Goal: Task Accomplishment & Management: Use online tool/utility

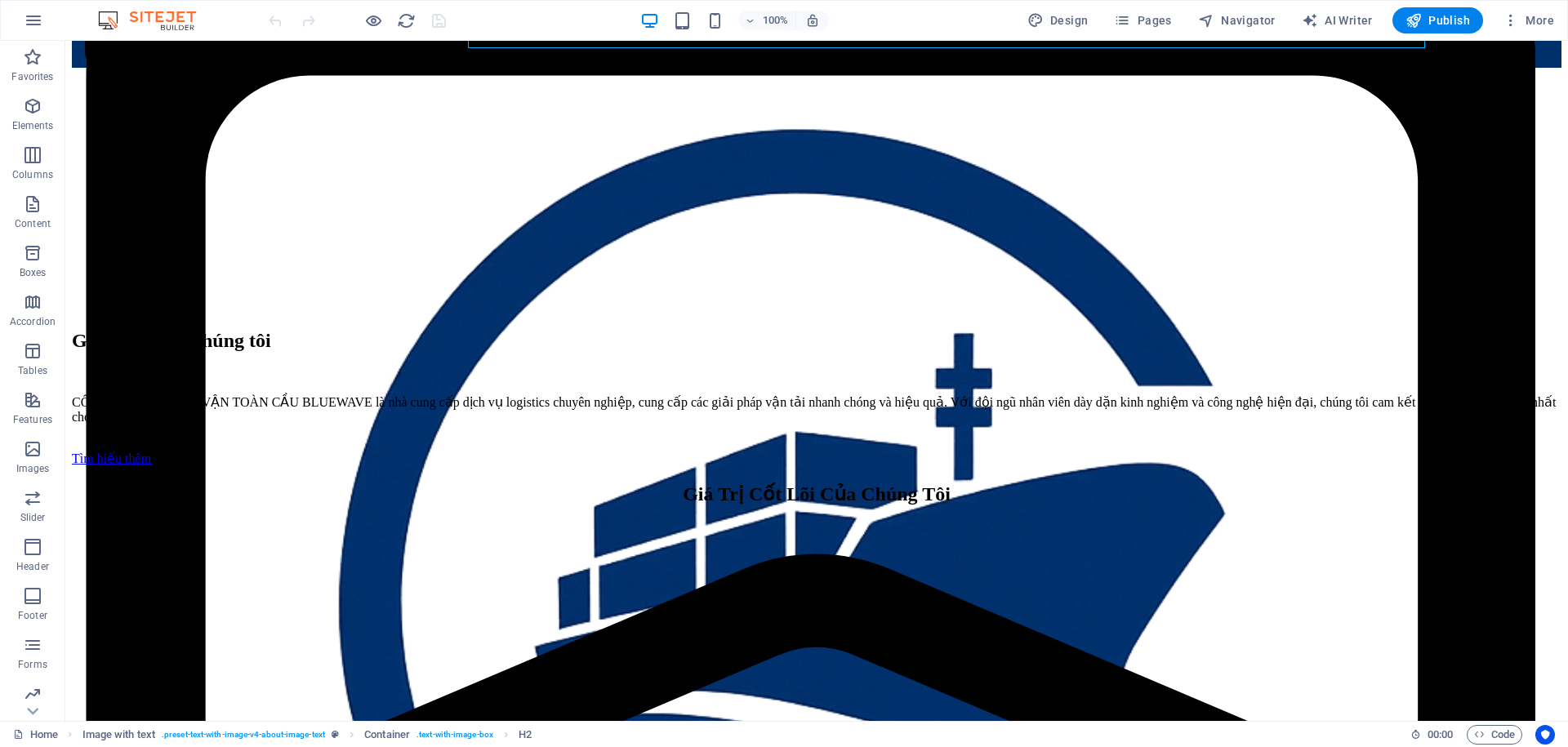
scroll to position [636, 0]
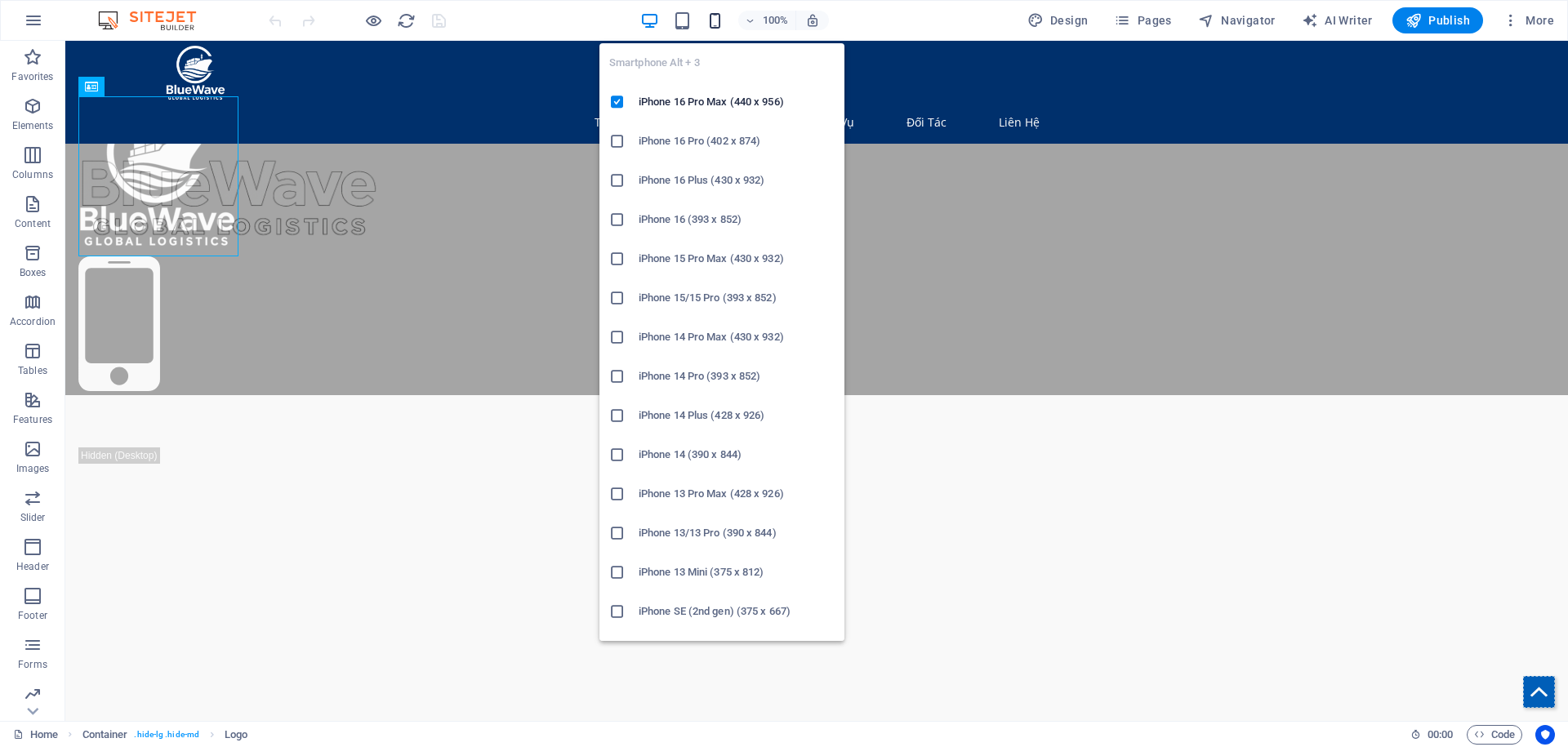
click at [725, 26] on icon "button" at bounding box center [714, 20] width 18 height 18
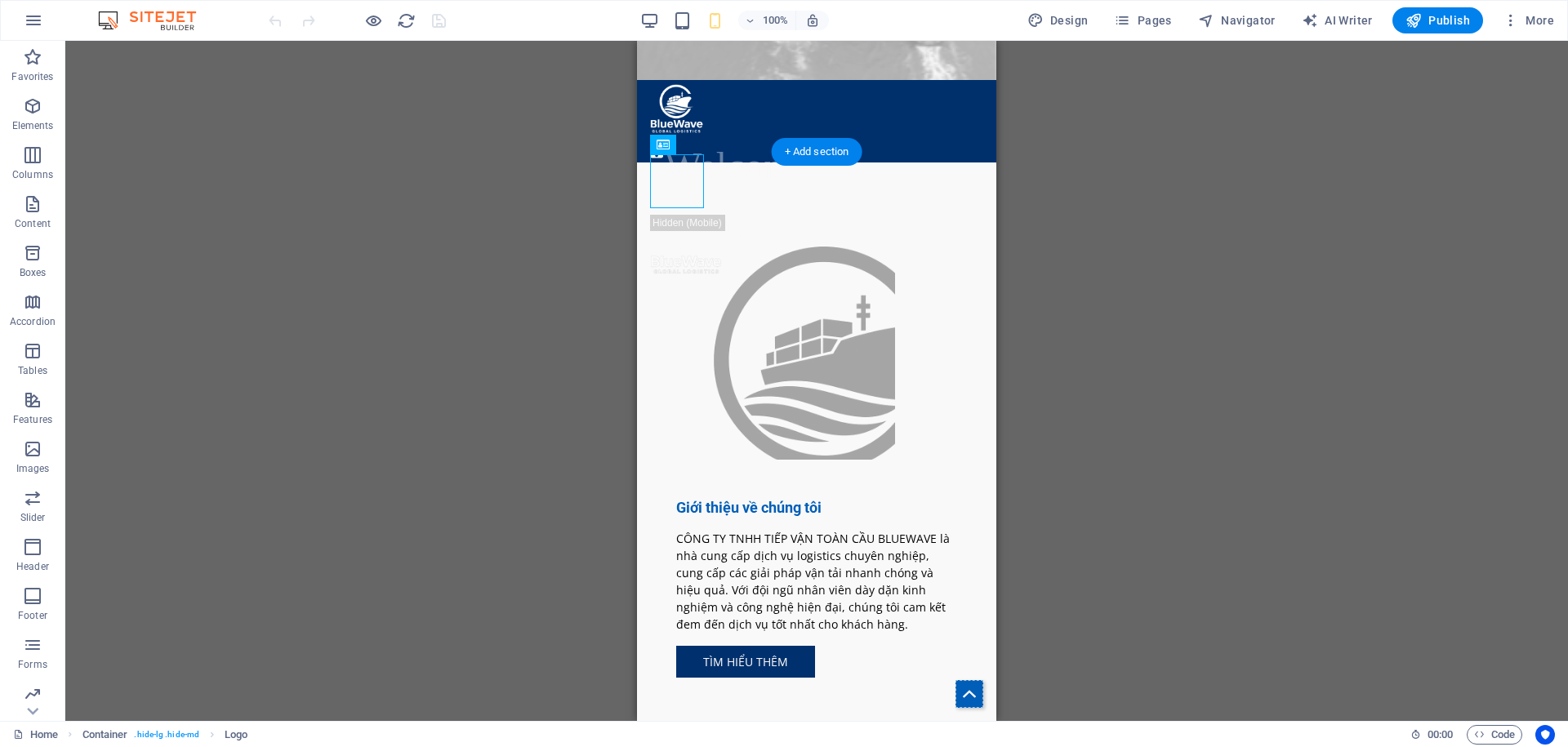
scroll to position [658, 0]
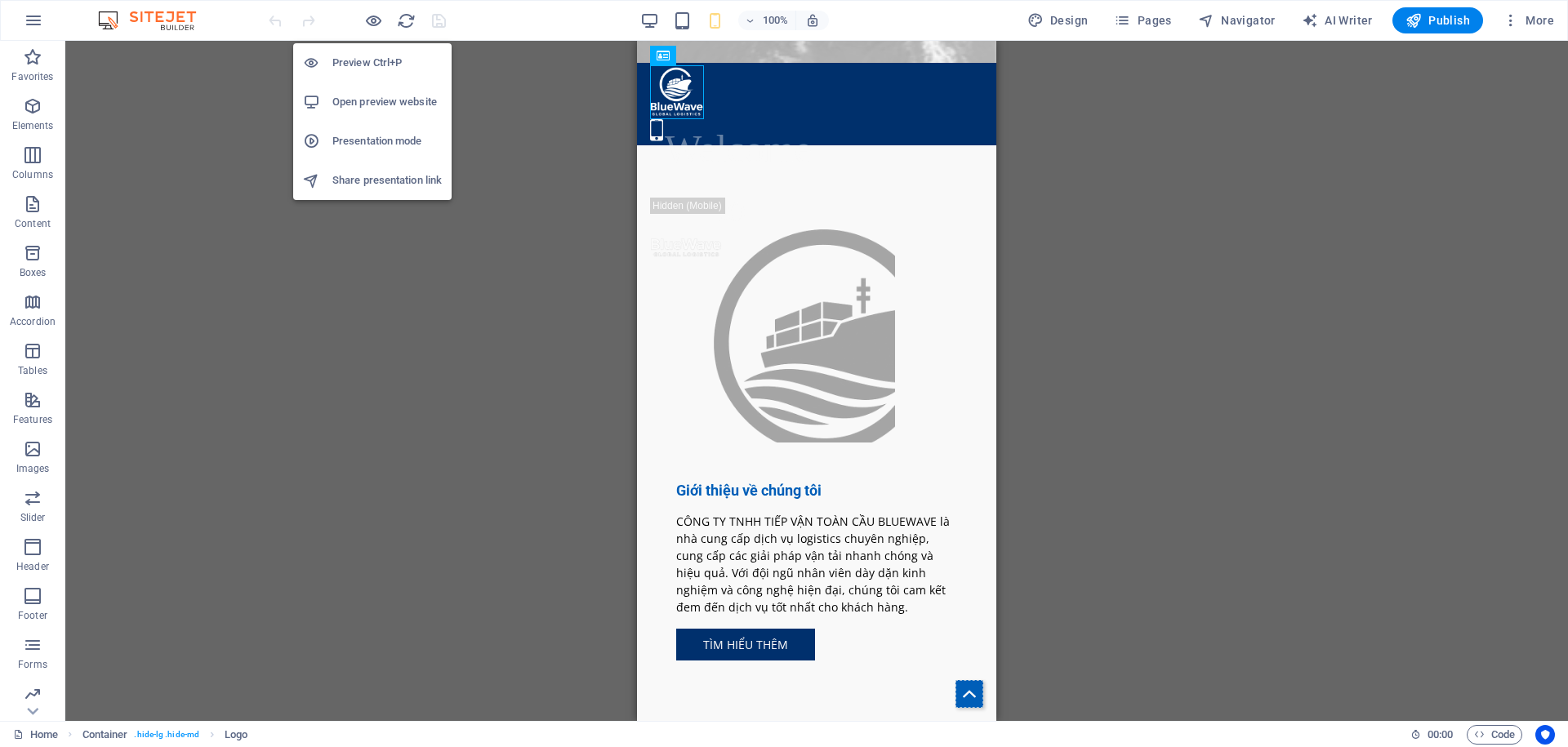
click at [383, 140] on h6 "Presentation mode" at bounding box center [387, 141] width 110 height 19
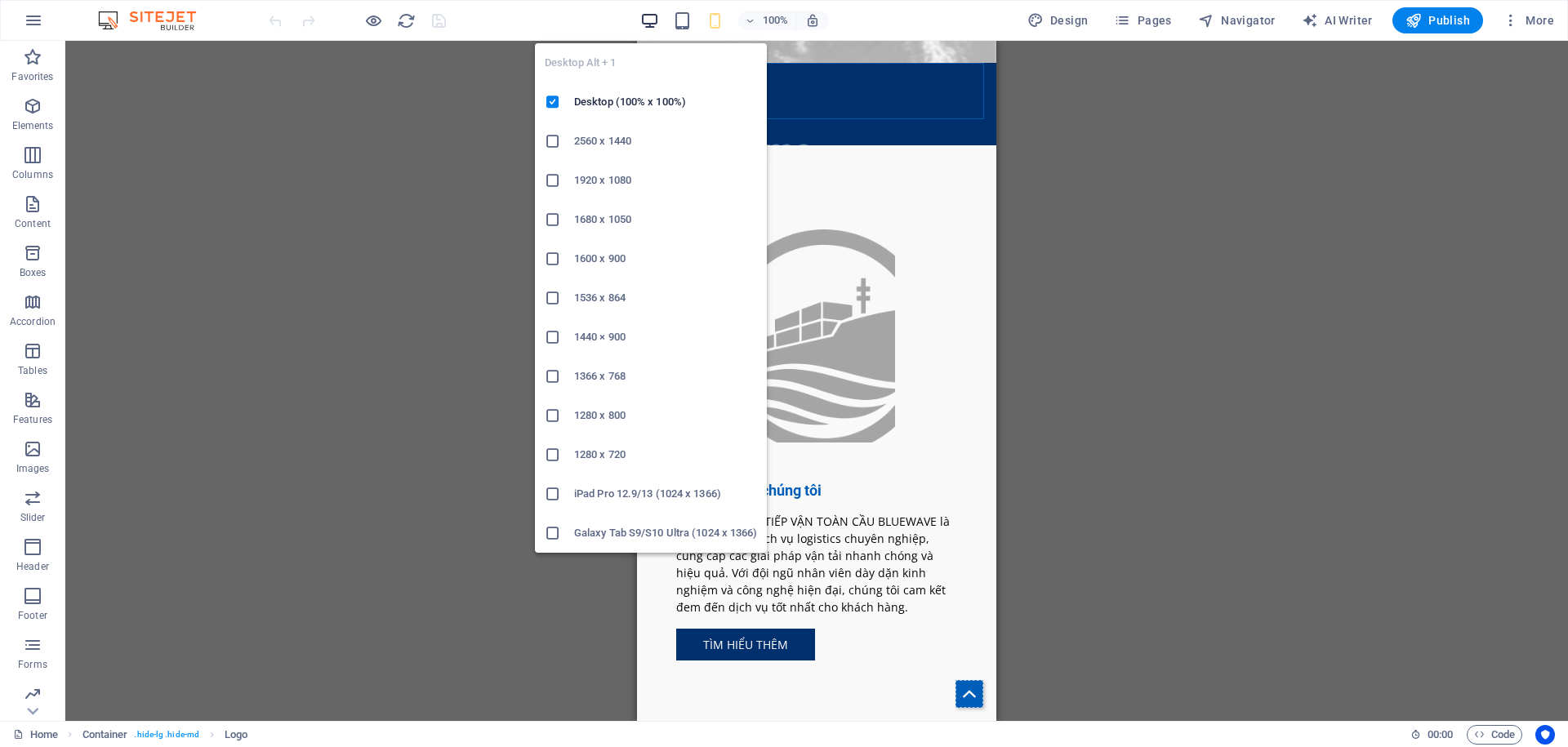
click at [645, 23] on icon "button" at bounding box center [649, 20] width 18 height 18
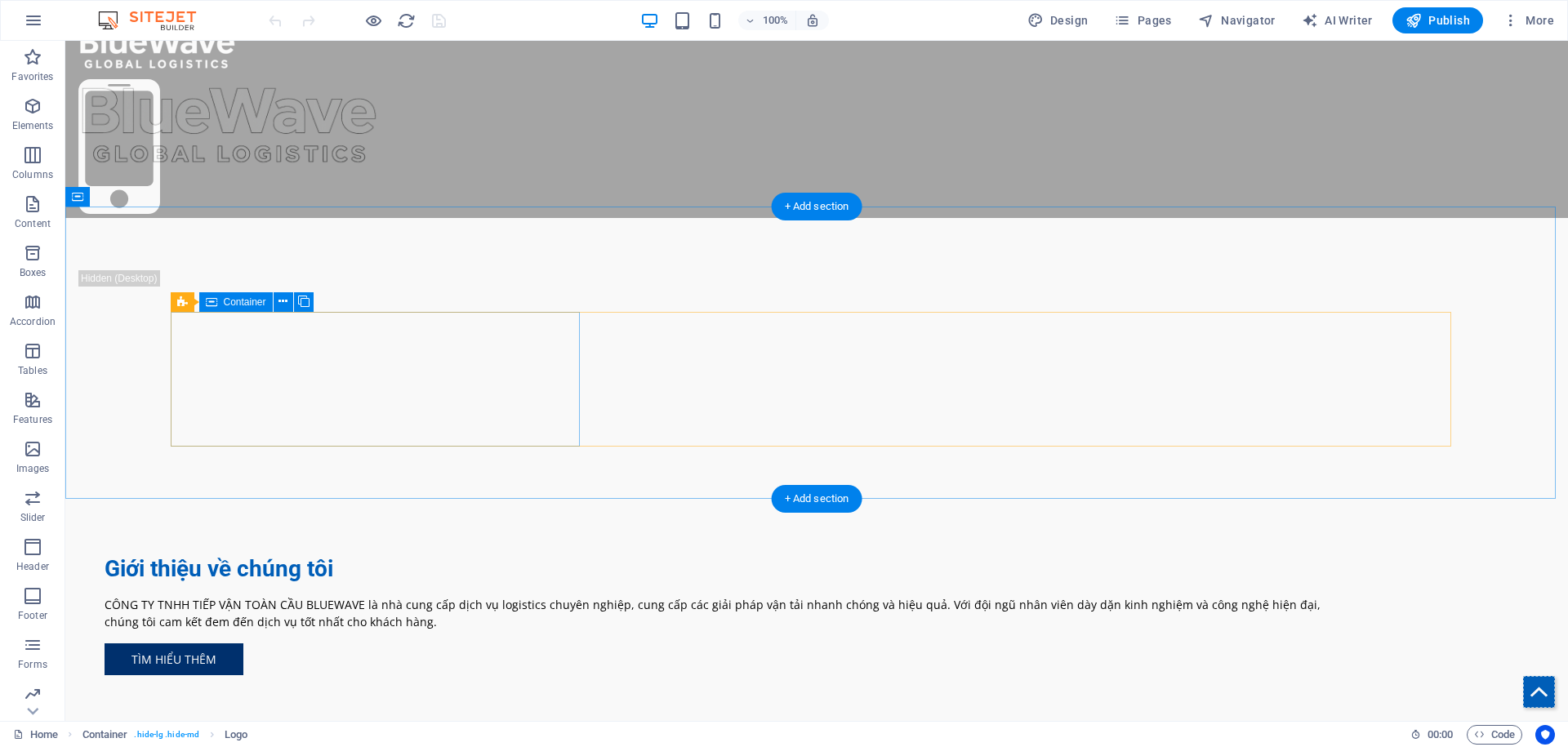
scroll to position [0, 0]
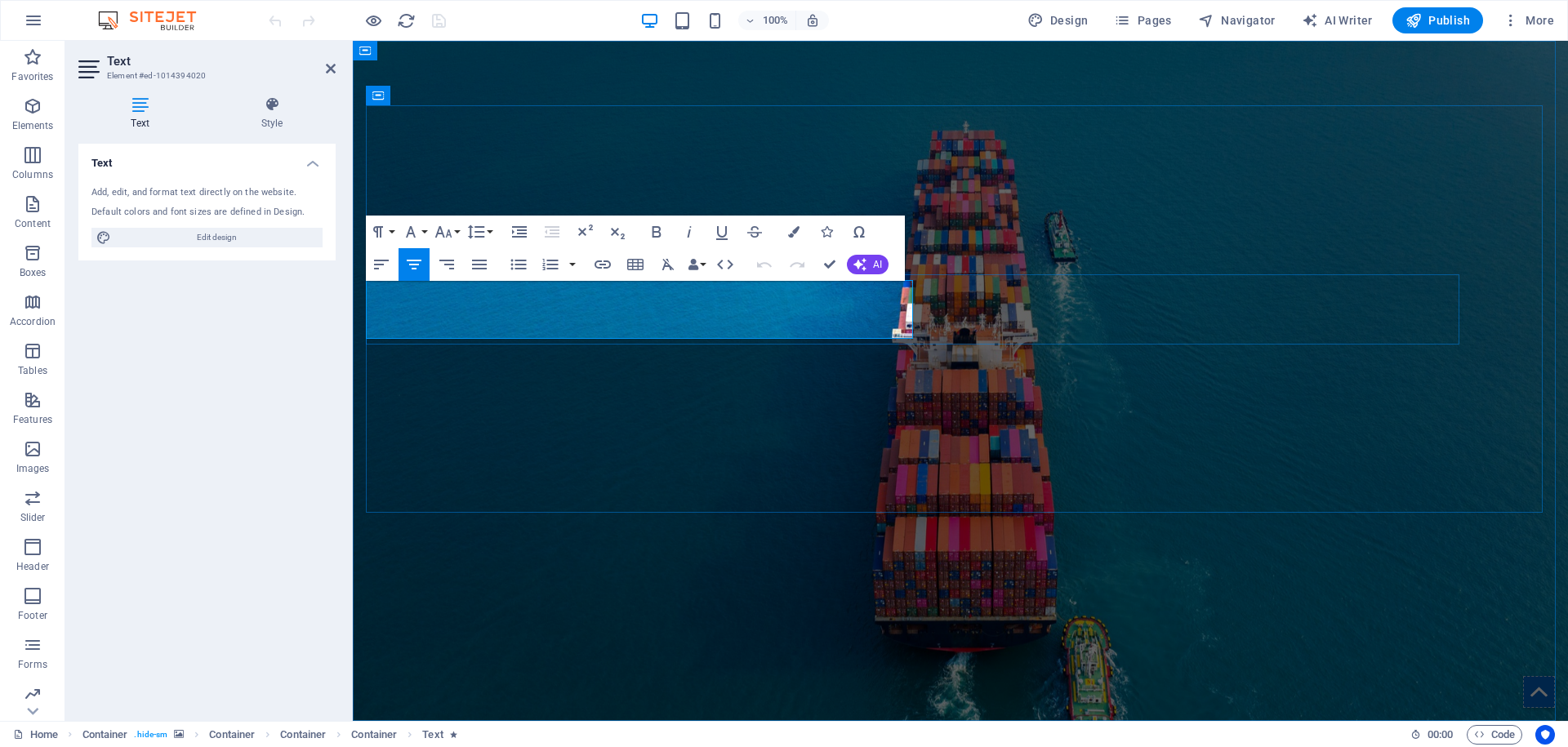
drag, startPoint x: 621, startPoint y: 306, endPoint x: 473, endPoint y: 310, distance: 148.1
drag, startPoint x: 629, startPoint y: 307, endPoint x: 403, endPoint y: 314, distance: 226.1
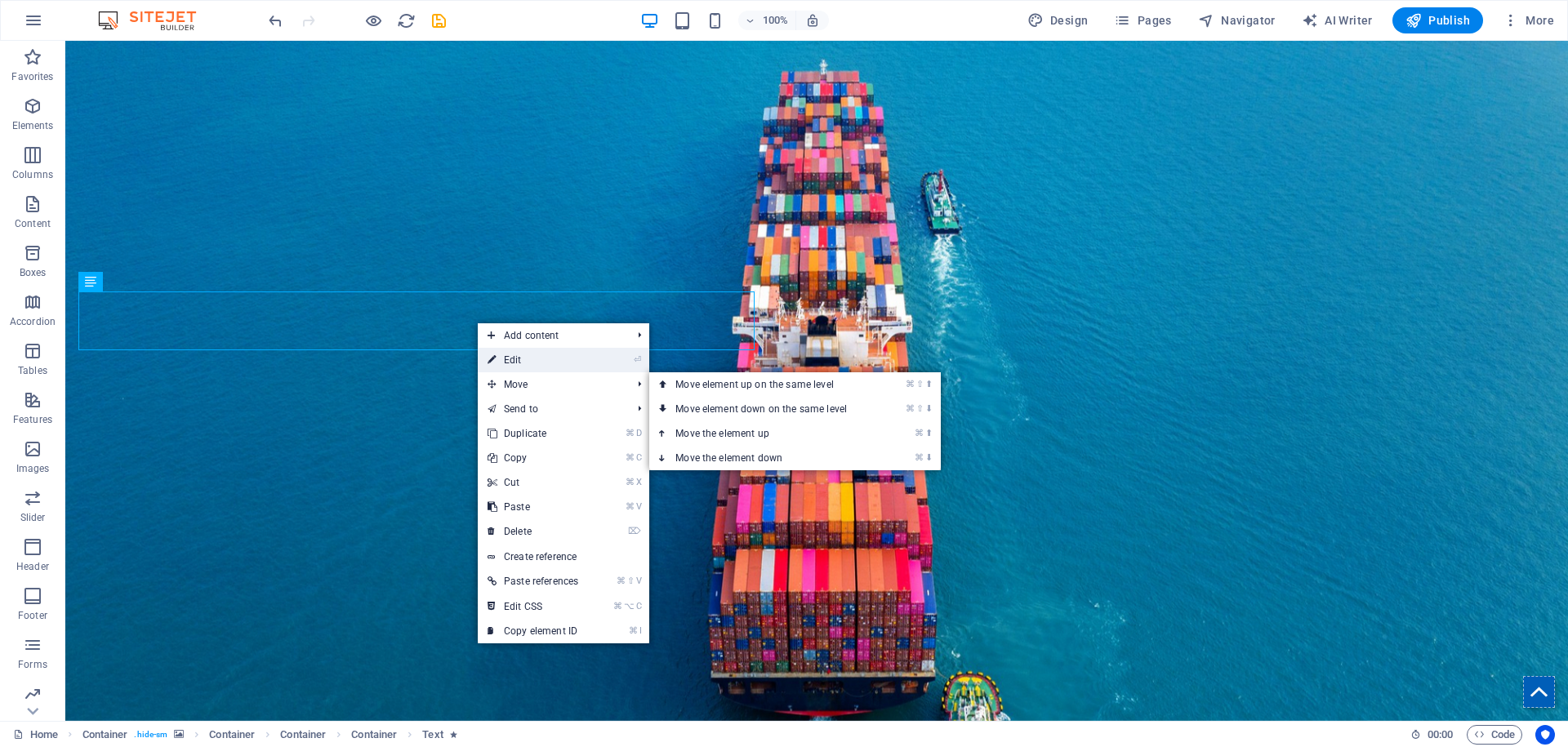
click at [533, 362] on link "⏎ Edit" at bounding box center [533, 359] width 110 height 24
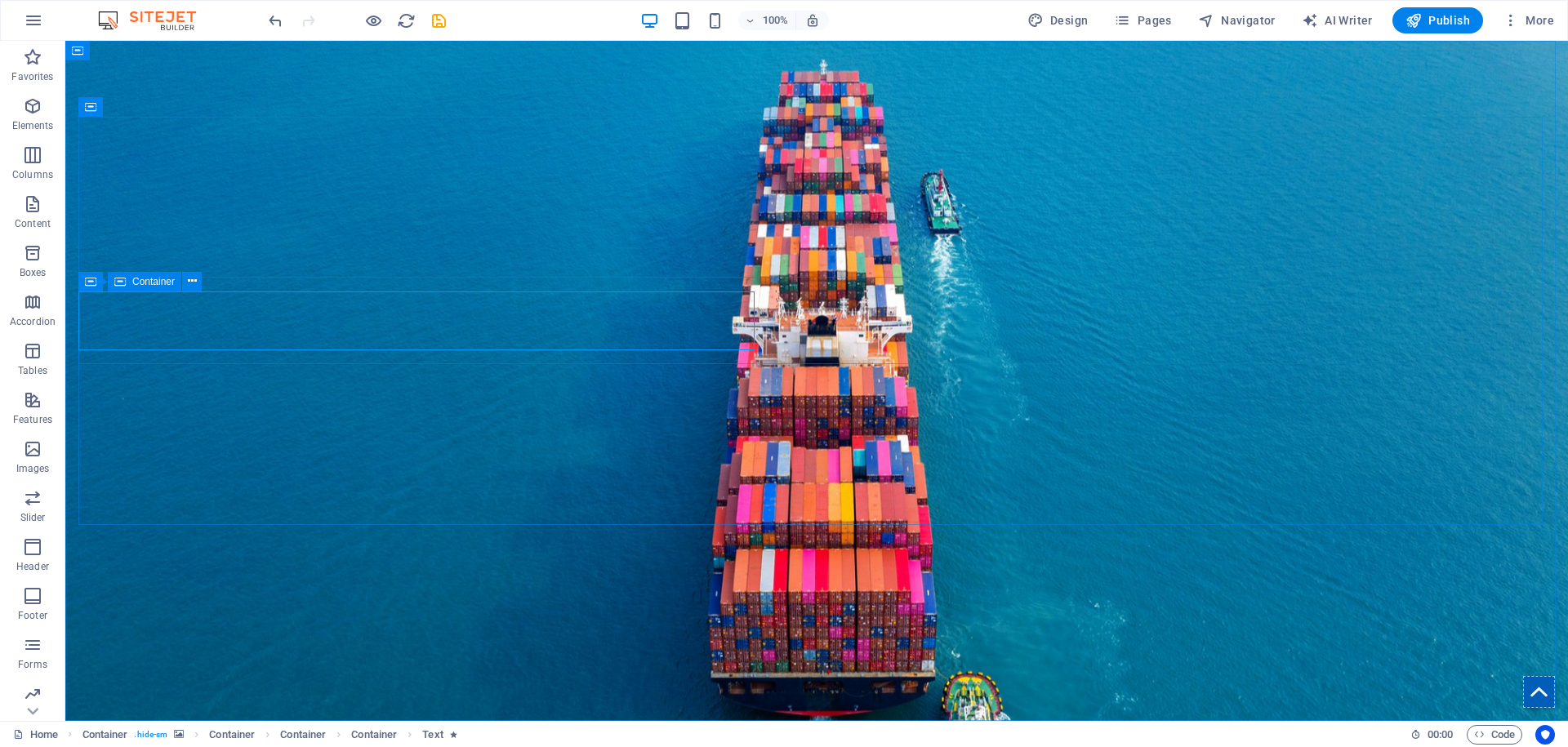
click at [133, 282] on span "Container" at bounding box center [154, 282] width 43 height 10
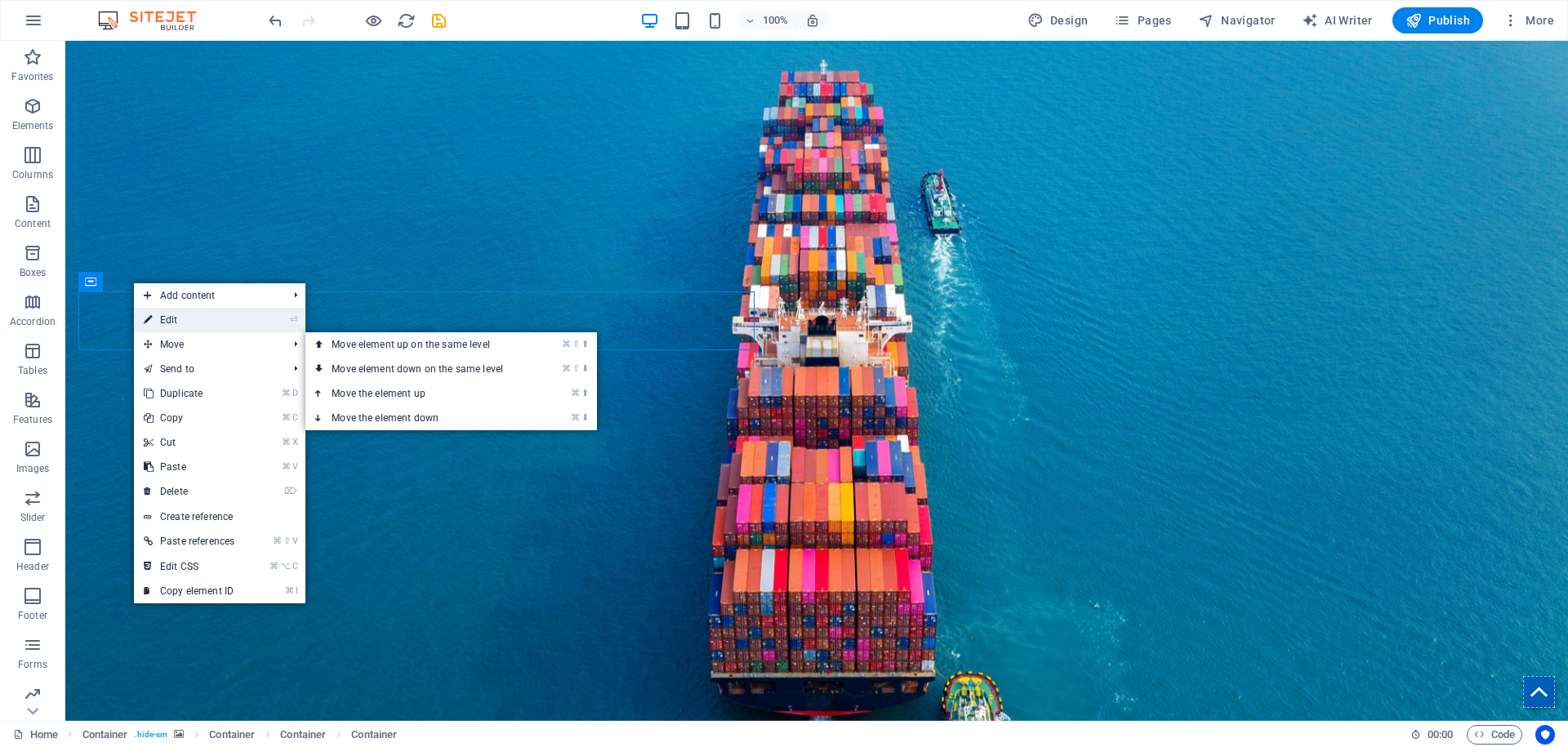
click at [179, 323] on link "⏎ Edit" at bounding box center [189, 320] width 110 height 24
select select "vw"
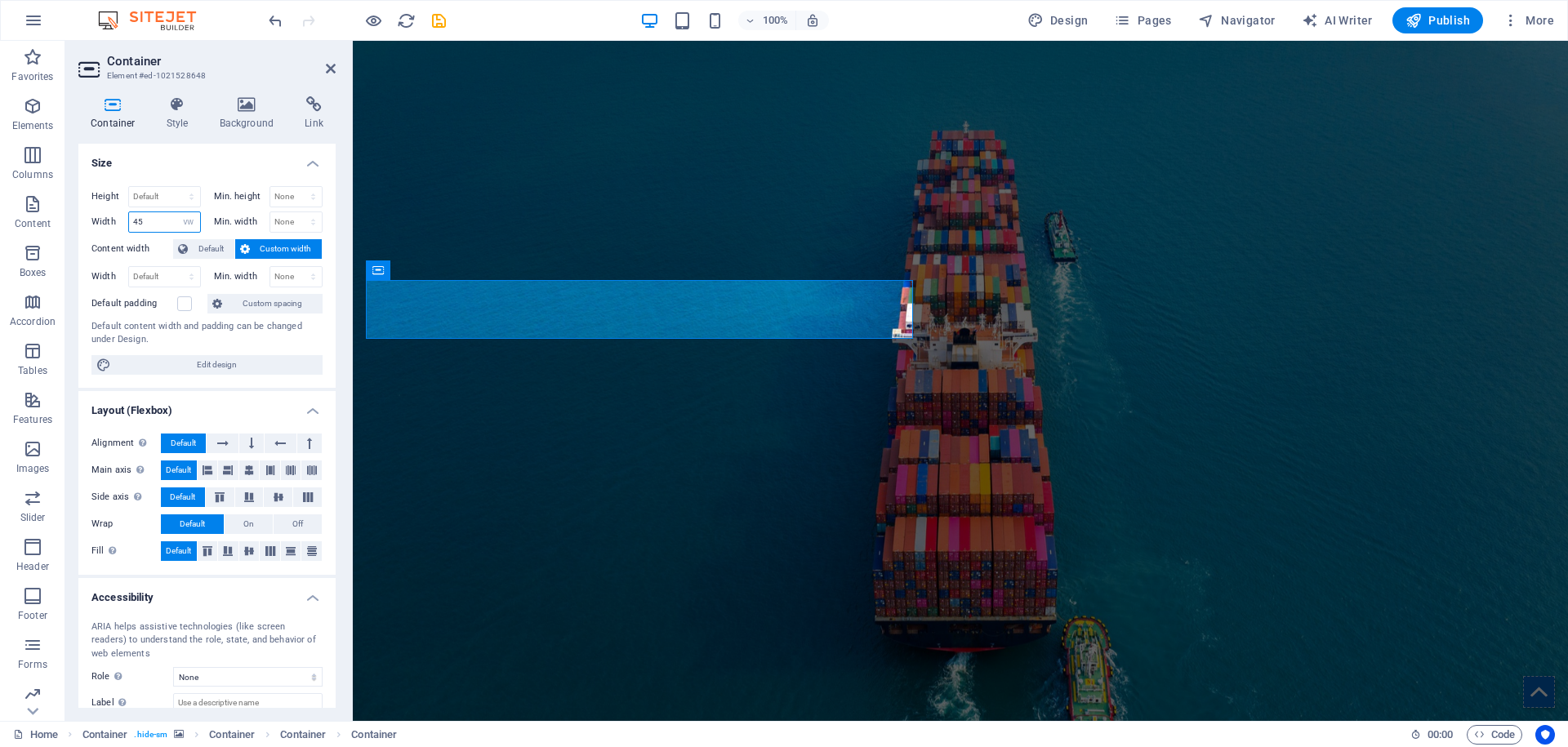
click at [144, 219] on input "45" at bounding box center [164, 222] width 71 height 19
click at [156, 222] on input "40" at bounding box center [164, 222] width 71 height 19
type input "42"
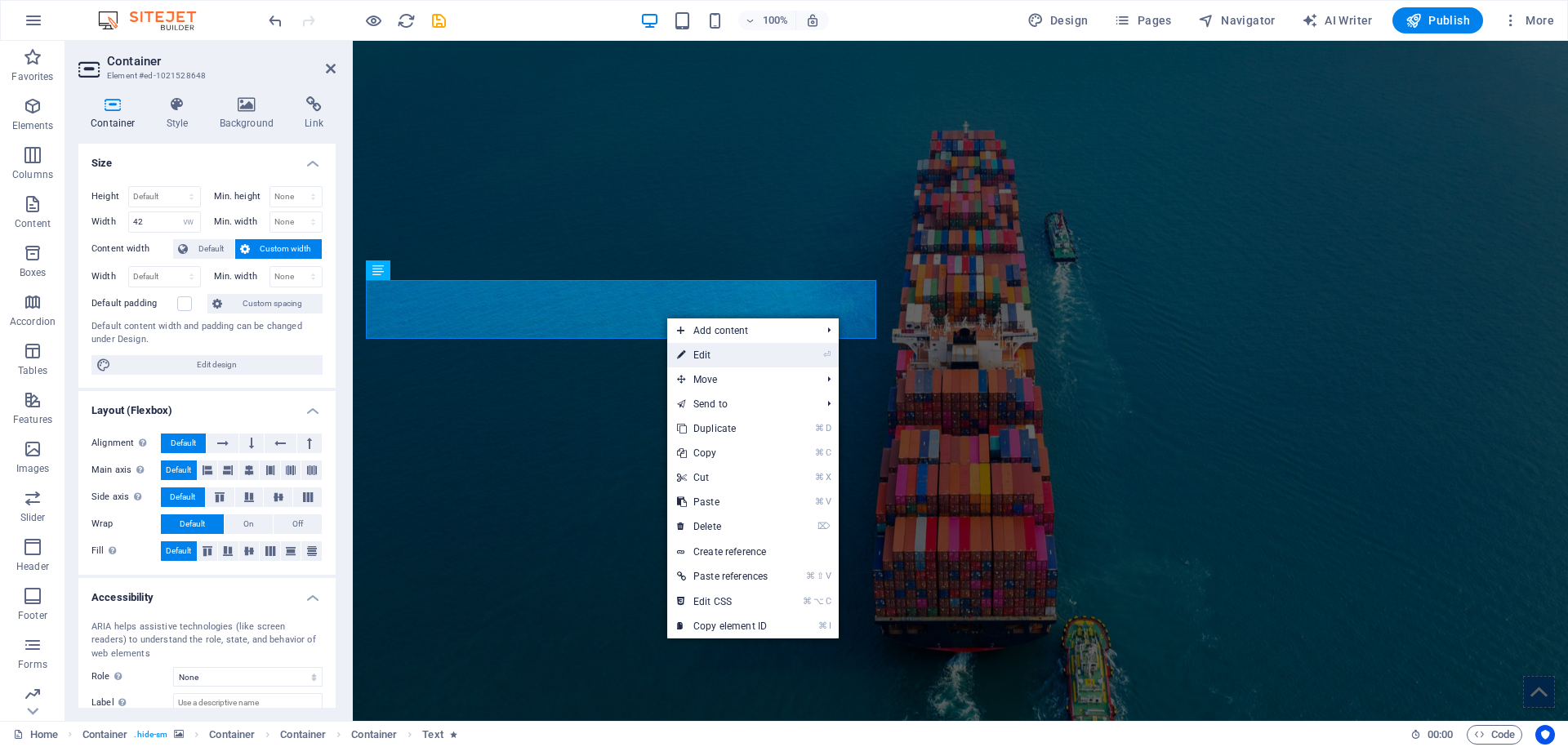
click at [709, 357] on link "⏎ Edit" at bounding box center [723, 355] width 110 height 24
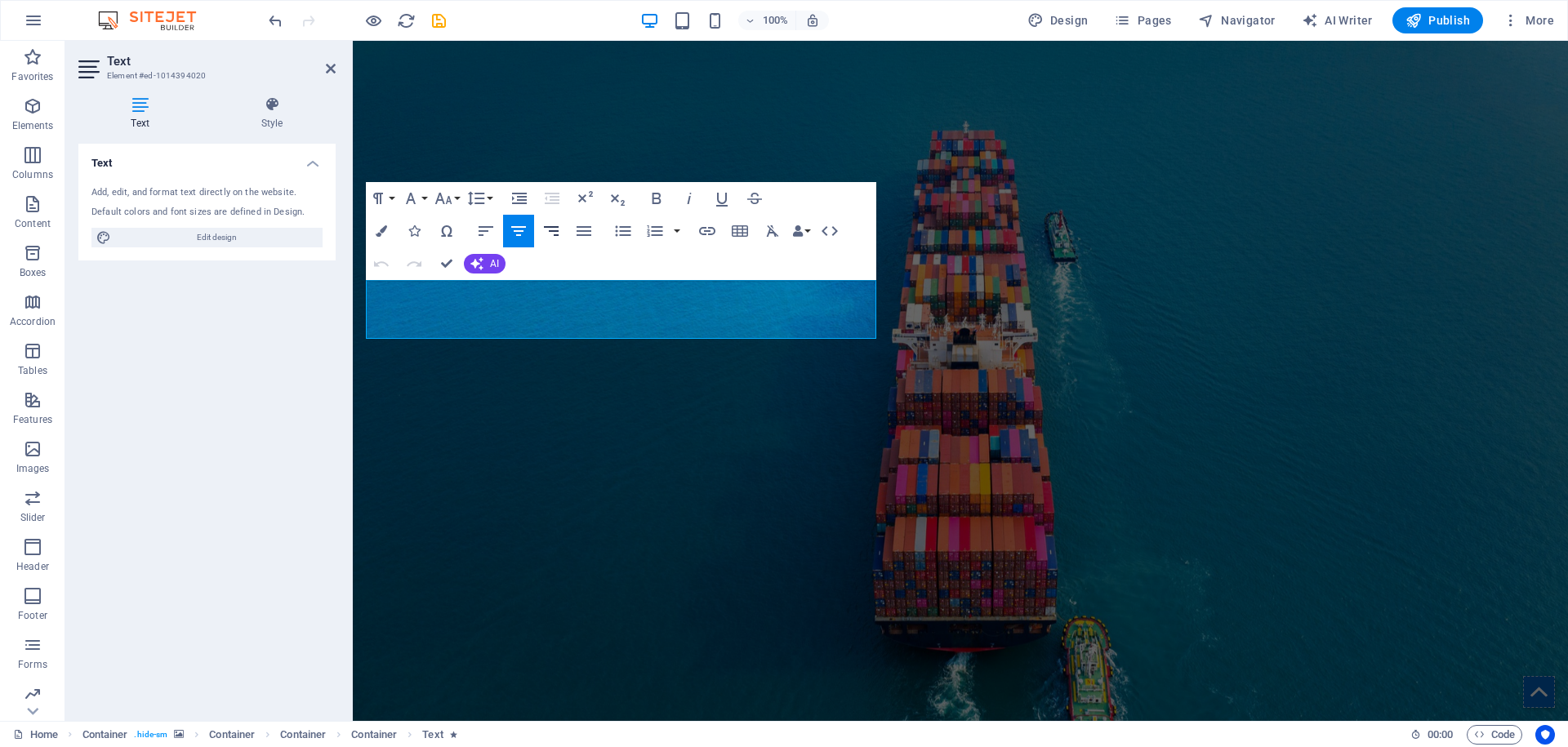
click at [546, 231] on icon "button" at bounding box center [551, 231] width 19 height 19
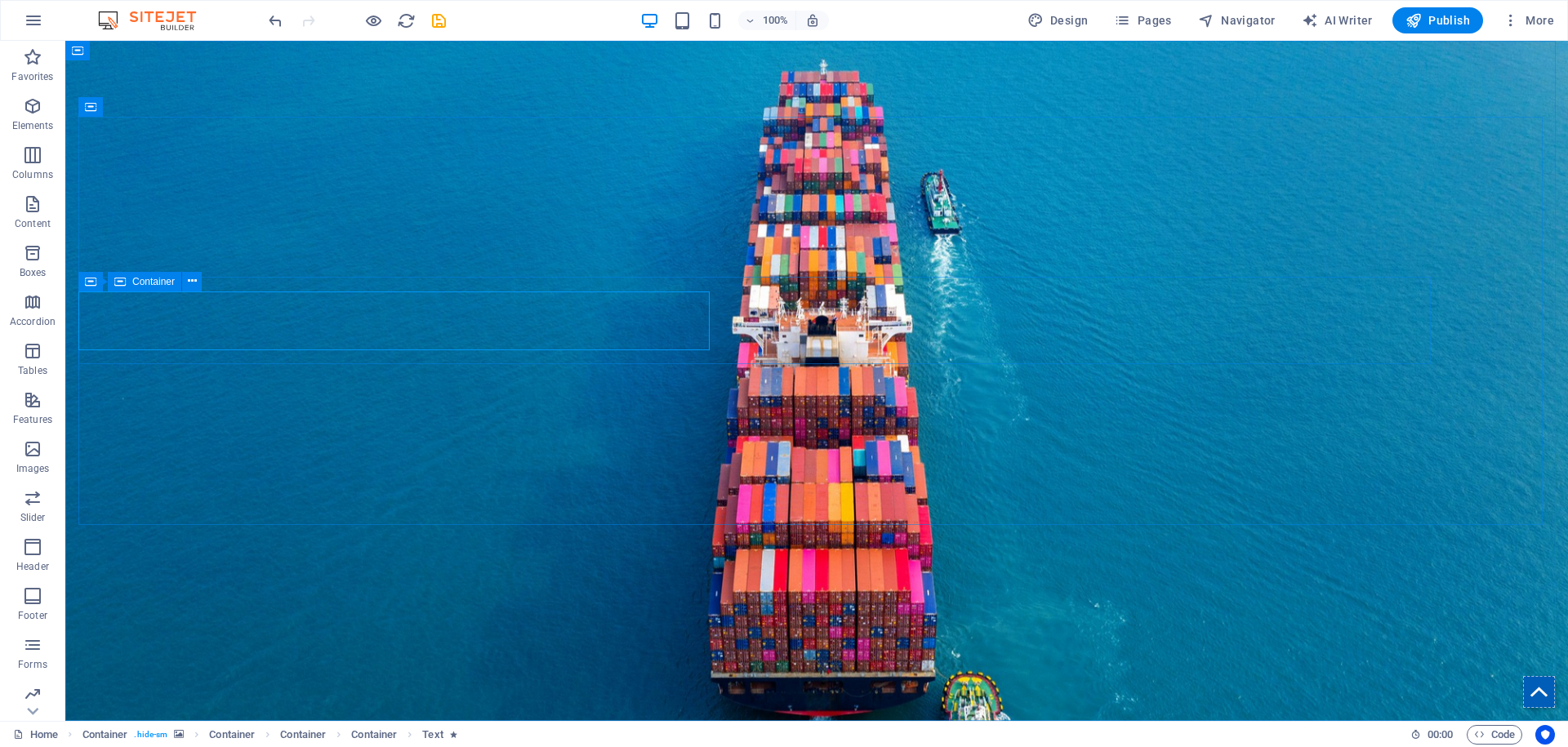
click at [126, 278] on div "Container" at bounding box center [144, 282] width 74 height 19
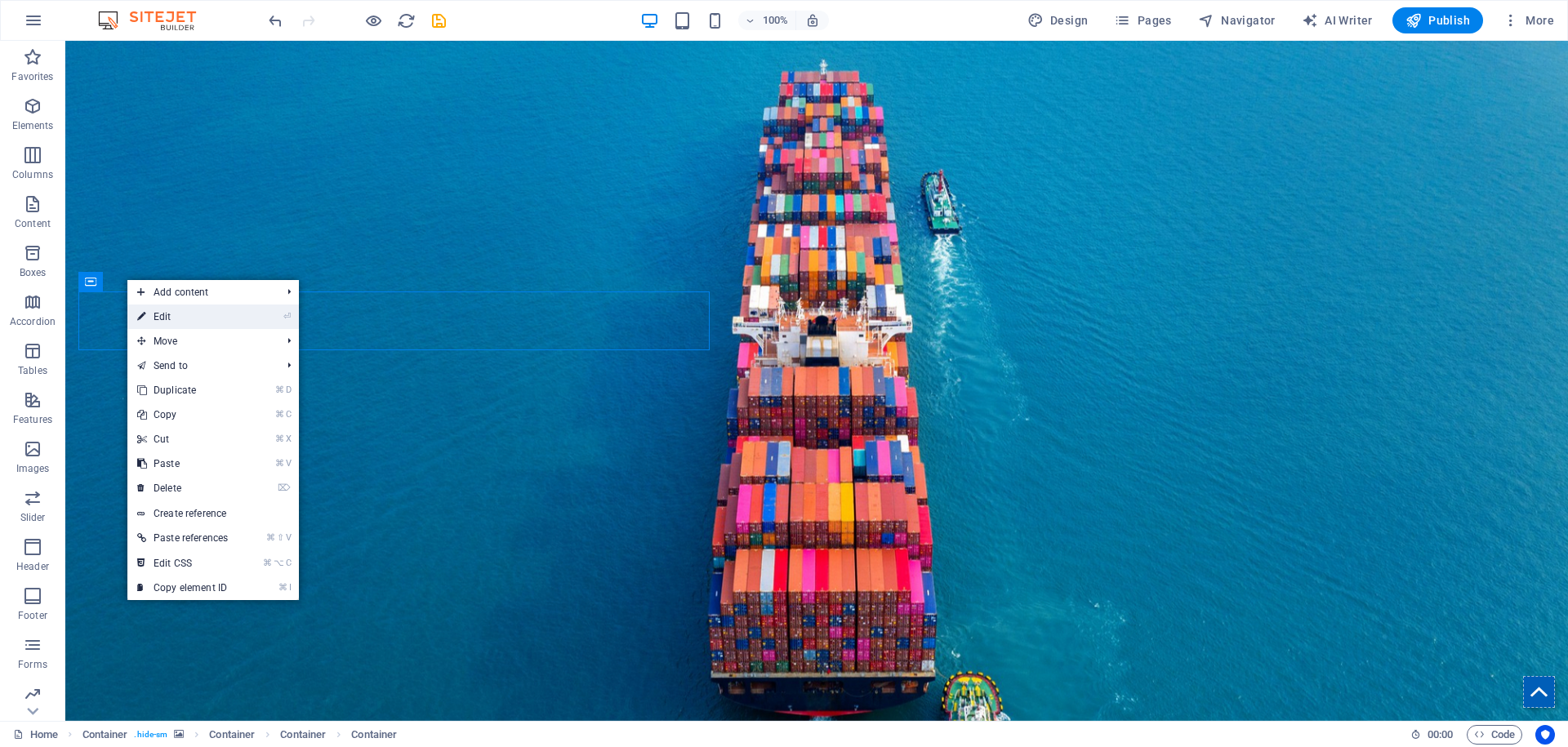
click at [164, 313] on link "⏎ Edit" at bounding box center [182, 316] width 110 height 24
select select "vw"
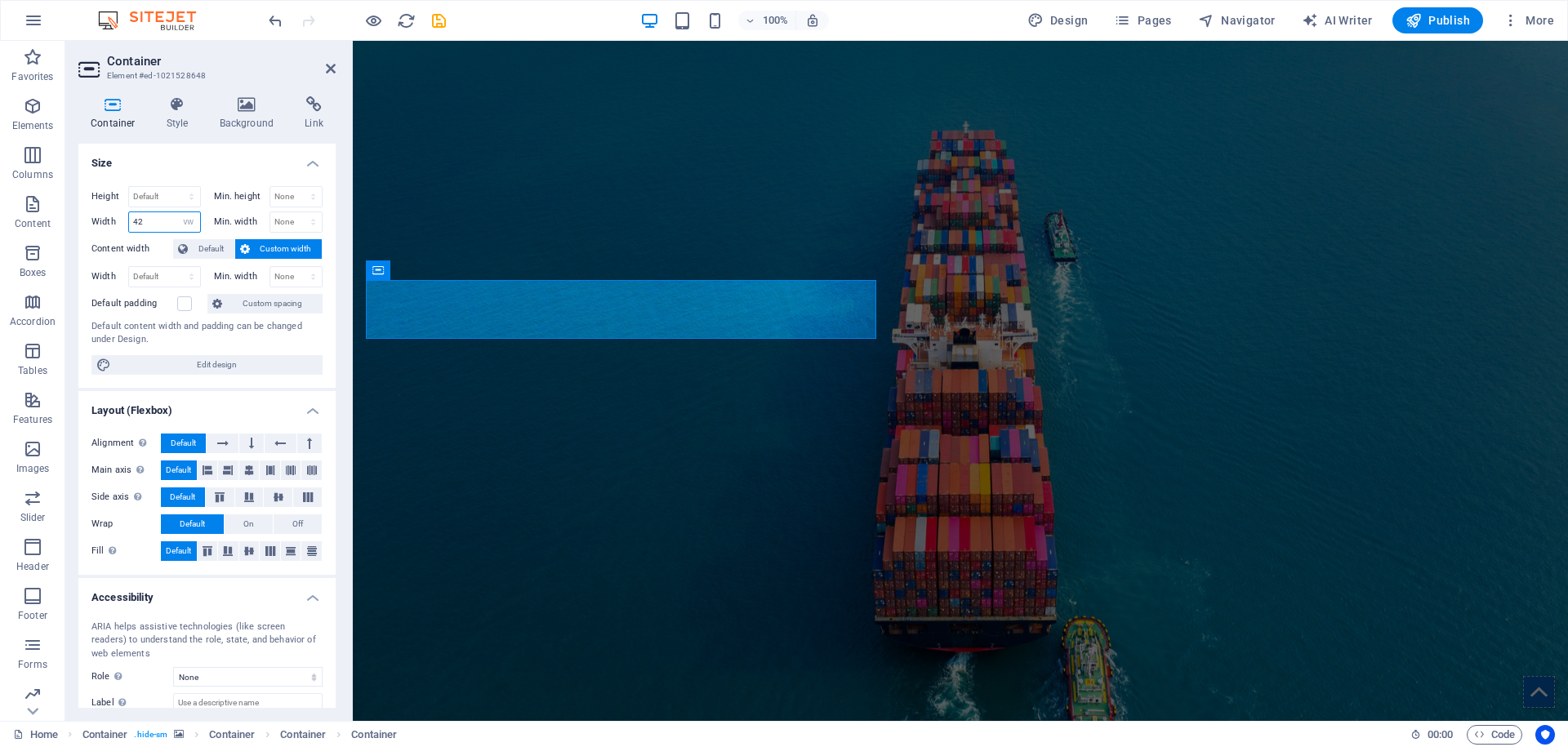
click at [161, 222] on input "42" at bounding box center [164, 222] width 71 height 19
type input "40"
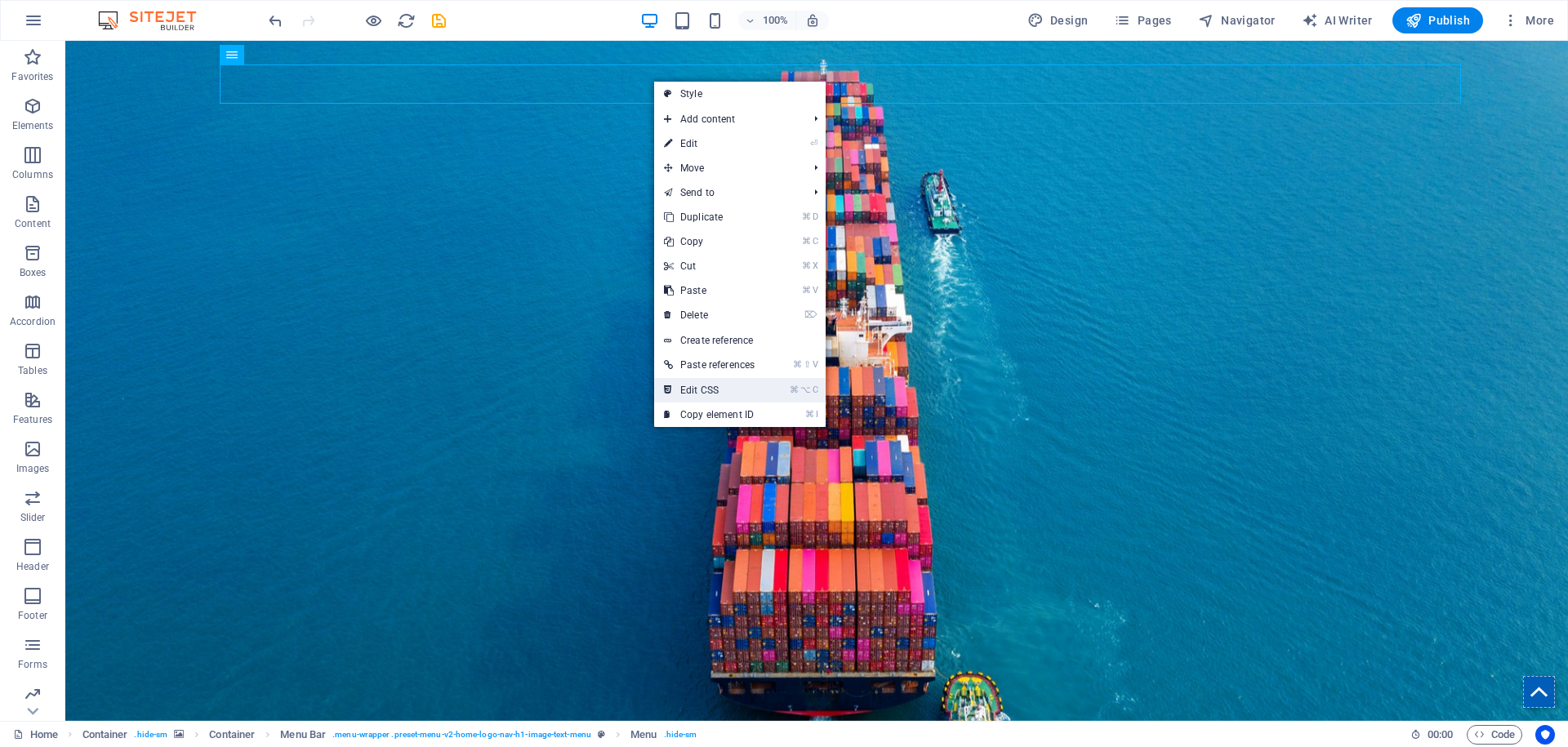
click at [714, 388] on link "⌘ ⌥ C Edit CSS" at bounding box center [709, 389] width 110 height 24
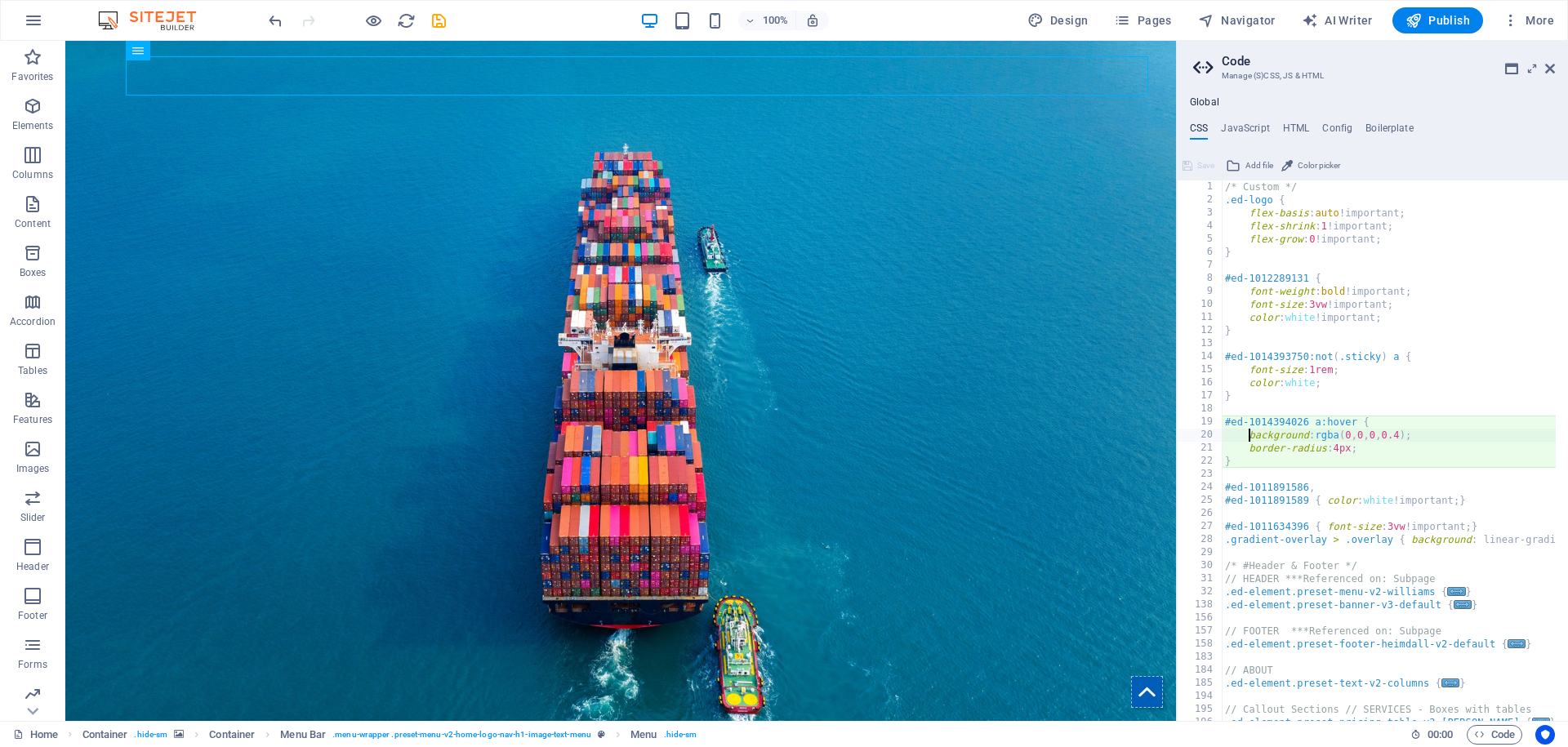
click at [1324, 364] on div "/* Custom */ .ed-logo { flex-basis : auto !important; flex-shrink : 1 !importan…" at bounding box center [1587, 457] width 732 height 554
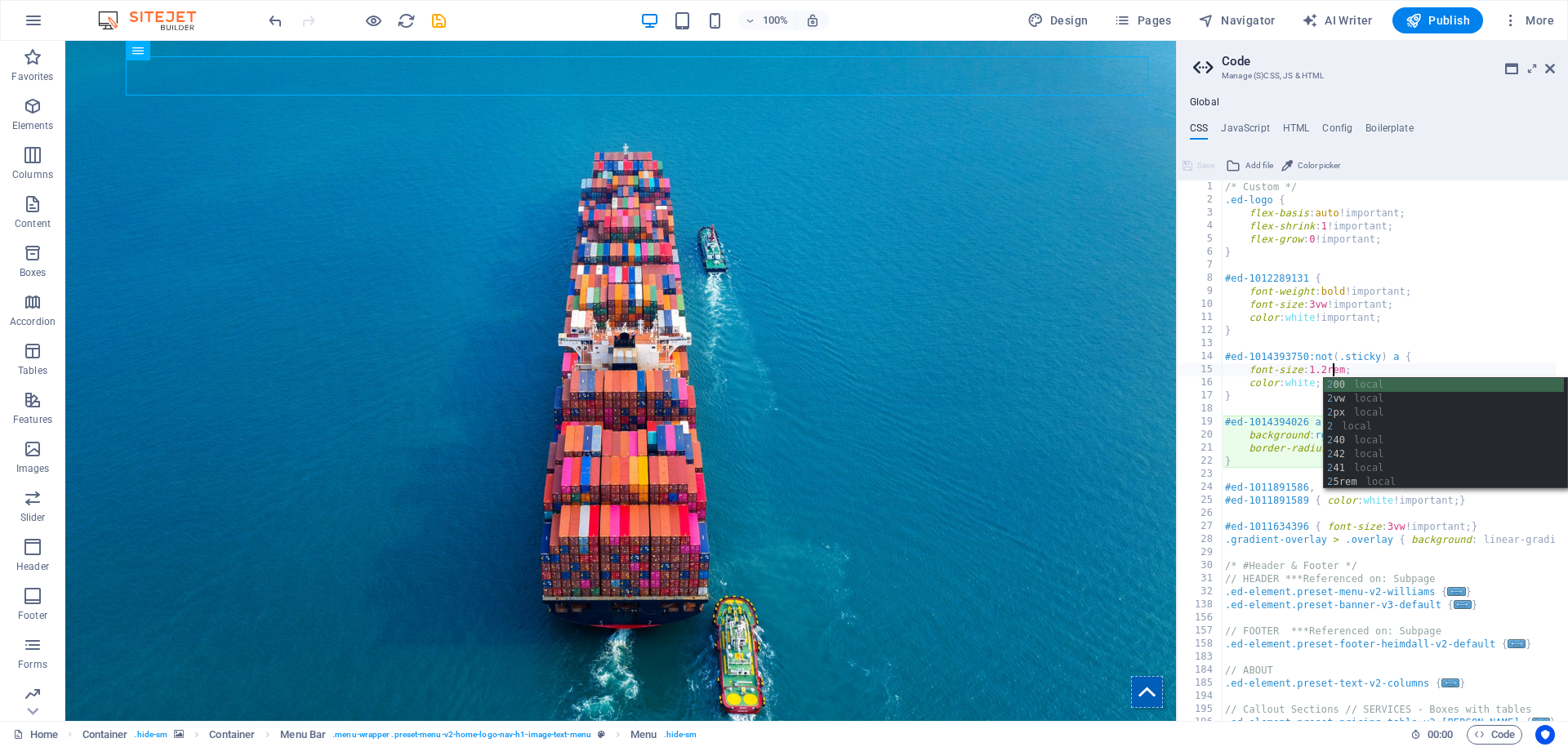
scroll to position [0, 11]
click at [1447, 316] on div "/* Custom */ .ed-logo { flex-basis : auto !important; flex-shrink : 1 !importan…" at bounding box center [1587, 457] width 732 height 554
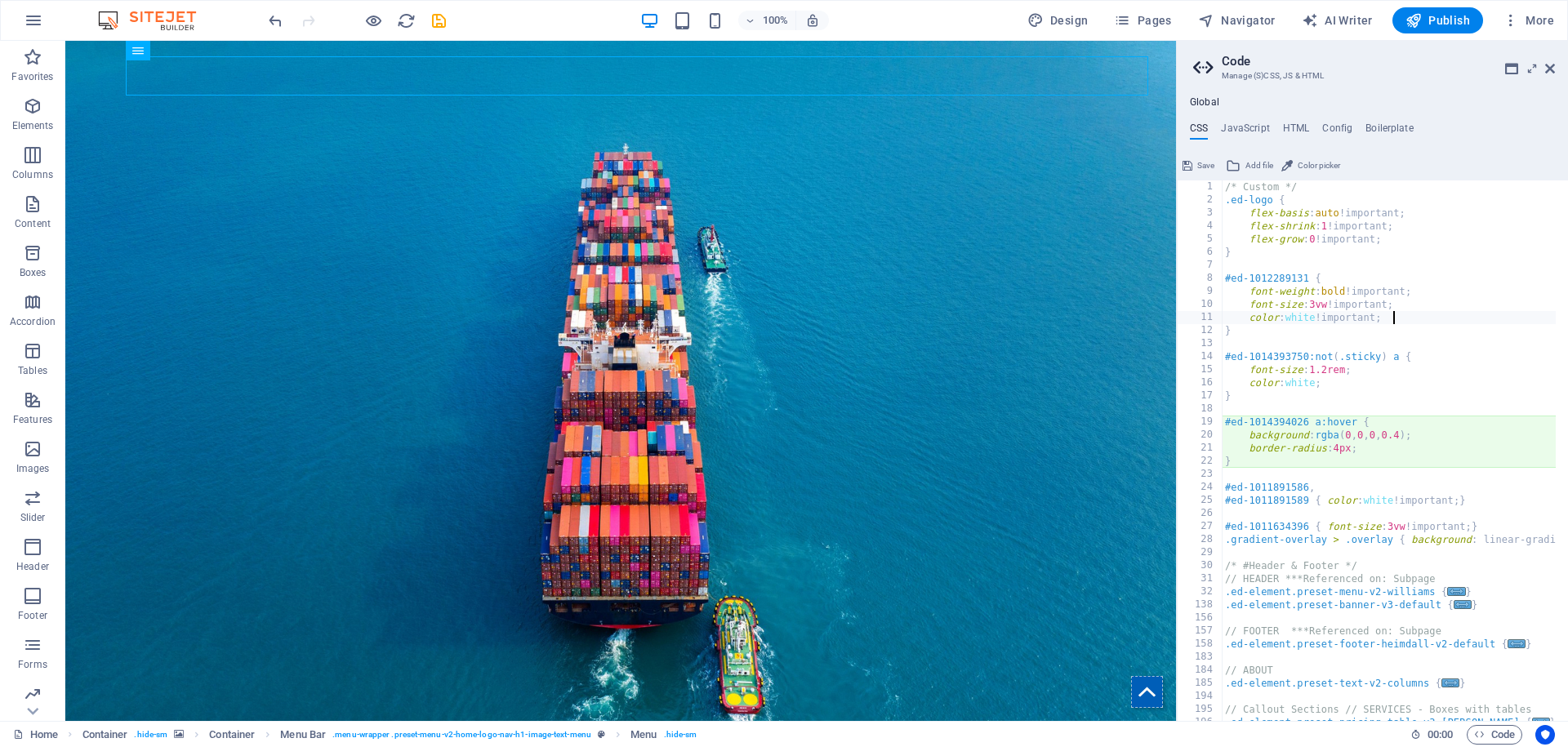
type textarea "color: white !important;"
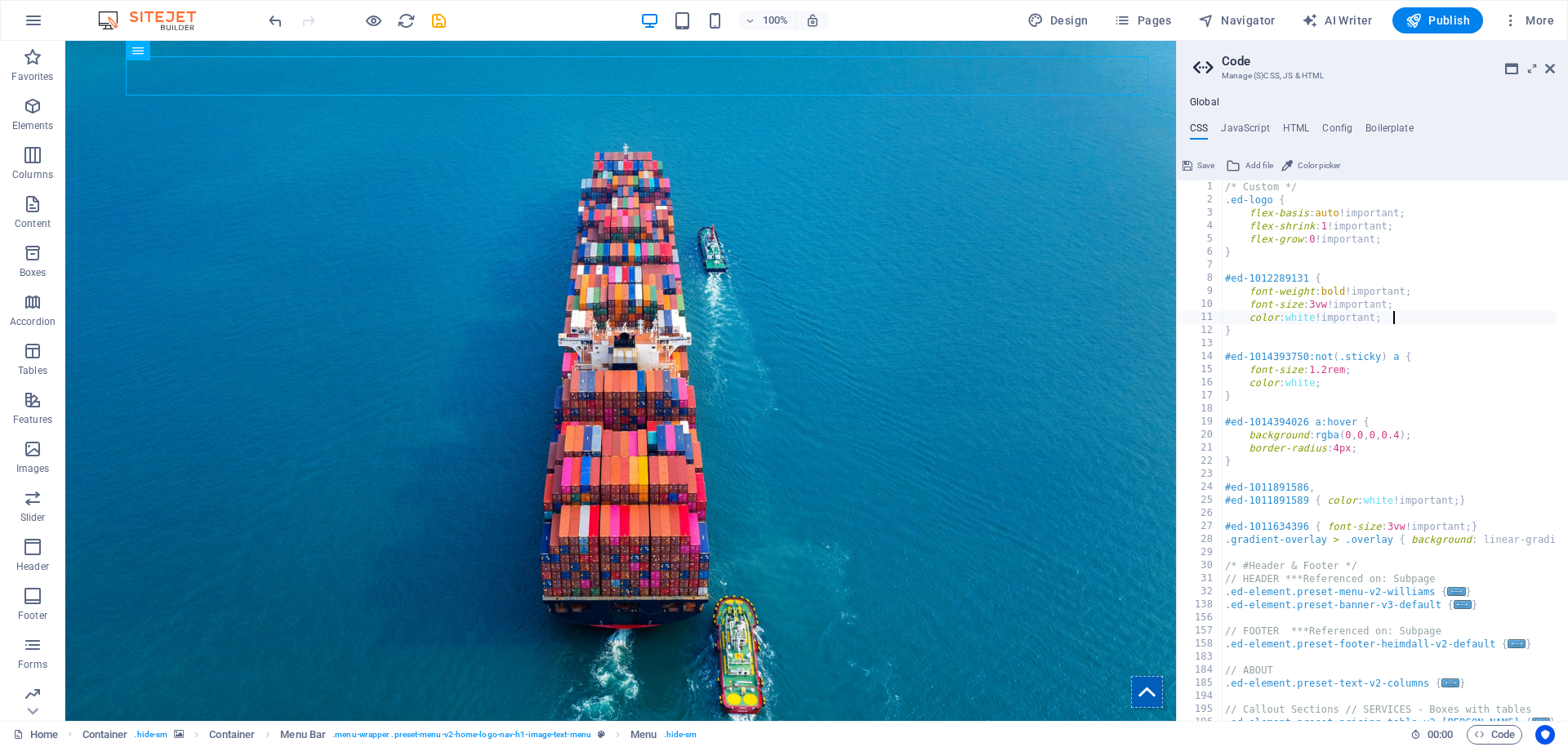
click at [1266, 474] on div "/* Custom */ .ed-logo { flex-basis : auto !important; flex-shrink : 1 !importan…" at bounding box center [1587, 457] width 732 height 554
paste textarea "}"
type textarea "}"
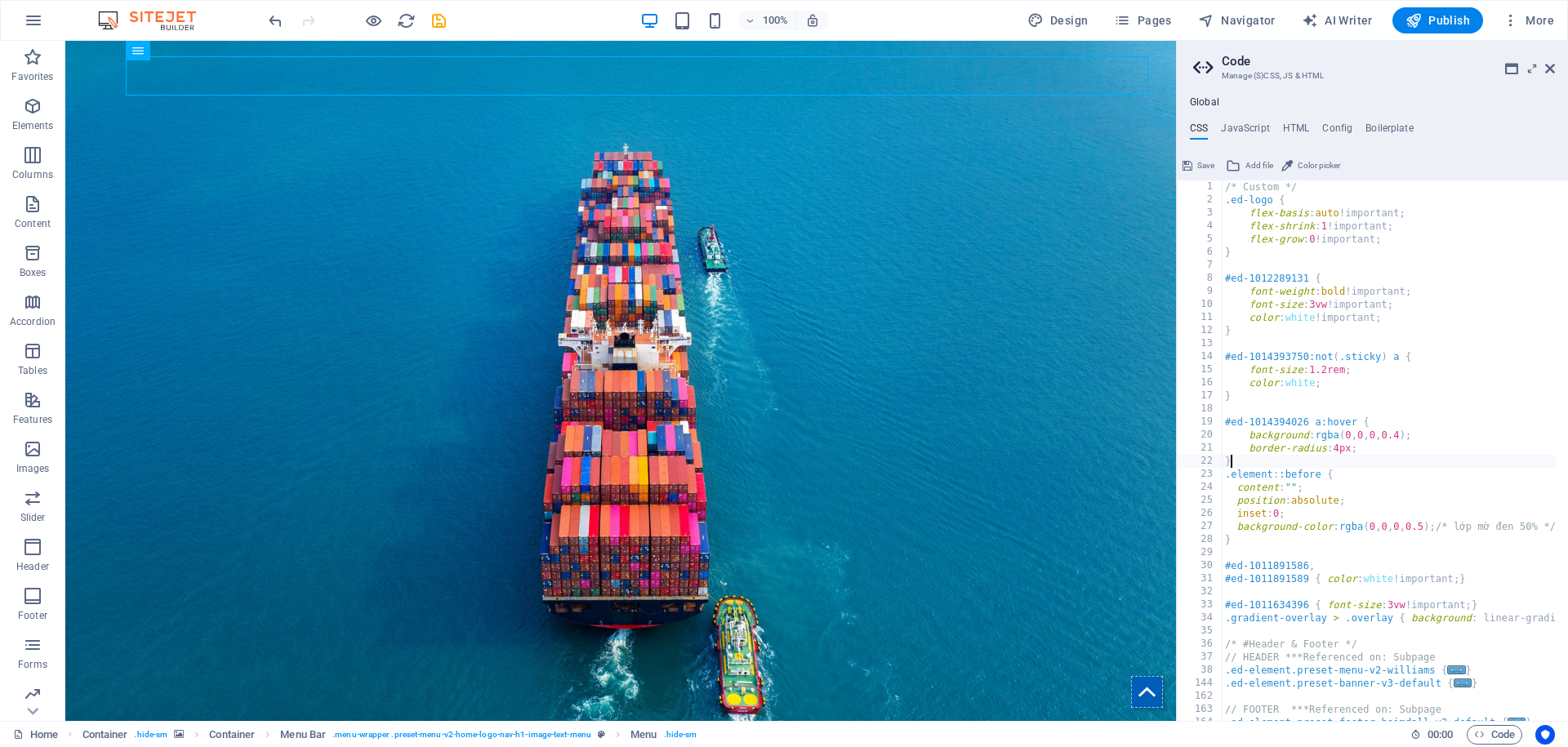
click at [1272, 465] on div "/* Custom */ .ed-logo { flex-basis : auto !important; flex-shrink : 1 !importan…" at bounding box center [1587, 457] width 732 height 554
type textarea "}"
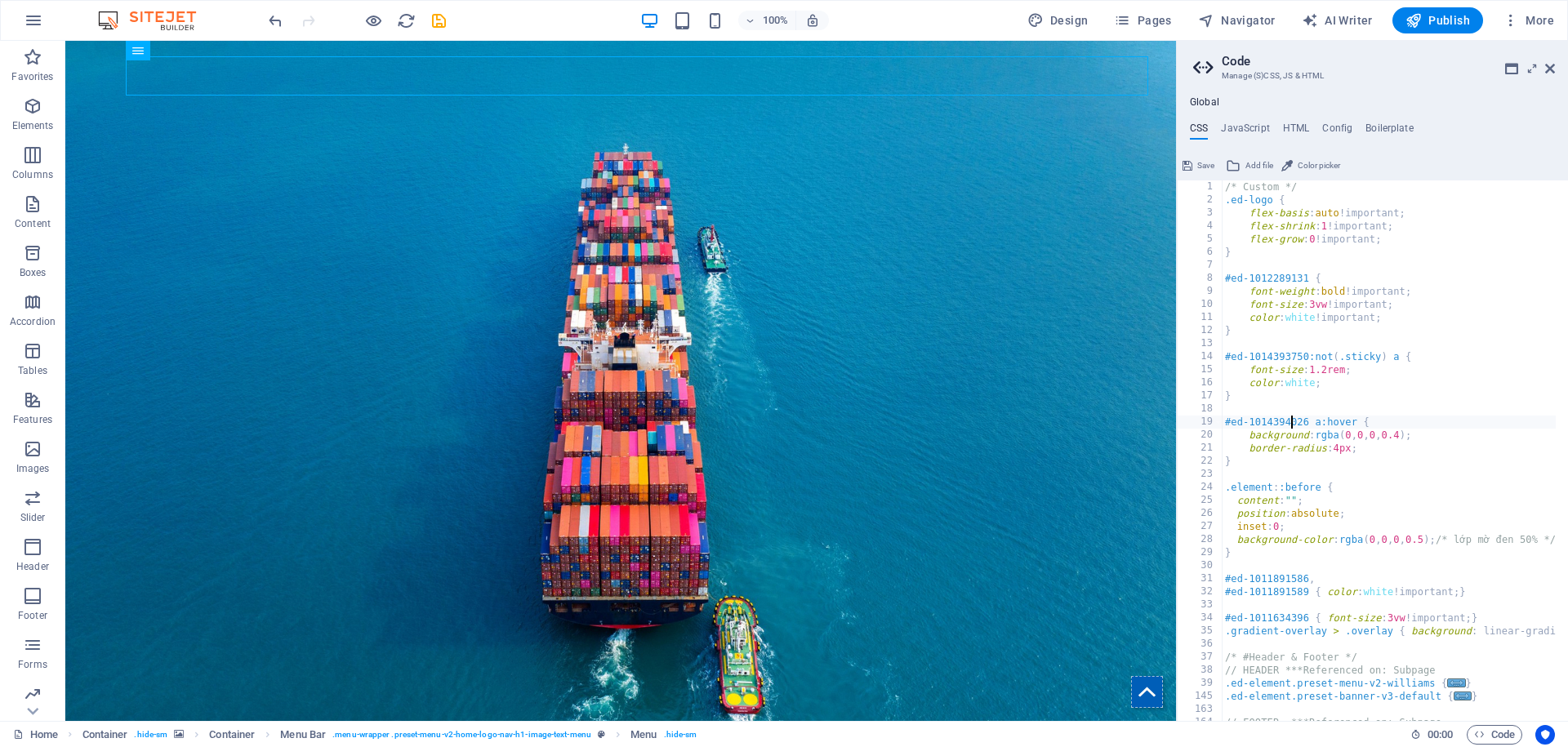
click at [1293, 421] on div "/* Custom */ .ed-logo { flex-basis : auto !important; flex-shrink : 1 !importan…" at bounding box center [1587, 457] width 732 height 554
click at [139, 677] on figure at bounding box center [620, 381] width 1111 height 680
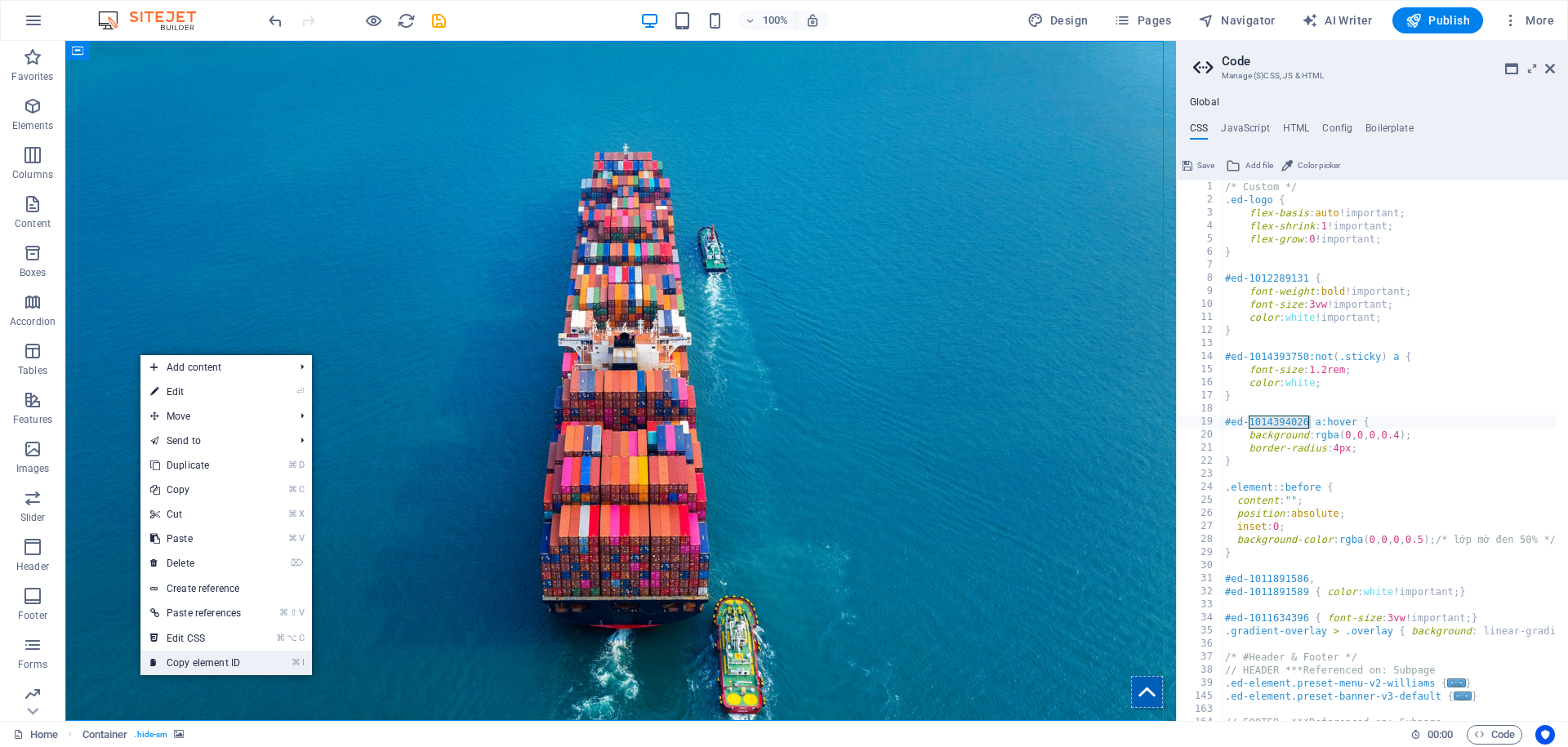
click at [217, 664] on link "⌘ I Copy element ID" at bounding box center [196, 663] width 110 height 24
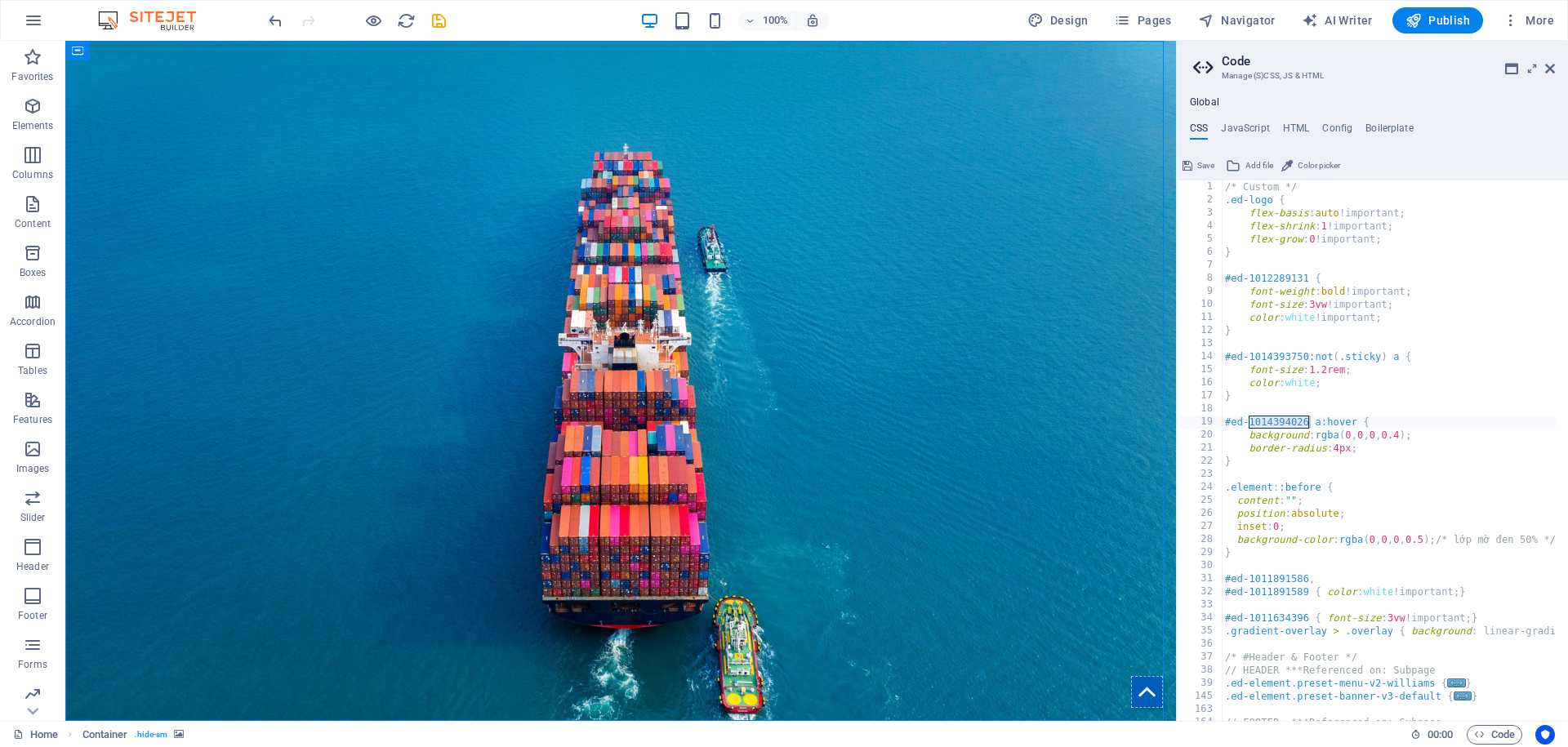
click at [1251, 490] on div "/* Custom */ .ed-logo { flex-basis : auto !important; flex-shrink : 1 !importan…" at bounding box center [1587, 457] width 732 height 554
paste textarea "#ed-1014394008"
click at [1231, 491] on div "/* Custom */ .ed-logo { flex-basis : auto !important; flex-shrink : 1 !importan…" at bounding box center [1587, 457] width 732 height 554
type textarea "#ed-1014394008::before {"
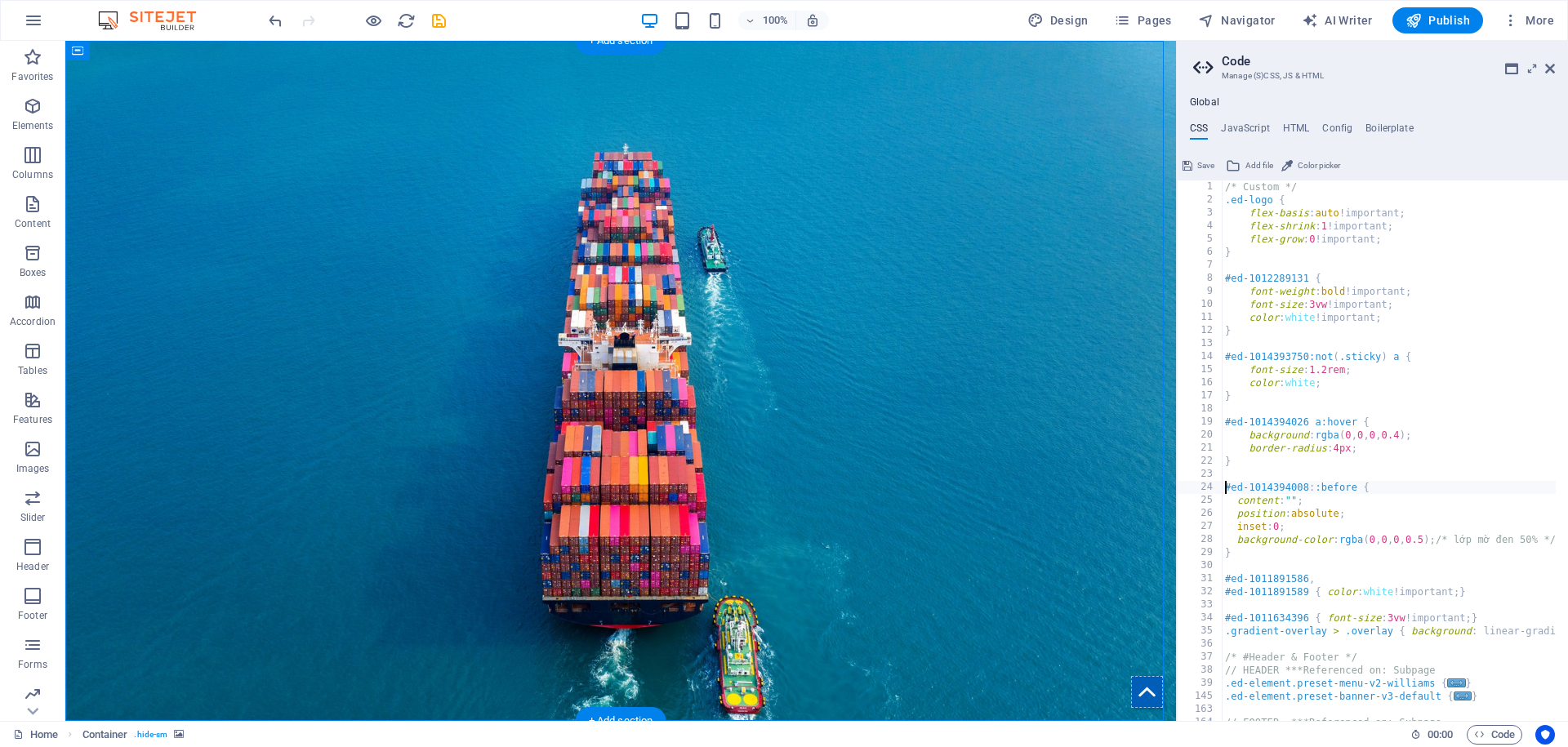
click at [102, 651] on figure at bounding box center [620, 381] width 1111 height 680
select select "vh"
select select "vw"
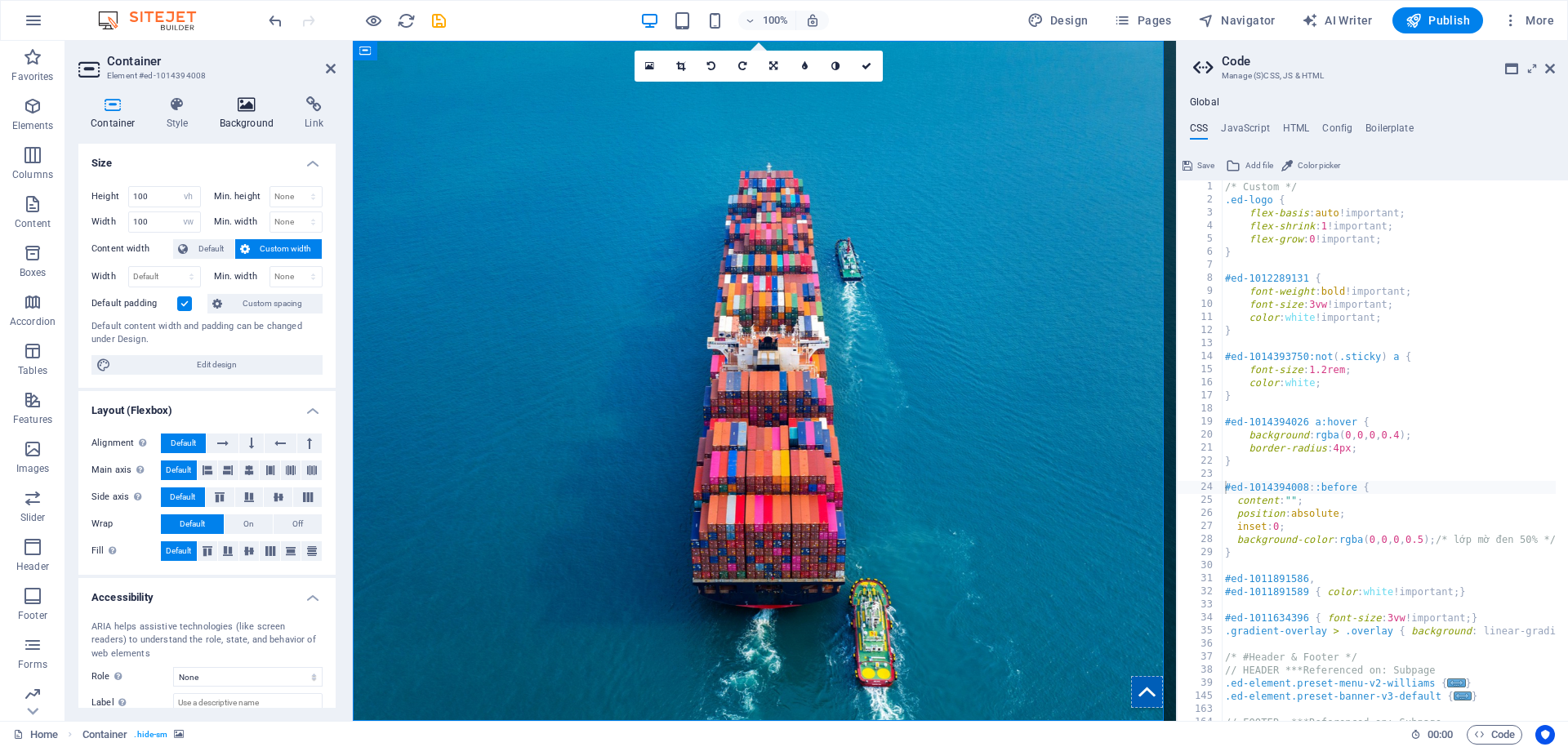
click at [241, 114] on h4 "Background" at bounding box center [250, 112] width 85 height 34
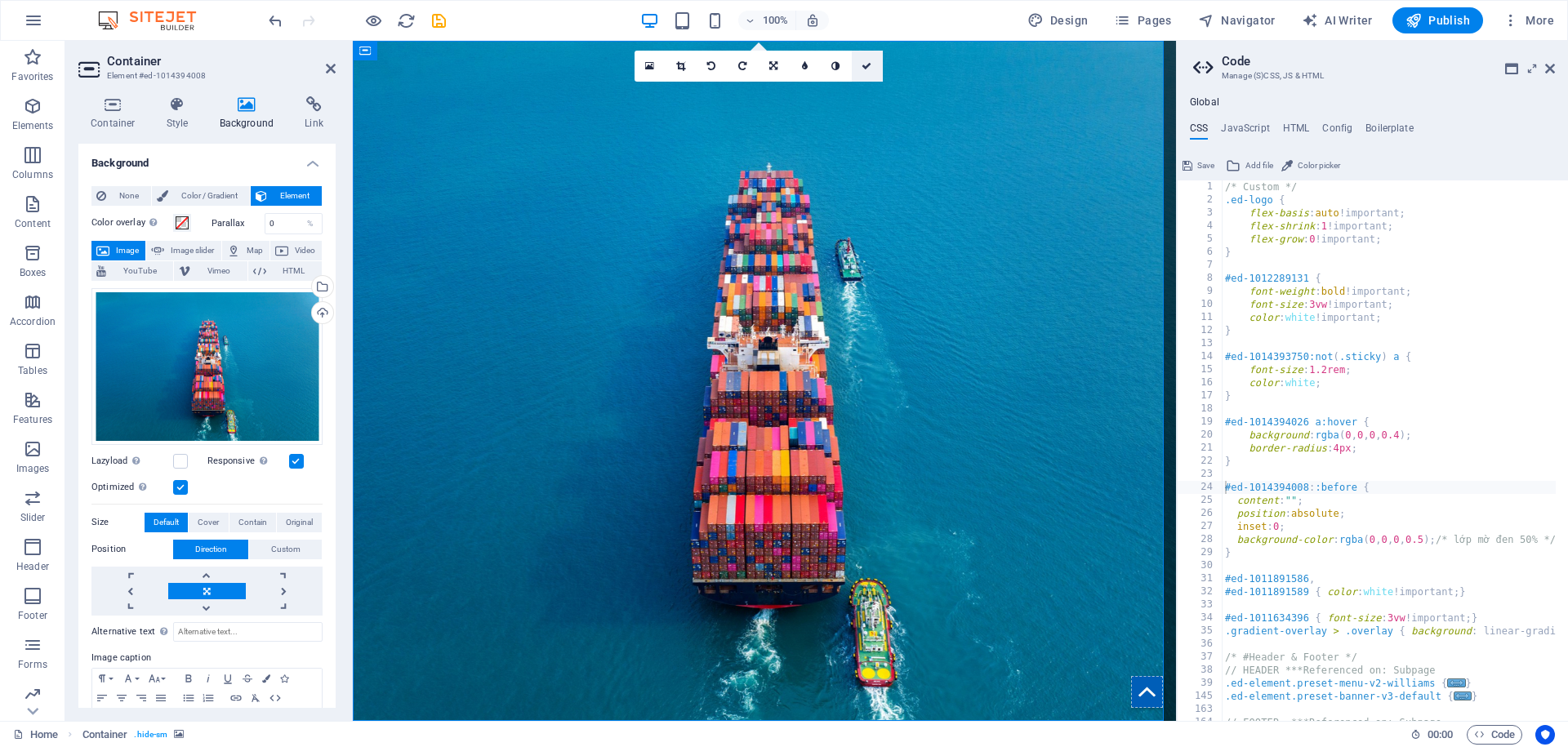
click at [870, 65] on icon at bounding box center [866, 66] width 10 height 10
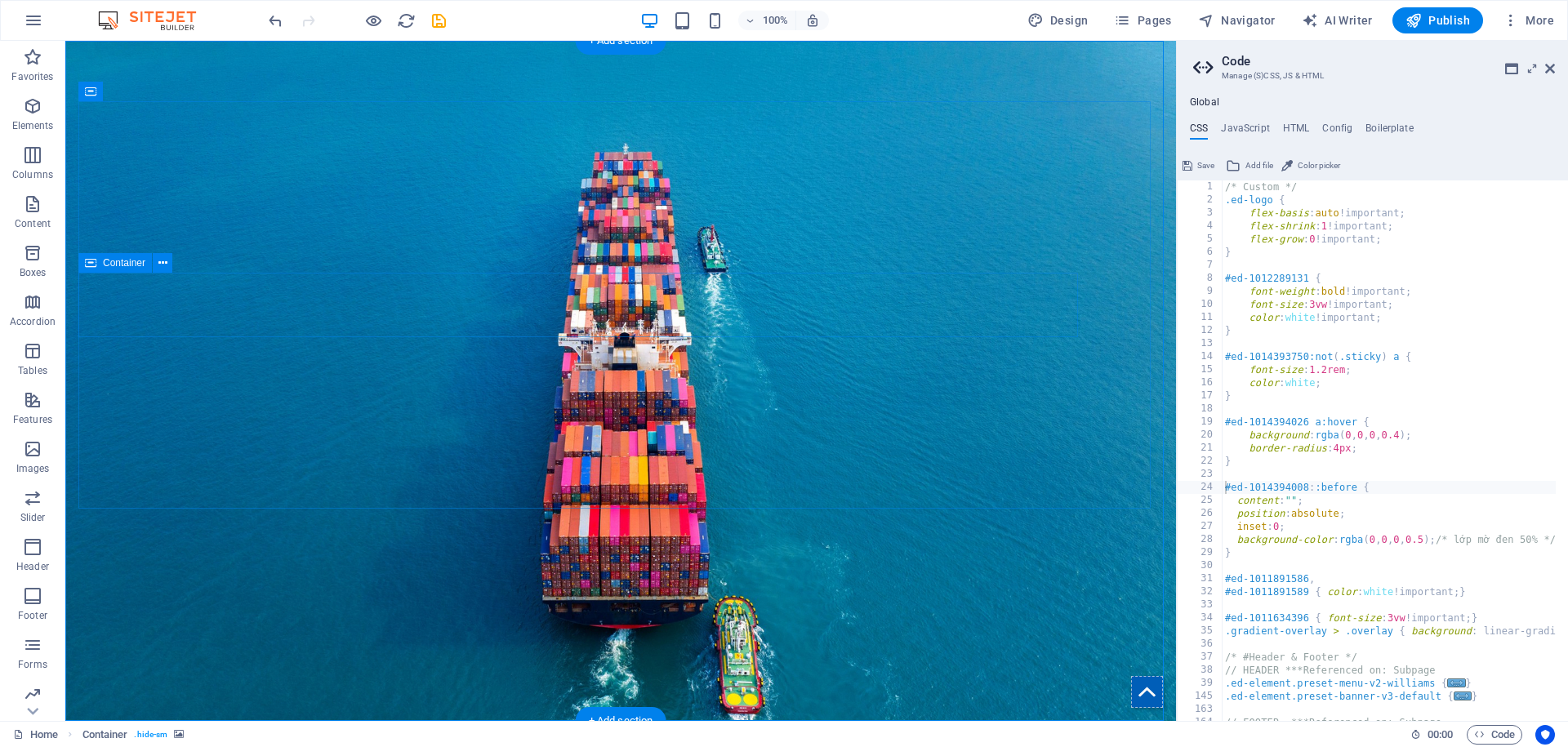
scroll to position [109, 0]
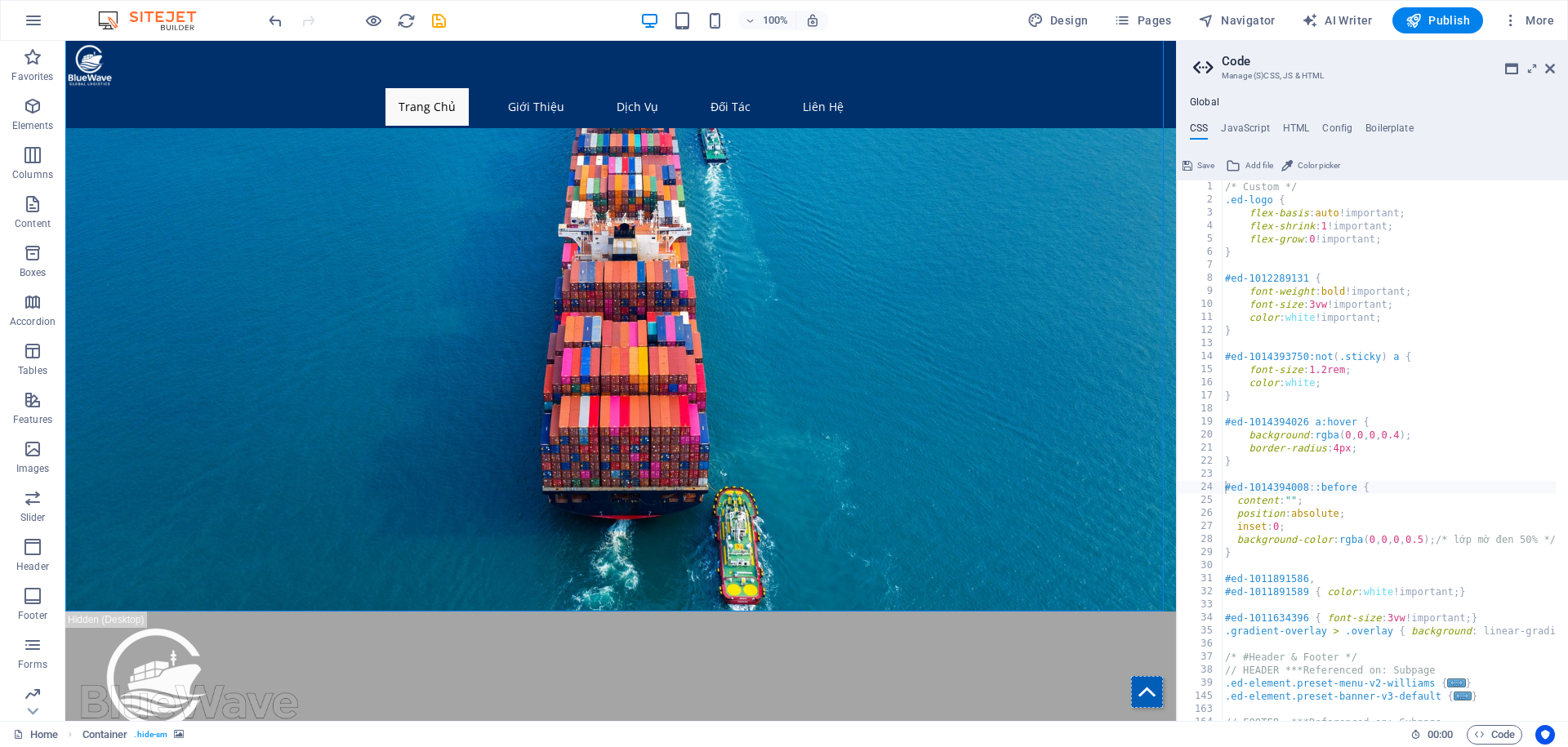
click at [1204, 166] on span "Save" at bounding box center [1207, 166] width 17 height 19
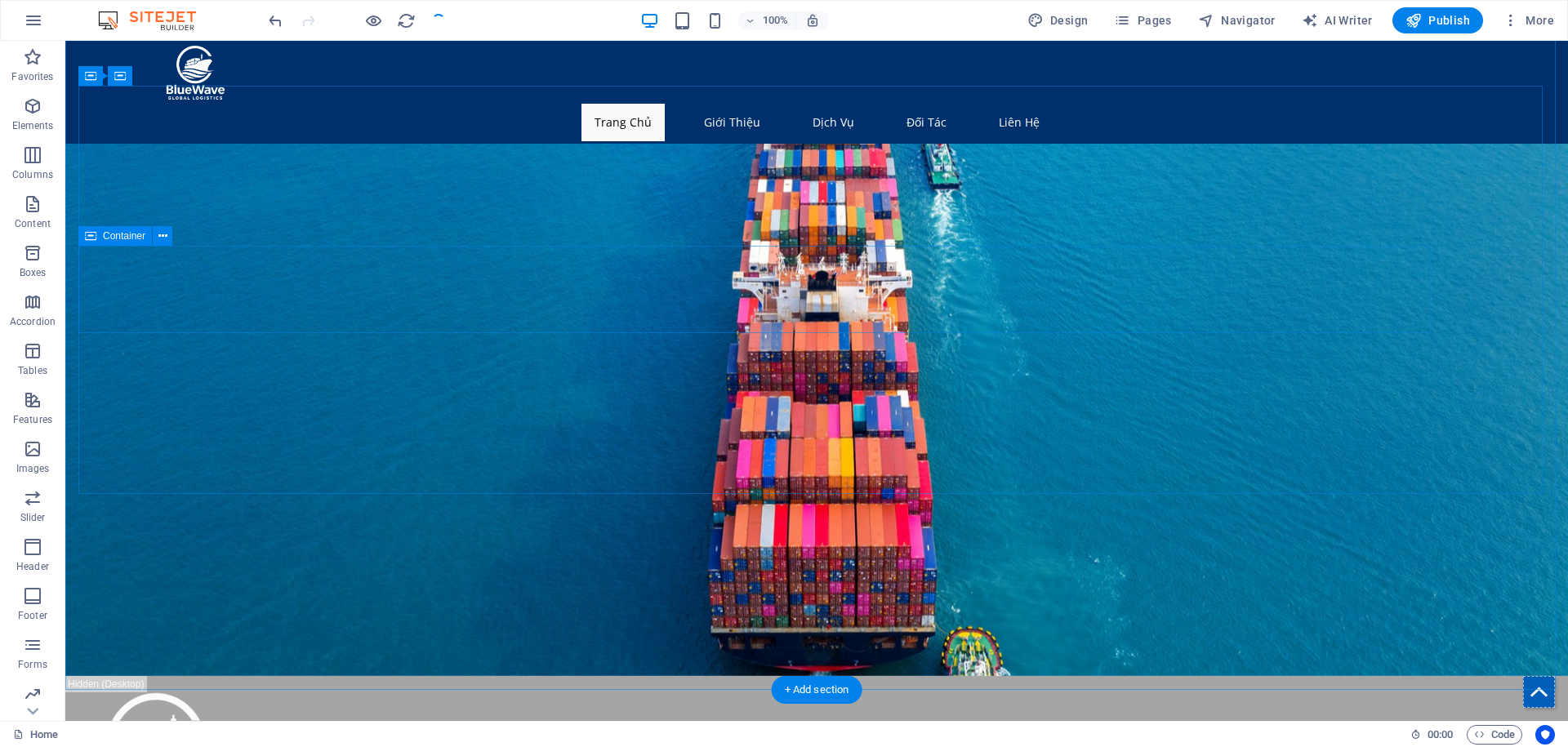
scroll to position [0, 0]
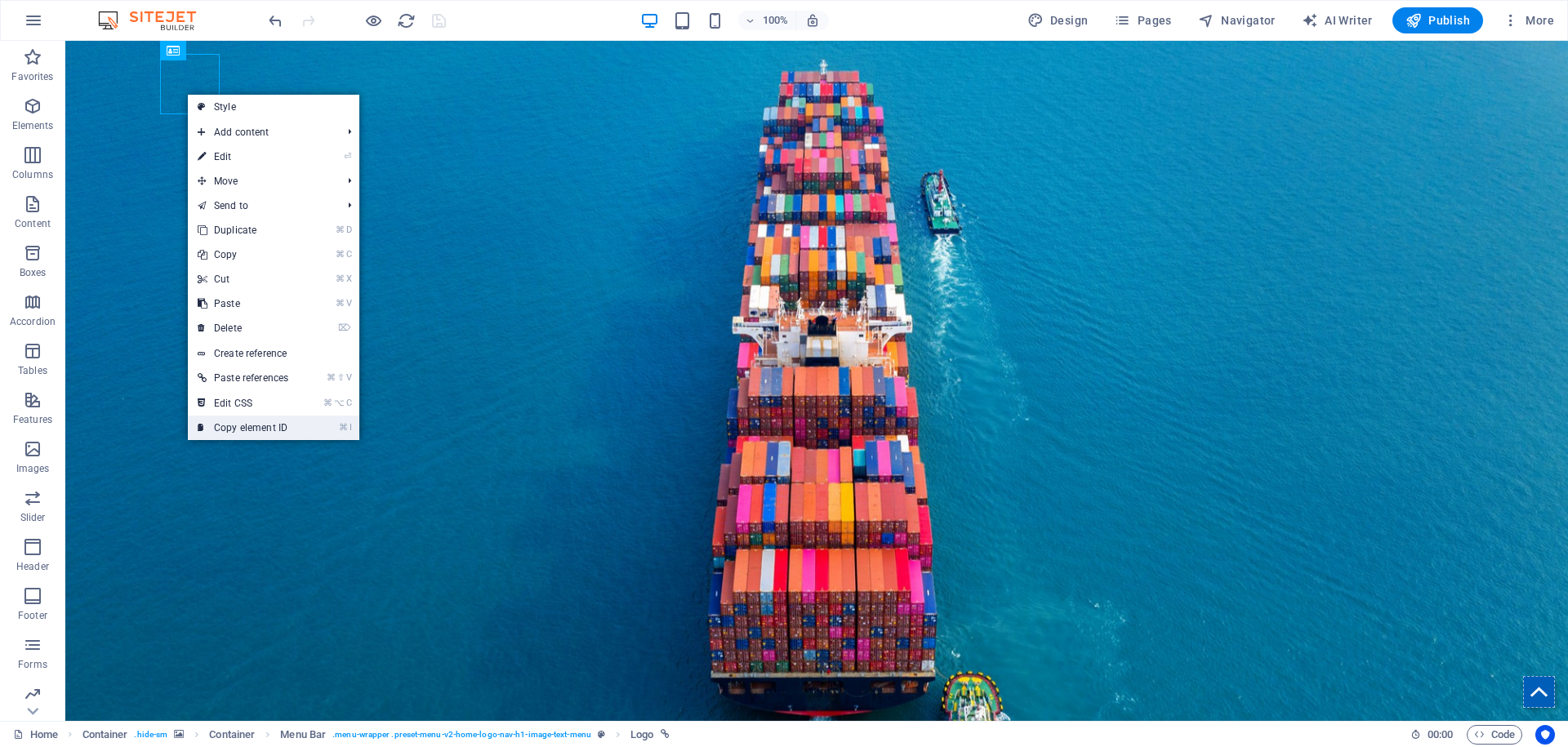
click at [248, 431] on link "⌘ I Copy element ID" at bounding box center [243, 427] width 110 height 24
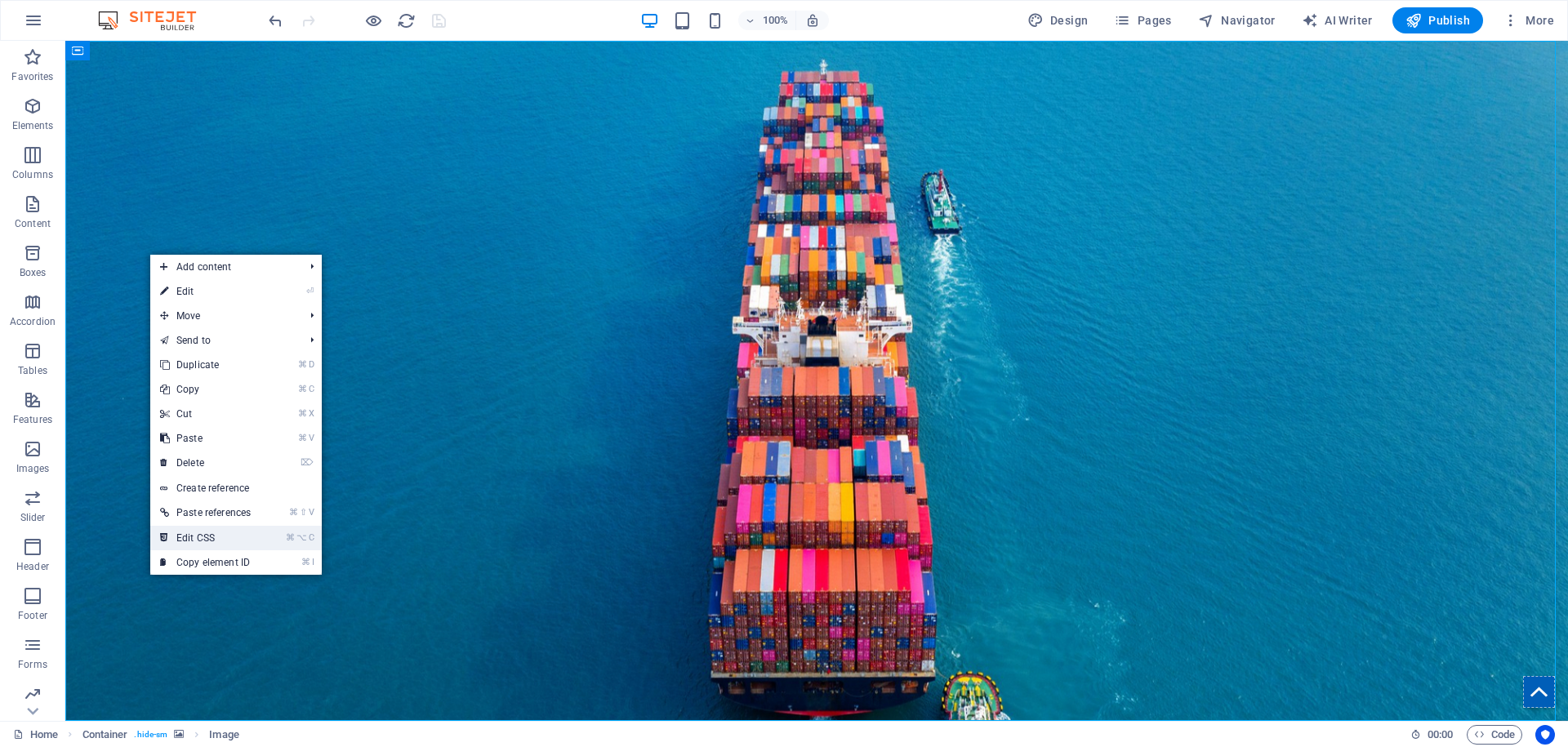
drag, startPoint x: 219, startPoint y: 542, endPoint x: 158, endPoint y: 500, distance: 74.1
click at [219, 542] on link "⌘ ⌥ C Edit CSS" at bounding box center [205, 538] width 110 height 24
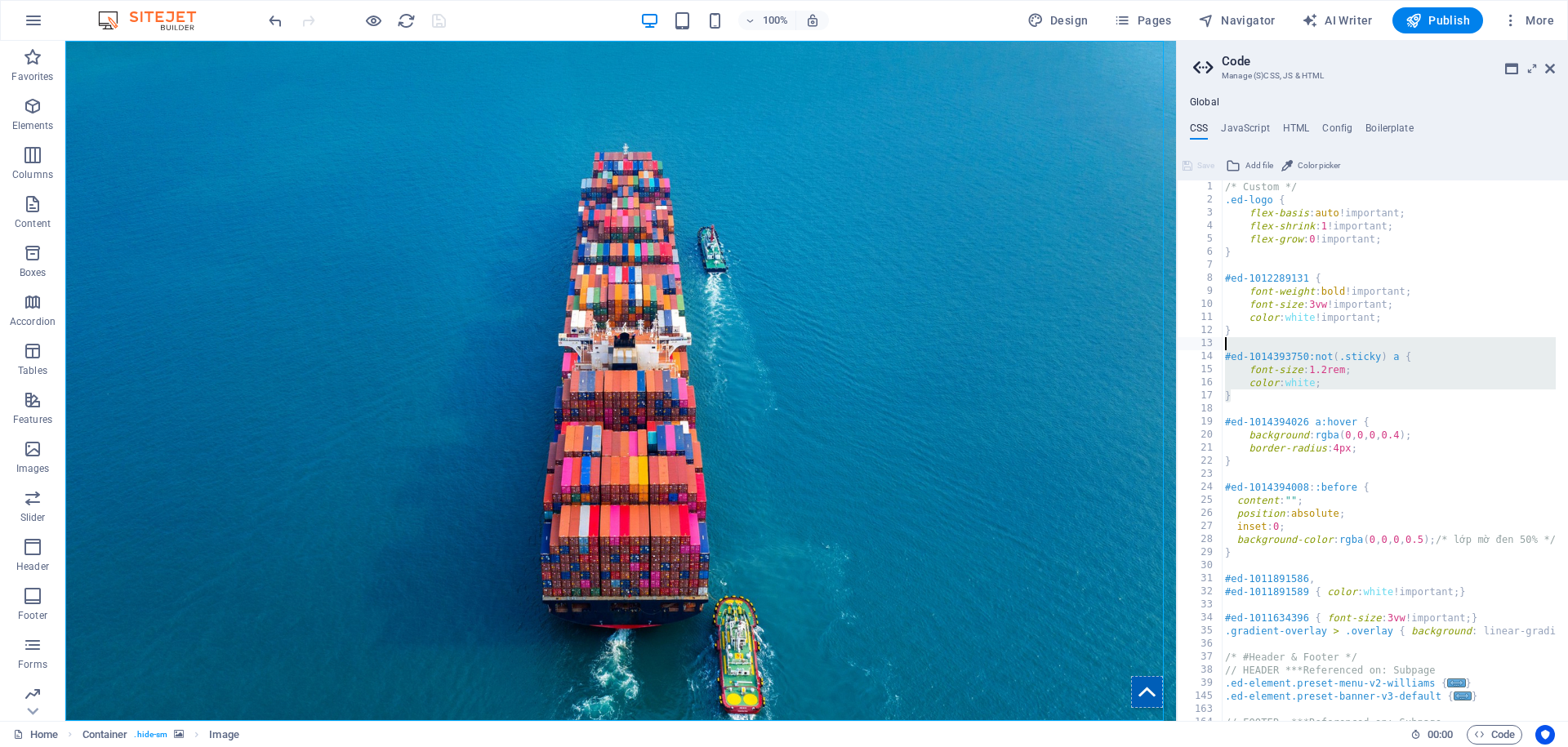
drag, startPoint x: 1248, startPoint y: 400, endPoint x: 1235, endPoint y: 346, distance: 55.5
click at [1235, 346] on div "/* Custom */ .ed-logo { flex-basis : auto !important; flex-shrink : 1 !importan…" at bounding box center [1587, 457] width 732 height 554
type textarea "#ed-1014393750:not(.sticky) a {"
click at [1239, 409] on div "/* Custom */ .ed-logo { flex-basis : auto !important; flex-shrink : 1 !importan…" at bounding box center [1587, 457] width 732 height 554
type textarea "}"
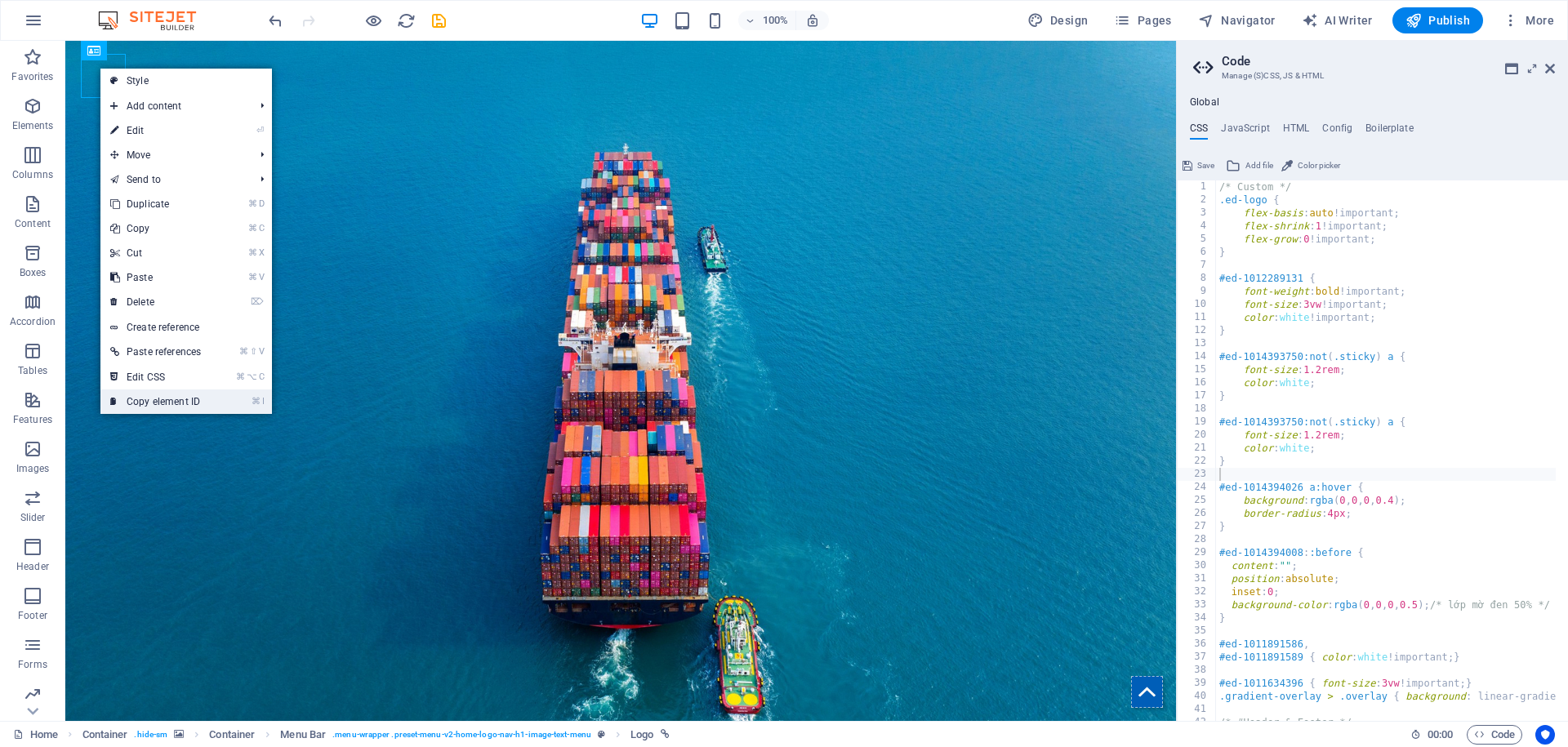
click at [175, 397] on link "⌘ I Copy element ID" at bounding box center [156, 401] width 110 height 24
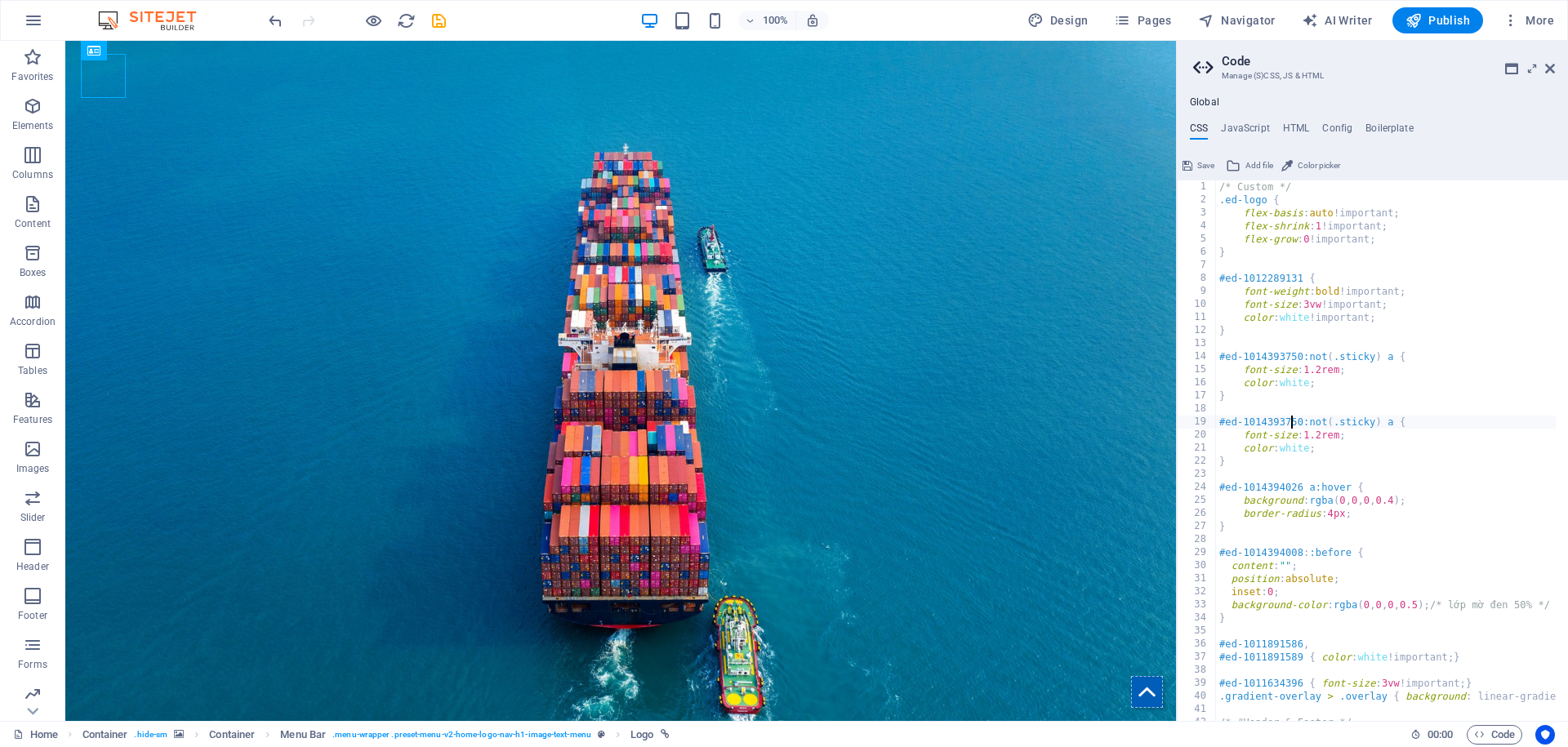
click at [1289, 423] on div "/* Custom */ .ed-logo { flex-basis : auto !important; flex-shrink : 1 !importan…" at bounding box center [1582, 457] width 732 height 554
drag, startPoint x: 1226, startPoint y: 422, endPoint x: 1240, endPoint y: 421, distance: 14.0
click at [1240, 421] on div "/* Custom */ .ed-logo { flex-basis : auto !important; flex-shrink : 1 !importan…" at bounding box center [1582, 457] width 732 height 554
click at [1393, 424] on div "/* Custom */ .ed-logo { flex-basis : auto !important; flex-shrink : 1 !importan…" at bounding box center [1582, 457] width 732 height 554
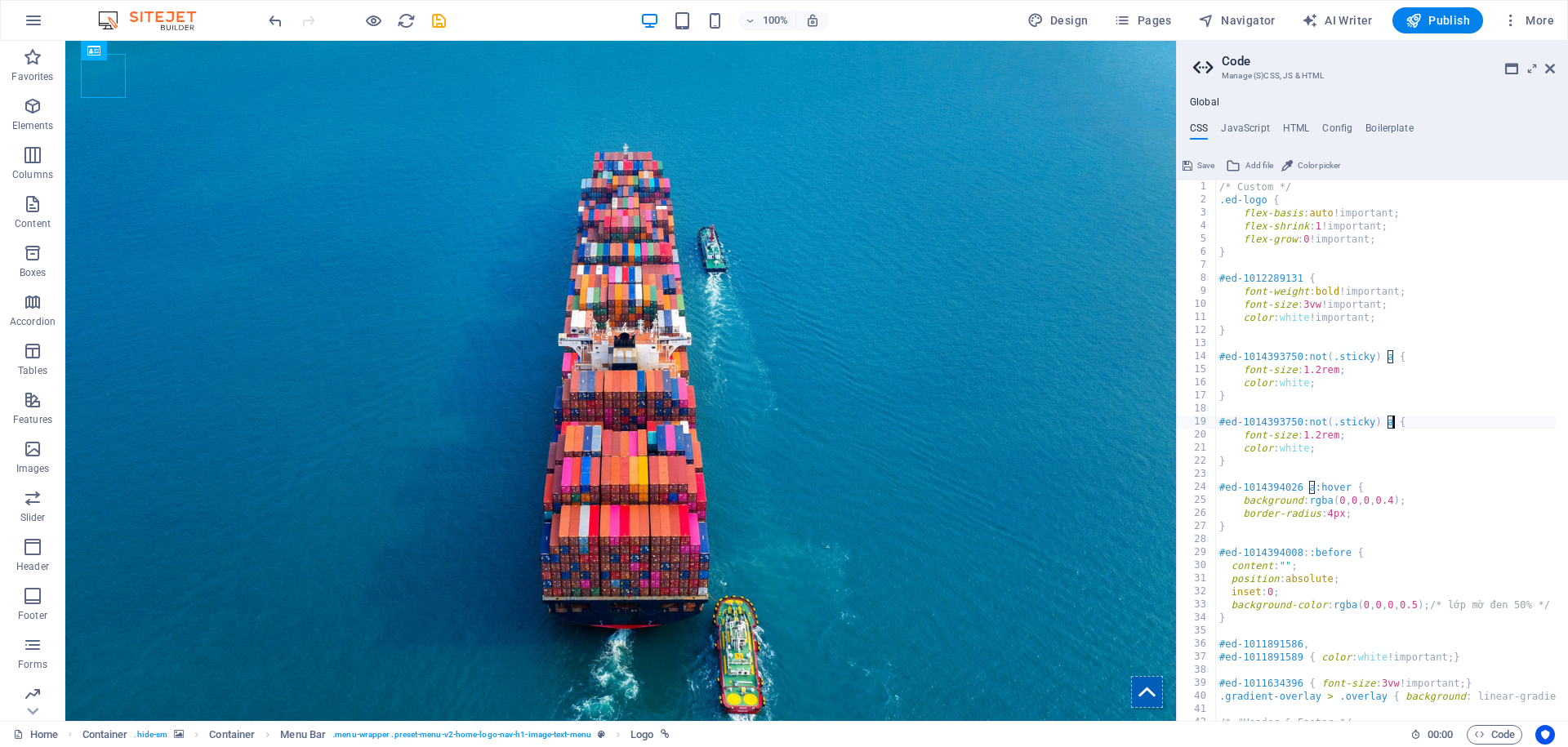
paste textarea "#ed-1014393753"
drag, startPoint x: 1369, startPoint y: 466, endPoint x: 1171, endPoint y: 427, distance: 201.8
paste textarea "3"
drag, startPoint x: 1387, startPoint y: 424, endPoint x: 1469, endPoint y: 428, distance: 82.1
click at [1469, 428] on div "/* Custom */ .ed-logo { flex-basis : auto !important; flex-shrink : 1 !importan…" at bounding box center [1582, 457] width 732 height 554
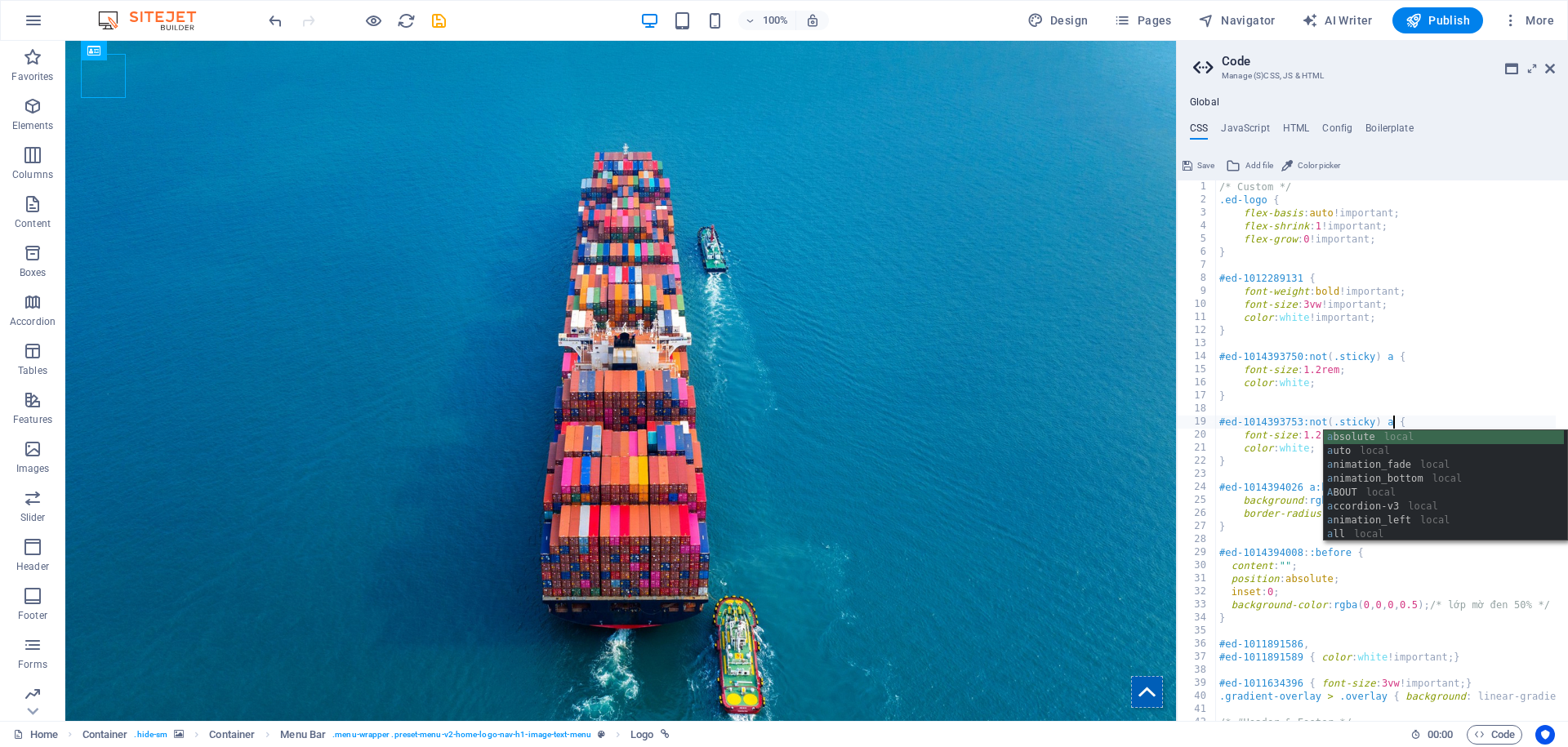
scroll to position [0, 14]
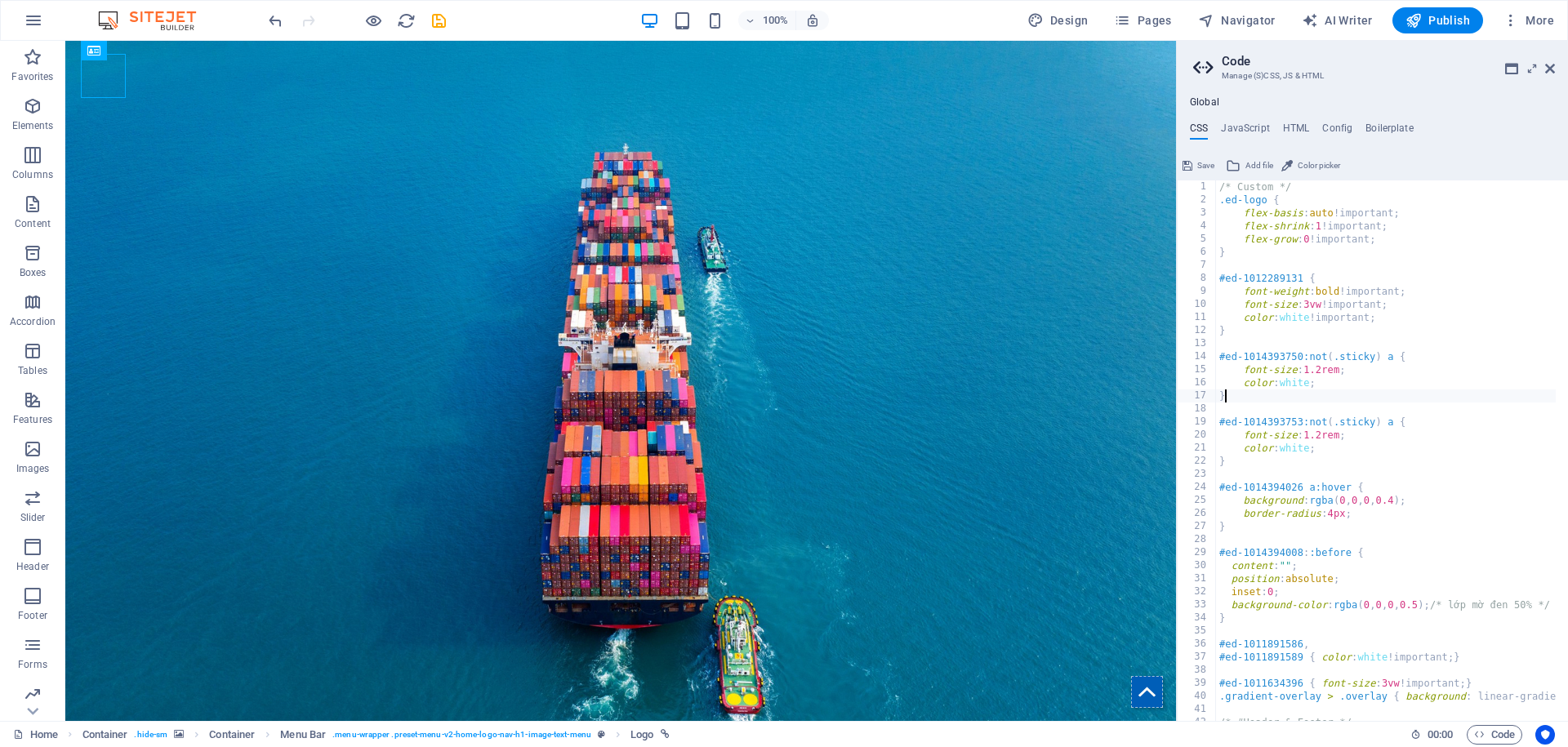
click at [1389, 402] on div "/* Custom */ .ed-logo { flex-basis : auto !important; flex-shrink : 1 !importan…" at bounding box center [1582, 457] width 732 height 554
click at [1281, 437] on div "/* Custom */ .ed-logo { flex-basis : auto !important; flex-shrink : 1 !importan…" at bounding box center [1582, 457] width 732 height 554
drag, startPoint x: 1320, startPoint y: 448, endPoint x: 1308, endPoint y: 445, distance: 12.4
click at [1308, 445] on div "/* Custom */ .ed-logo { flex-basis : auto !important; flex-shrink : 1 !importan…" at bounding box center [1582, 457] width 732 height 554
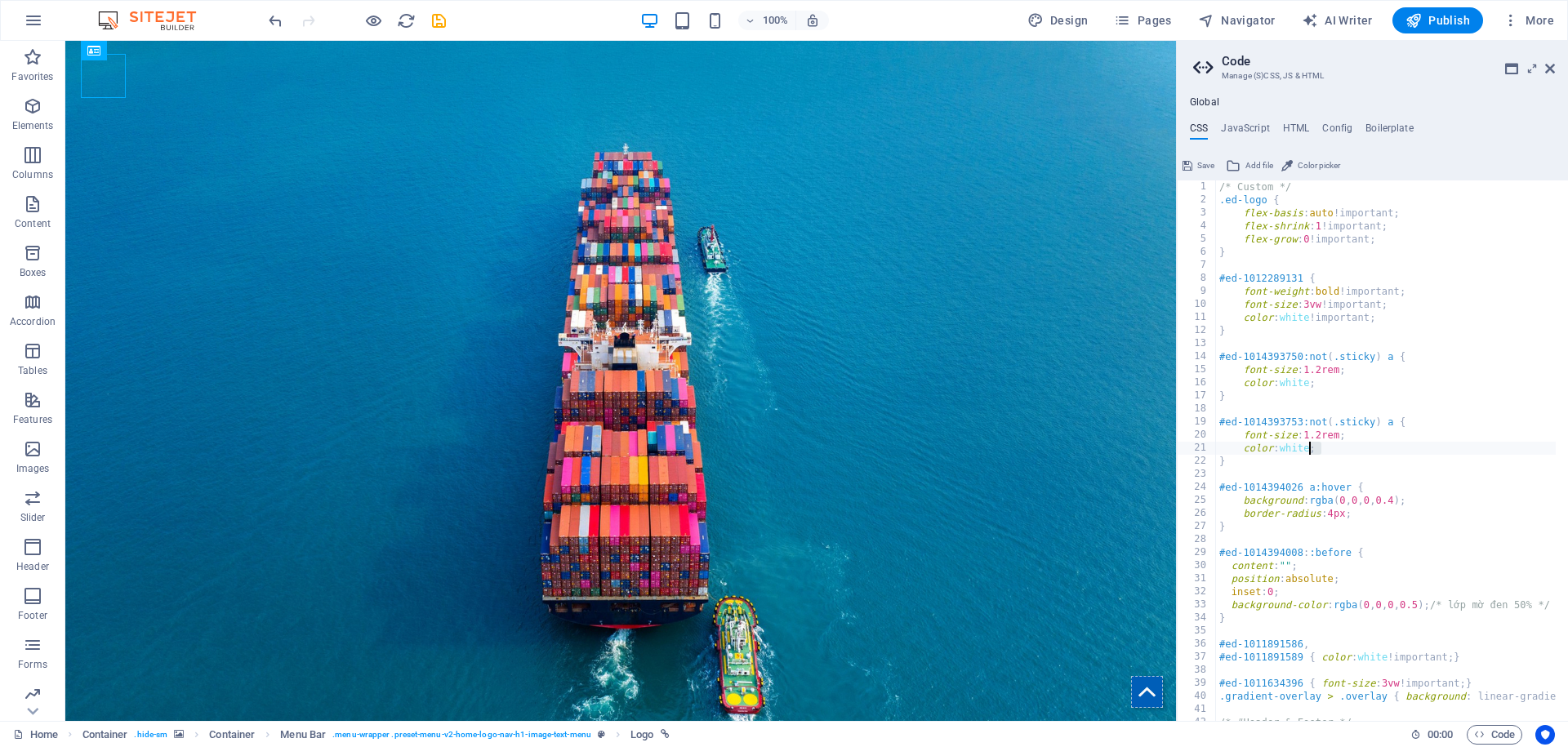
click at [1311, 448] on div "/* Custom */ .ed-logo { flex-basis : auto !important; flex-shrink : 1 !importan…" at bounding box center [1582, 457] width 732 height 554
drag, startPoint x: 1317, startPoint y: 450, endPoint x: 1244, endPoint y: 434, distance: 74.7
click at [1244, 434] on div "/* Custom */ .ed-logo { flex-basis : auto !important; flex-shrink : 1 !importan…" at bounding box center [1582, 457] width 732 height 554
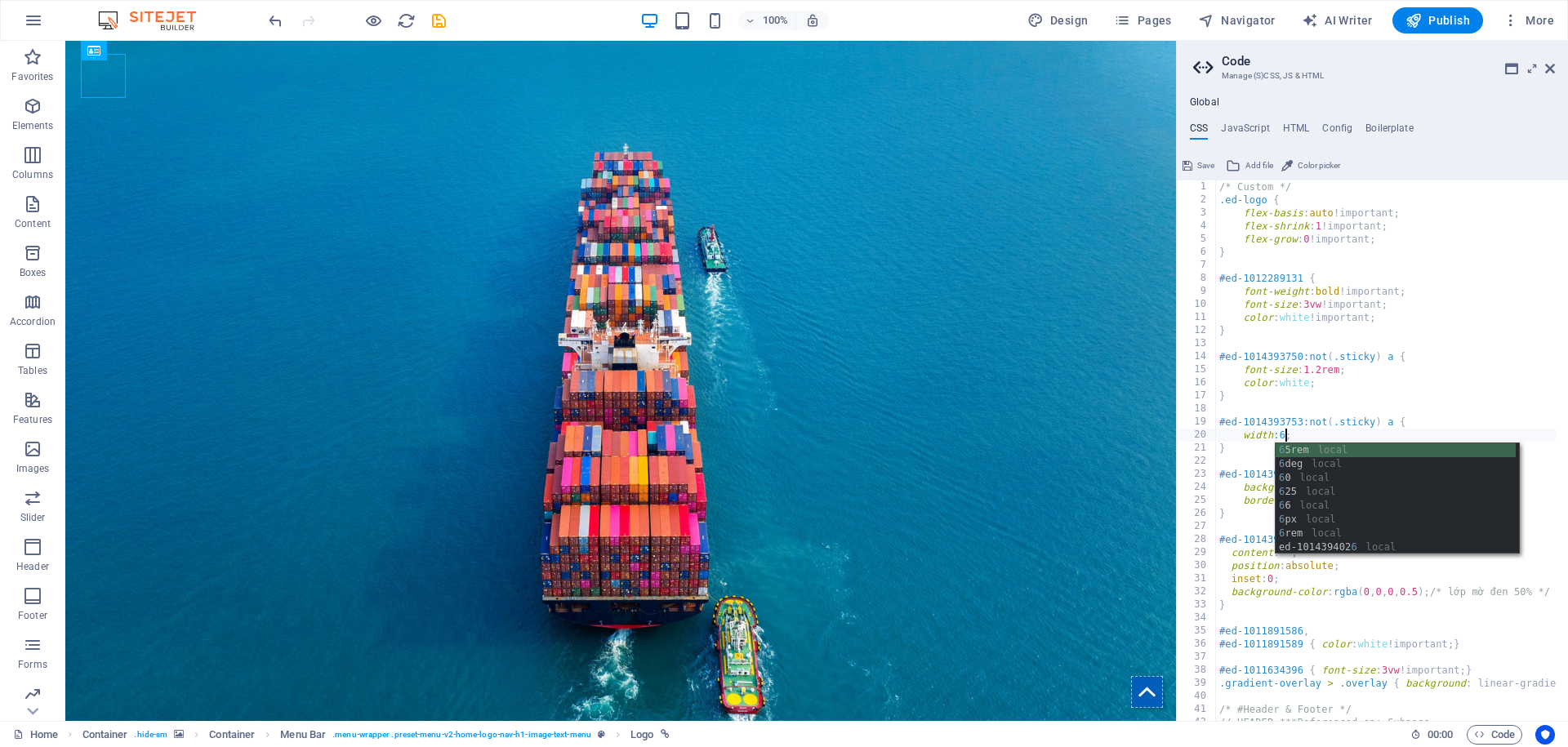
scroll to position [0, 8]
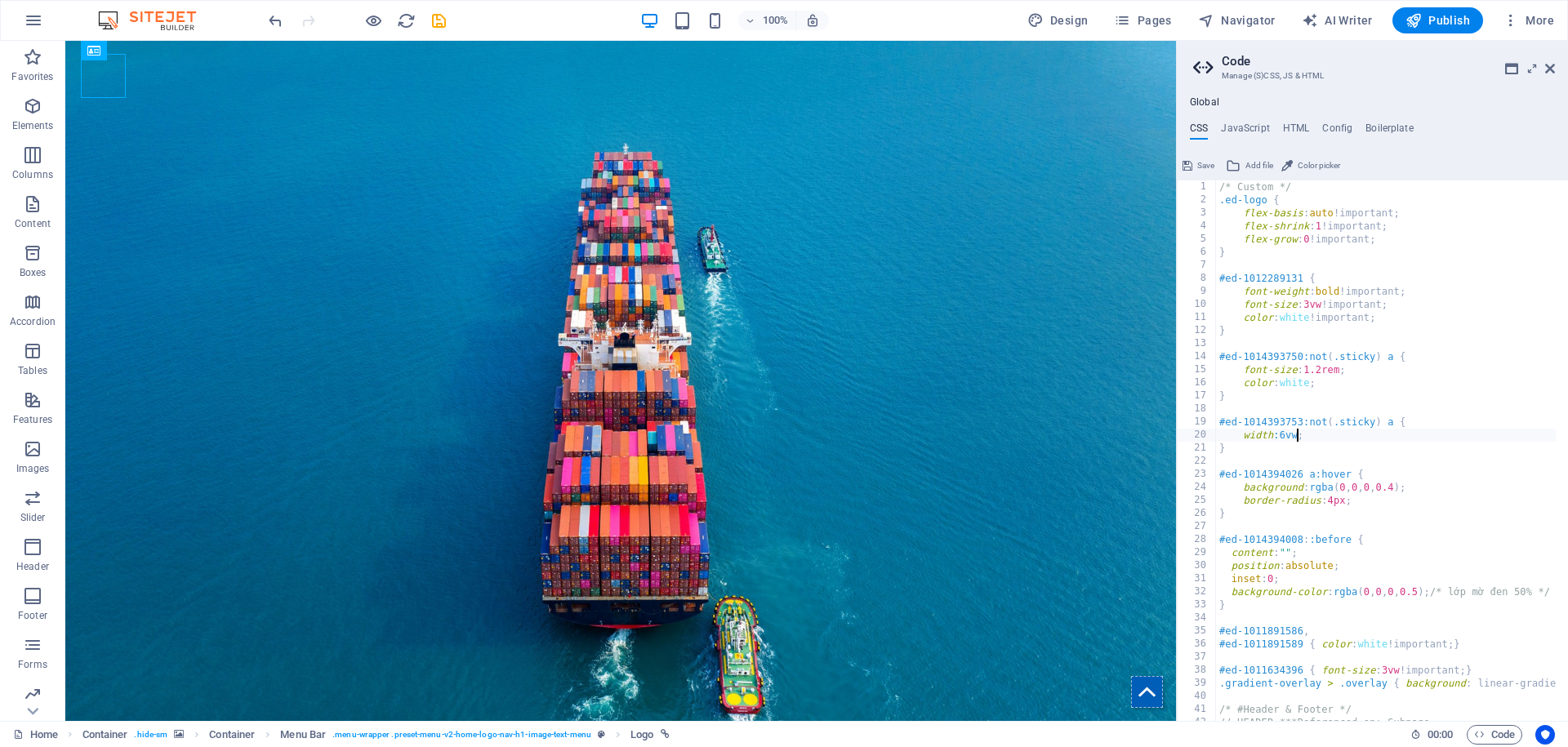
click at [1254, 423] on div "/* Custom */ .ed-logo { flex-basis : auto !important; flex-shrink : 1 !importan…" at bounding box center [1582, 457] width 732 height 554
type textarea "#ed-1014393753:not(.sticky) a {"
click at [433, 21] on icon "save" at bounding box center [438, 20] width 18 height 18
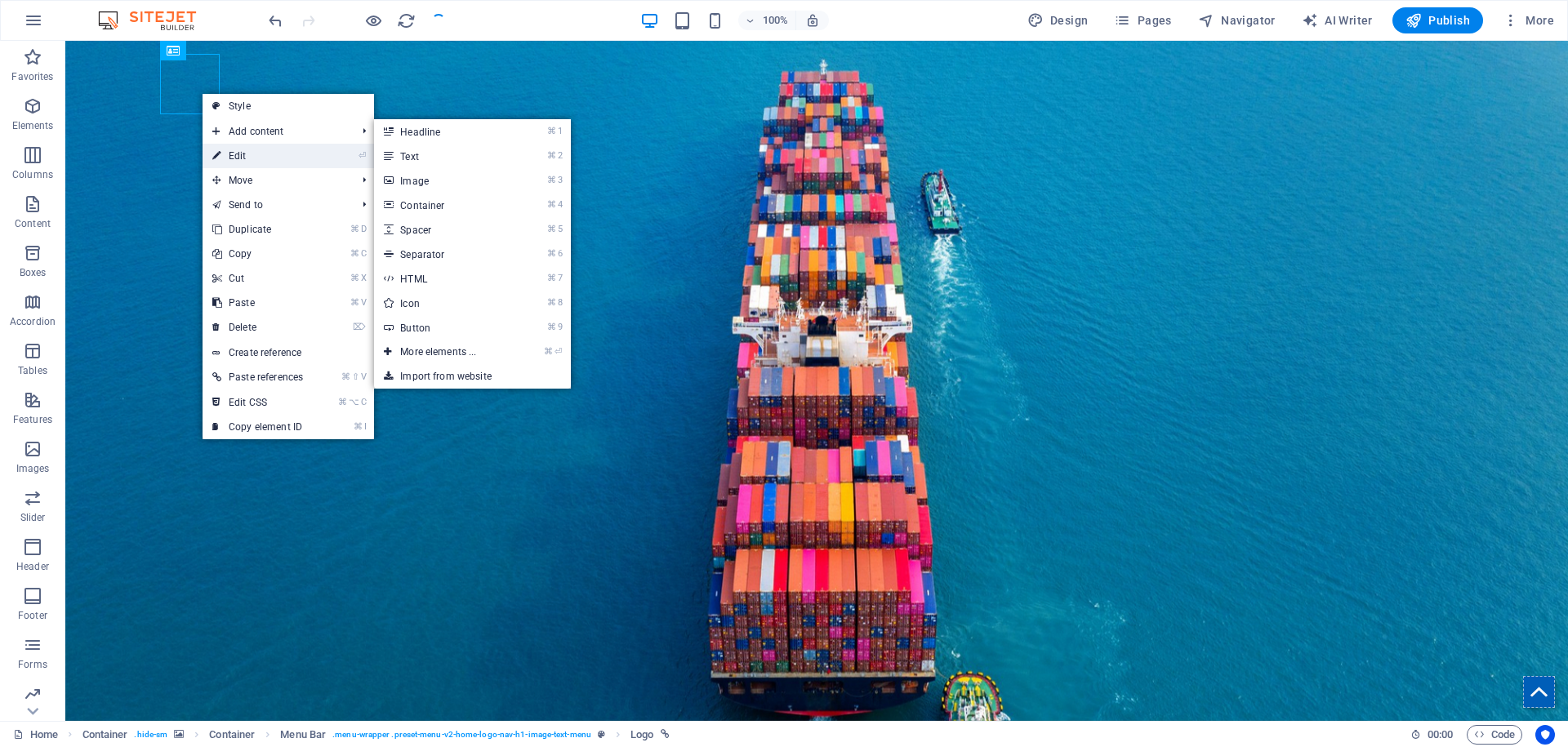
click at [249, 151] on link "⏎ Edit" at bounding box center [258, 155] width 110 height 24
select select "vw"
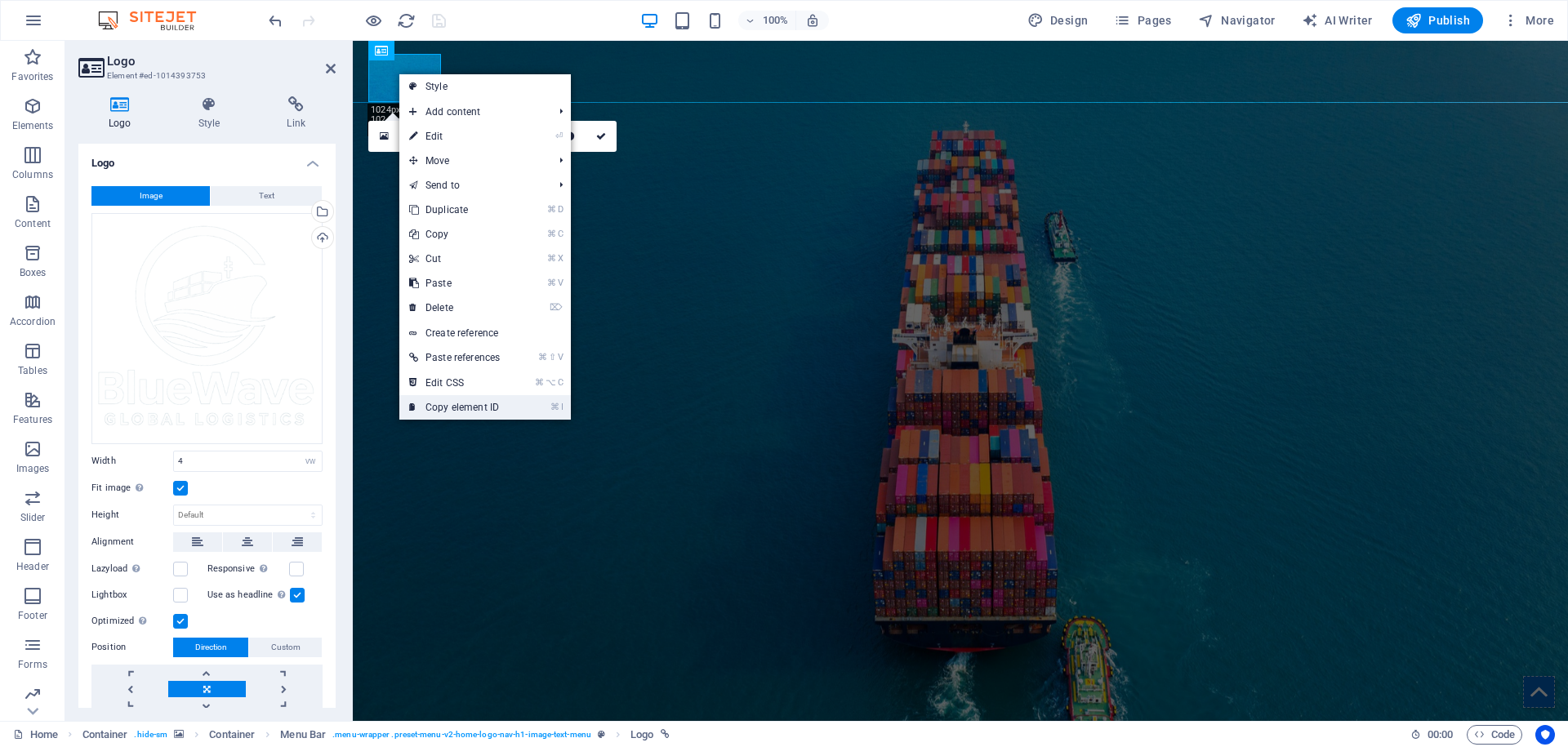
click at [484, 404] on link "⌘ I Copy element ID" at bounding box center [455, 407] width 110 height 24
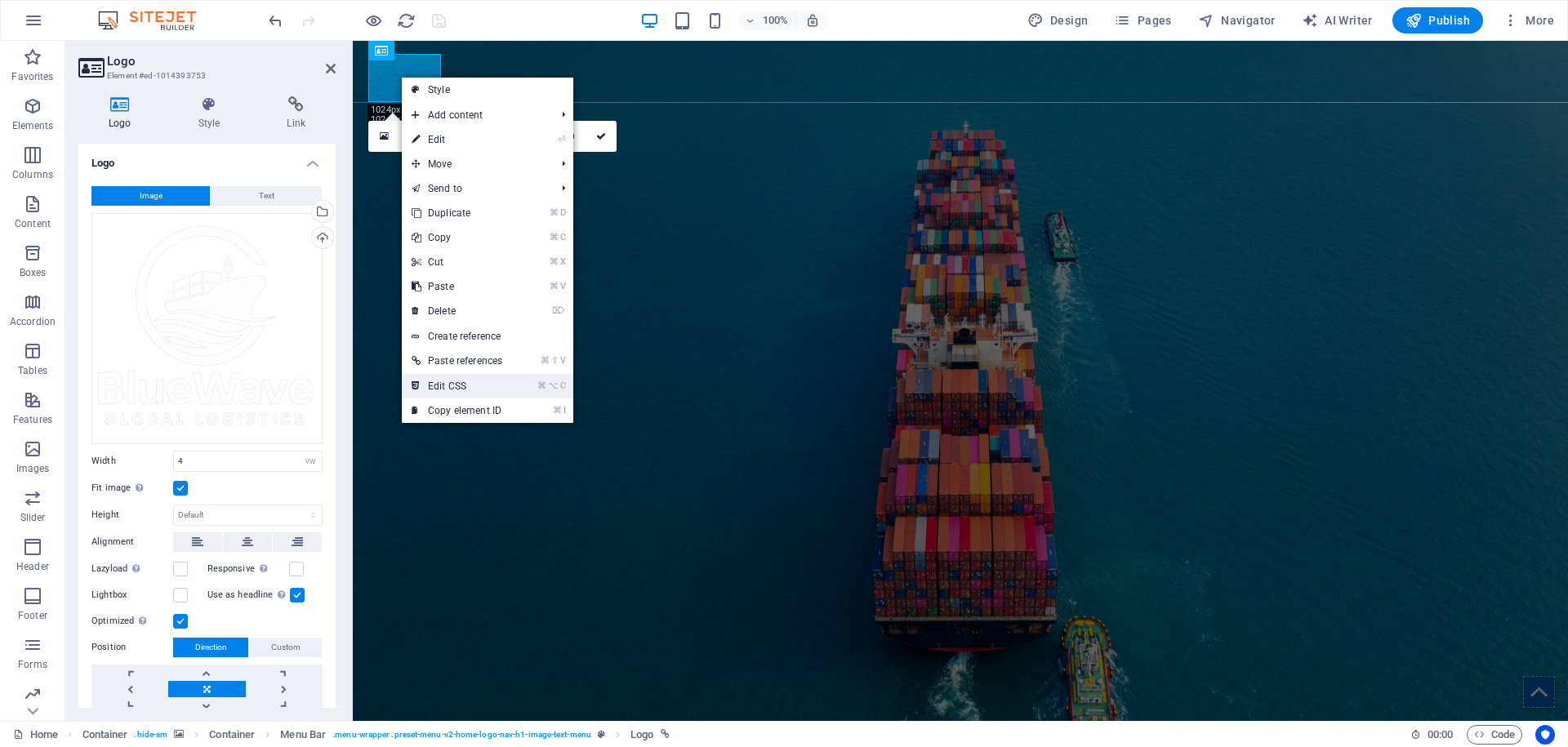
drag, startPoint x: 470, startPoint y: 391, endPoint x: 226, endPoint y: 351, distance: 247.3
click at [470, 391] on link "⌘ ⌥ C Edit CSS" at bounding box center [457, 386] width 110 height 24
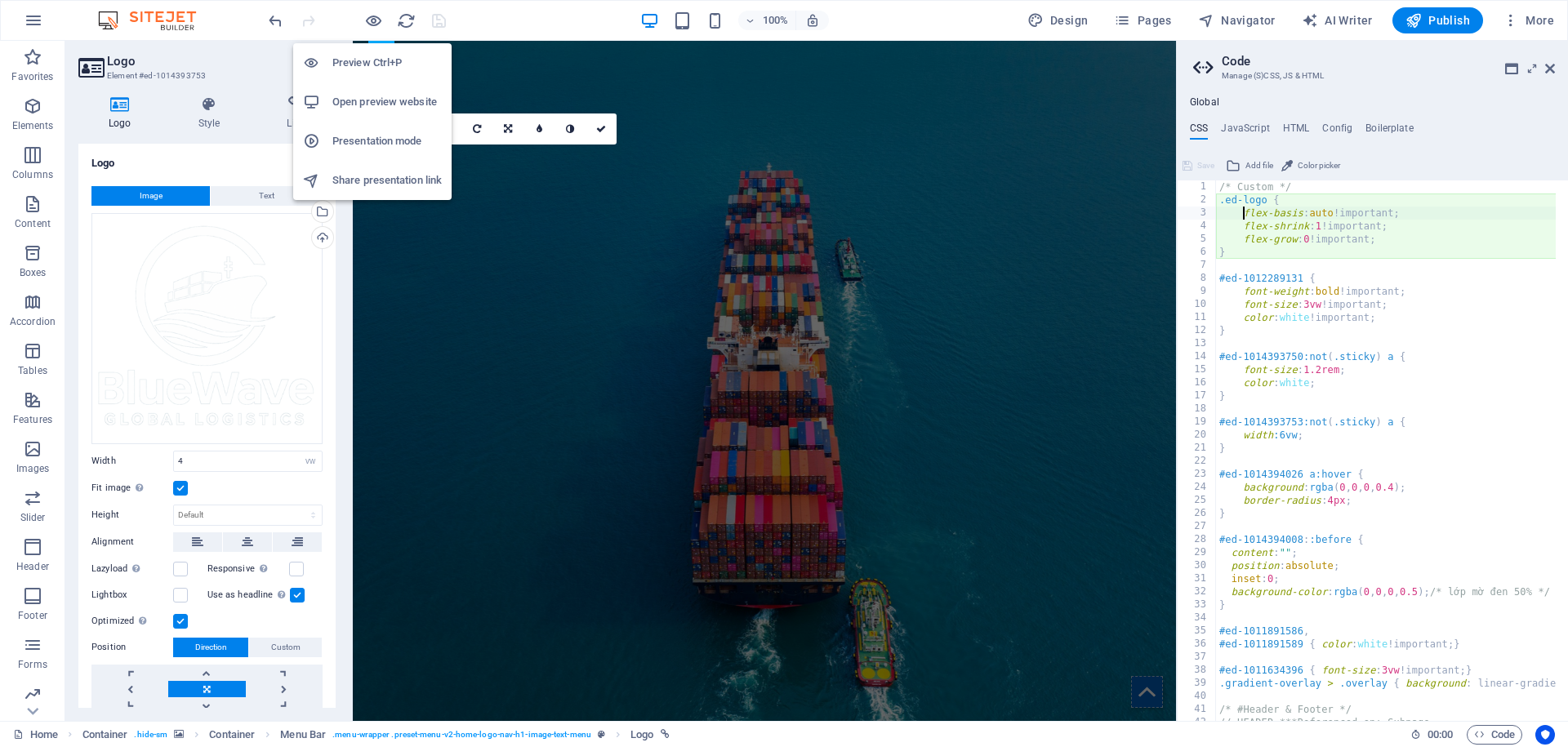
click at [384, 145] on h6 "Presentation mode" at bounding box center [387, 141] width 110 height 19
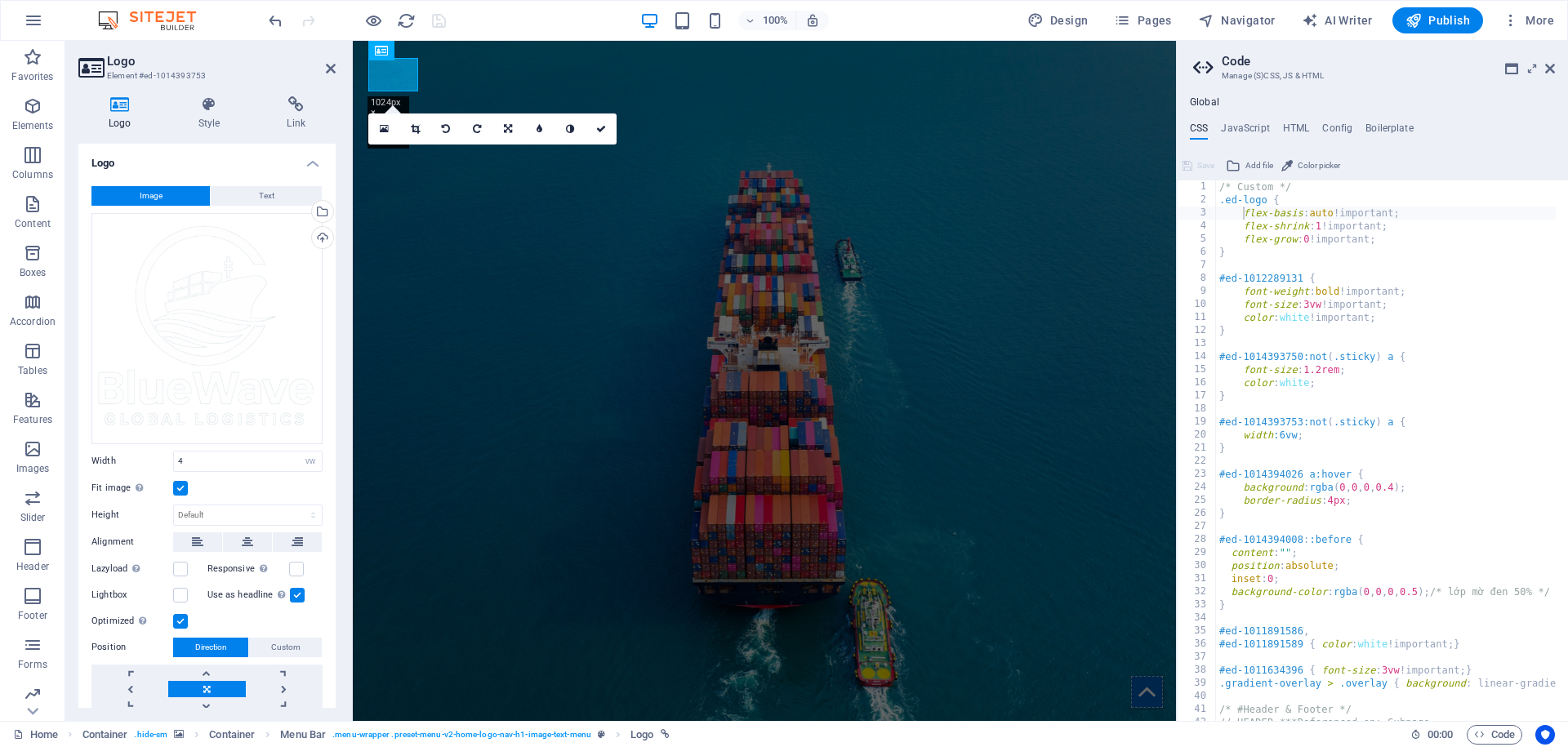
click at [1330, 435] on div "/* Custom */ .ed-logo { flex-basis : auto !important; flex-shrink : 1 !importan…" at bounding box center [1582, 457] width 732 height 554
click at [1274, 543] on div "/* Custom */ .ed-logo { flex-basis : auto !important; flex-shrink : 1 !importan…" at bounding box center [1582, 457] width 732 height 554
drag, startPoint x: 1302, startPoint y: 540, endPoint x: 1224, endPoint y: 538, distance: 78.0
click at [1224, 538] on div "/* Custom */ .ed-logo { flex-basis : auto !important; flex-shrink : 1 !importan…" at bounding box center [1582, 457] width 732 height 554
paste textarea "6935615"
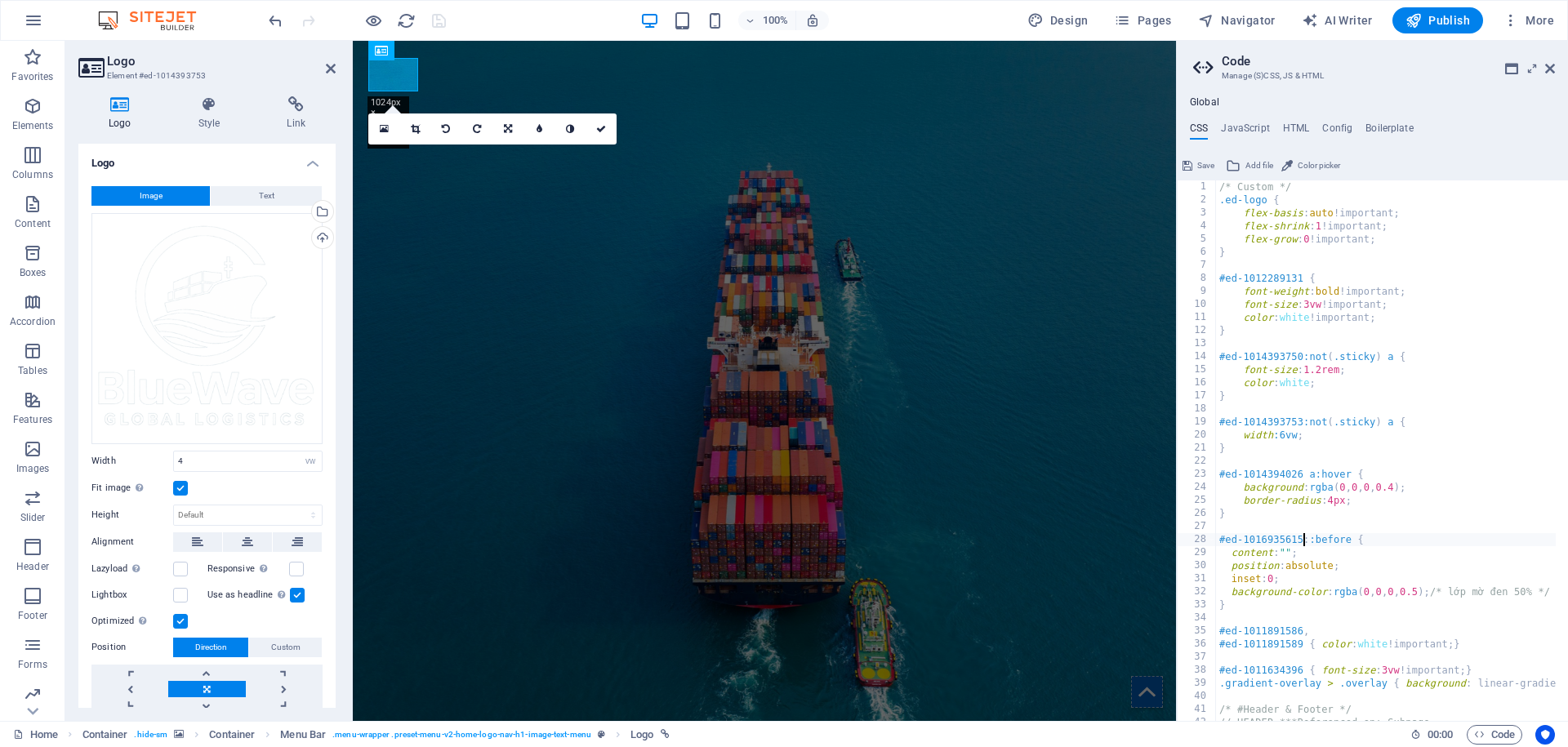
click at [1347, 539] on div "/* Custom */ .ed-logo { flex-basis : auto !important; flex-shrink : 1 !importan…" at bounding box center [1582, 457] width 732 height 554
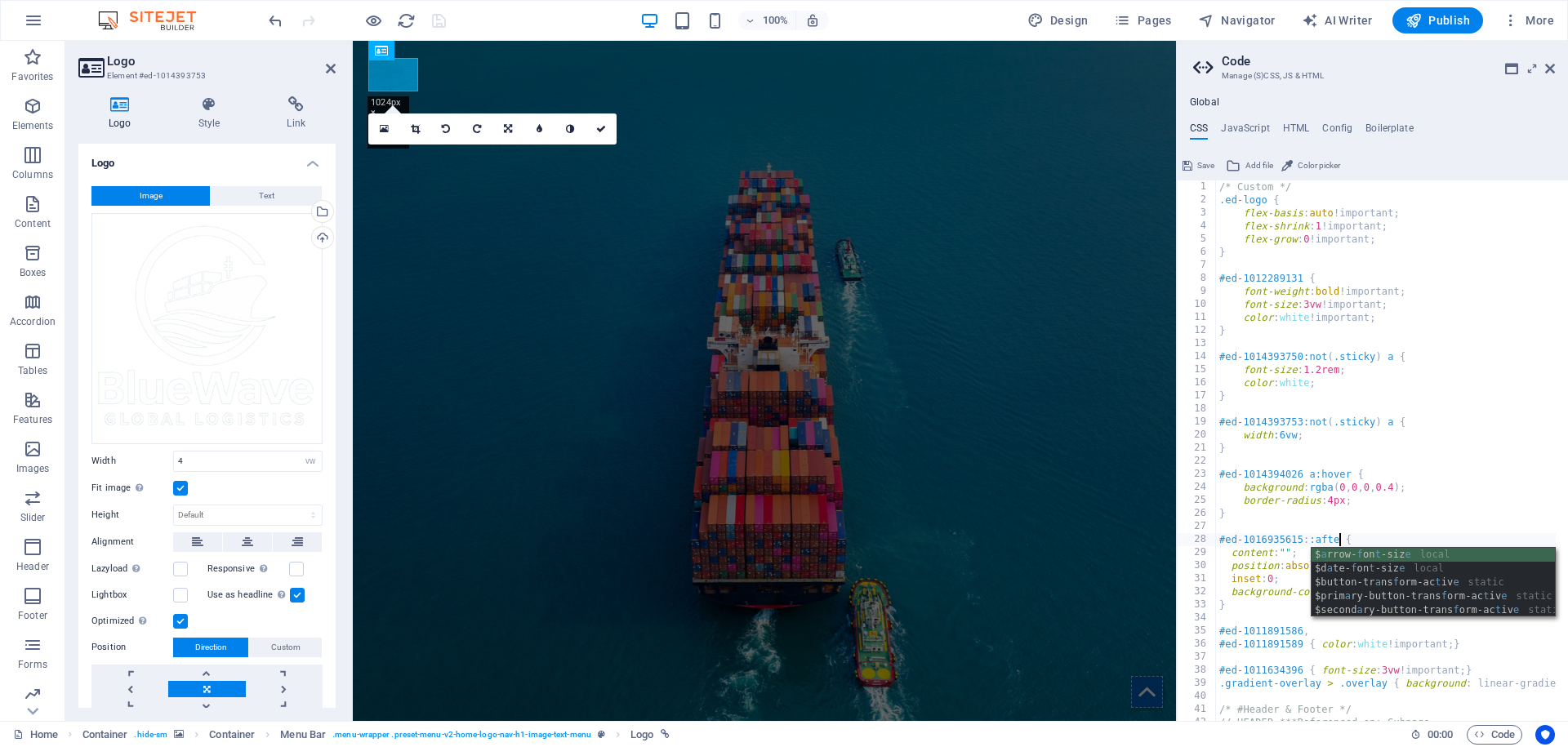
scroll to position [0, 10]
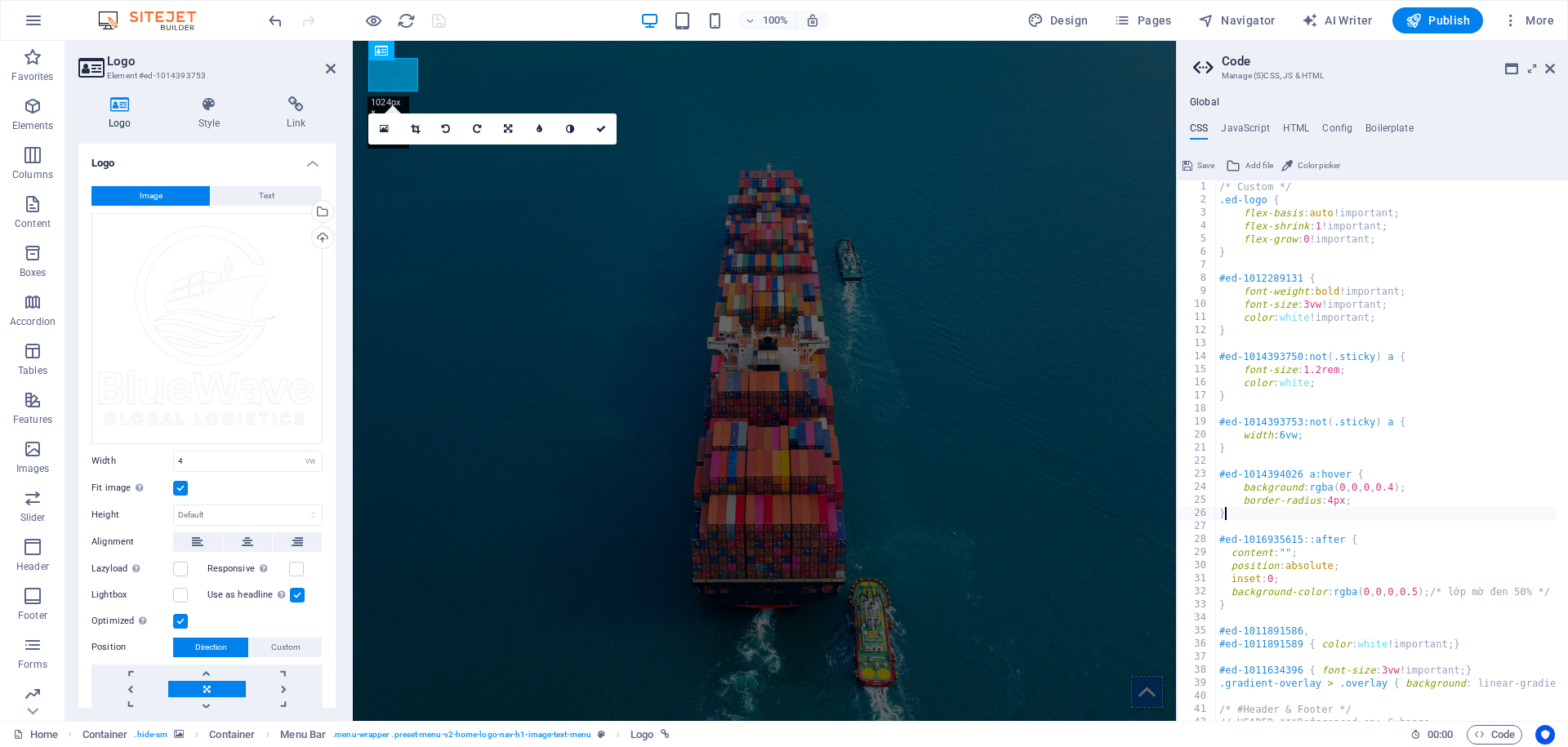
click at [1364, 519] on div "/* Custom */ .ed-logo { flex-basis : auto !important; flex-shrink : 1 !importan…" at bounding box center [1582, 457] width 732 height 554
click at [1300, 565] on div "/* Custom */ .ed-logo { flex-basis : auto !important; flex-shrink : 1 !importan…" at bounding box center [1582, 457] width 732 height 554
click at [1438, 572] on div "/* Custom */ .ed-logo { flex-basis : auto !important; flex-shrink : 1 !importan…" at bounding box center [1582, 457] width 732 height 554
click at [1474, 581] on div "/* Custom */ .ed-logo { flex-basis : auto !important; flex-shrink : 1 !importan…" at bounding box center [1582, 457] width 732 height 554
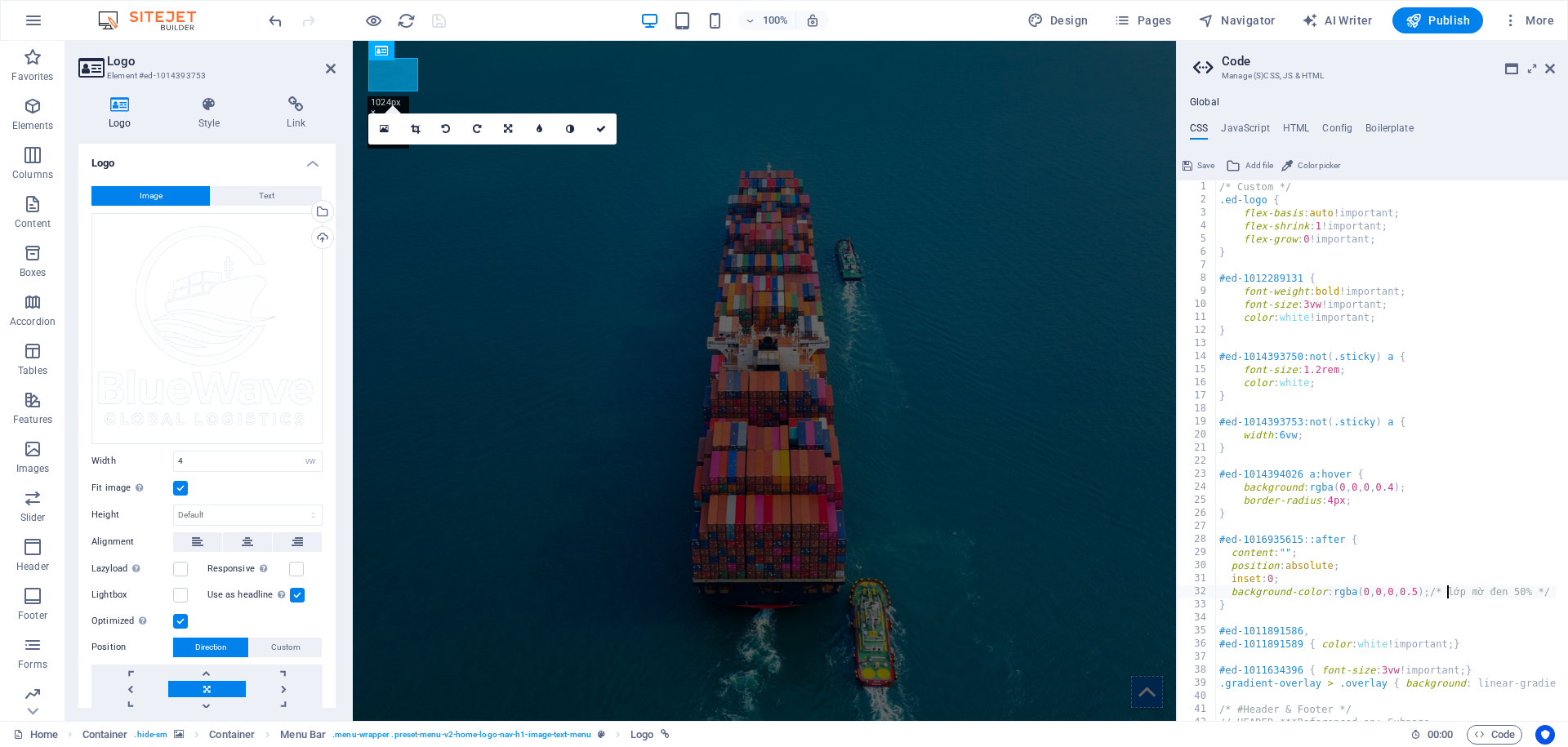
click at [1450, 591] on div "/* Custom */ .ed-logo { flex-basis : auto !important; flex-shrink : 1 !importan…" at bounding box center [1582, 457] width 732 height 554
drag, startPoint x: 1702, startPoint y: 647, endPoint x: 1118, endPoint y: 571, distance: 588.9
click at [1278, 534] on div "/* Custom */ .ed-logo { flex-basis : auto !important; flex-shrink : 1 !importan…" at bounding box center [1582, 457] width 732 height 554
click at [1308, 540] on div "/* Custom */ .ed-logo { flex-basis : auto !important; flex-shrink : 1 !importan…" at bounding box center [1582, 457] width 732 height 554
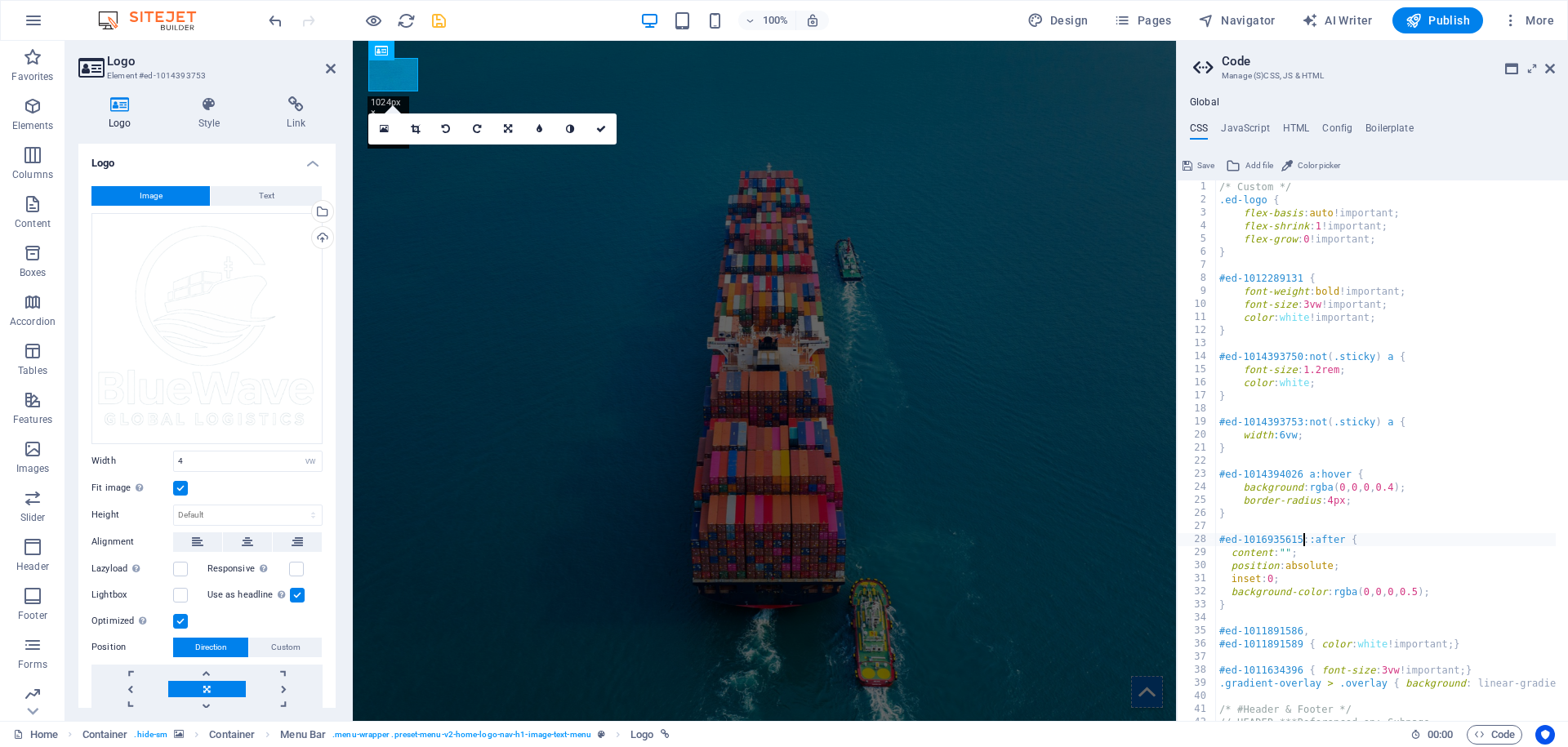
scroll to position [0, 8]
paste textarea "background-image-holder"
type textarea "#ed-1016935615 .background-image-holder::after {"
click at [1207, 168] on span "Save" at bounding box center [1207, 166] width 17 height 19
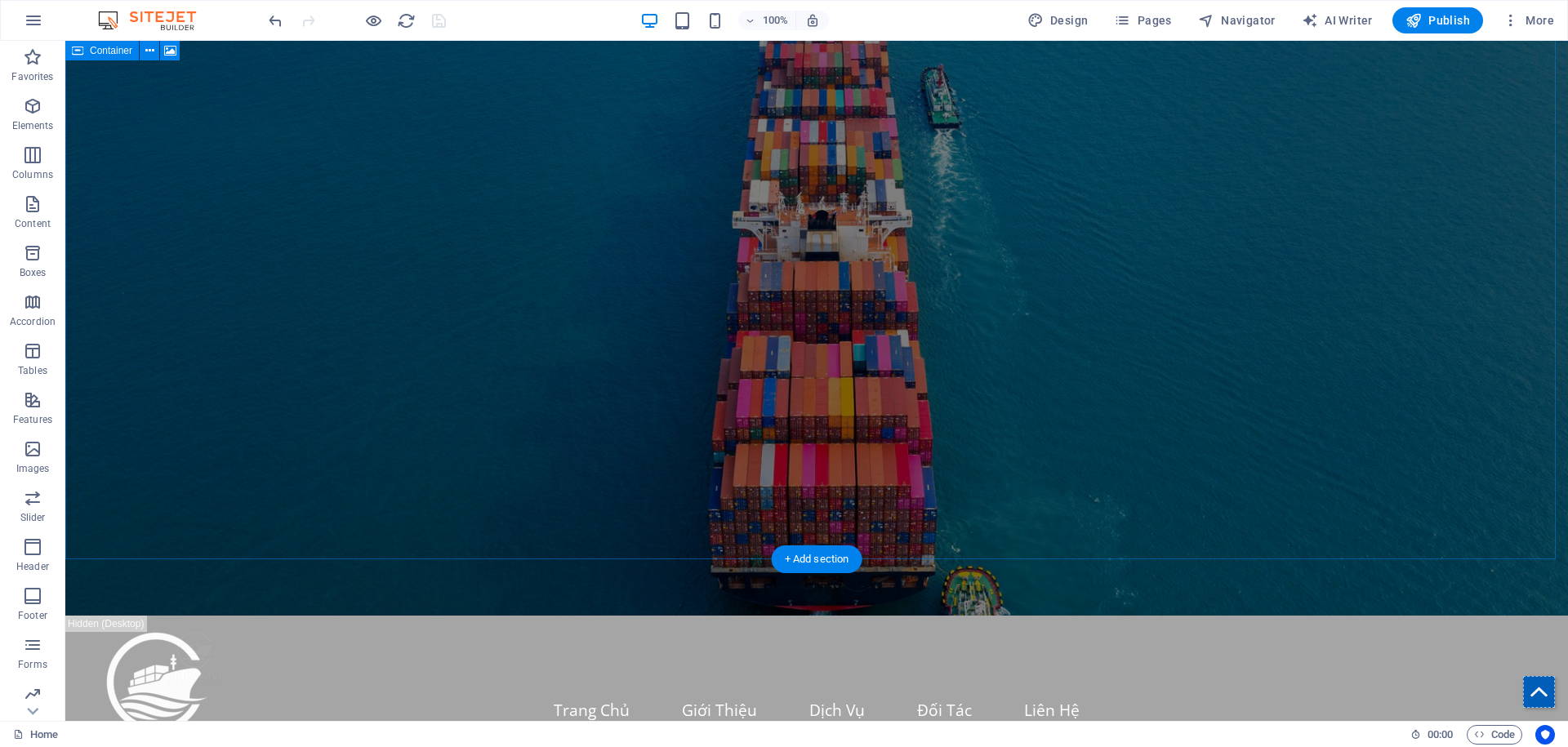
scroll to position [24, 0]
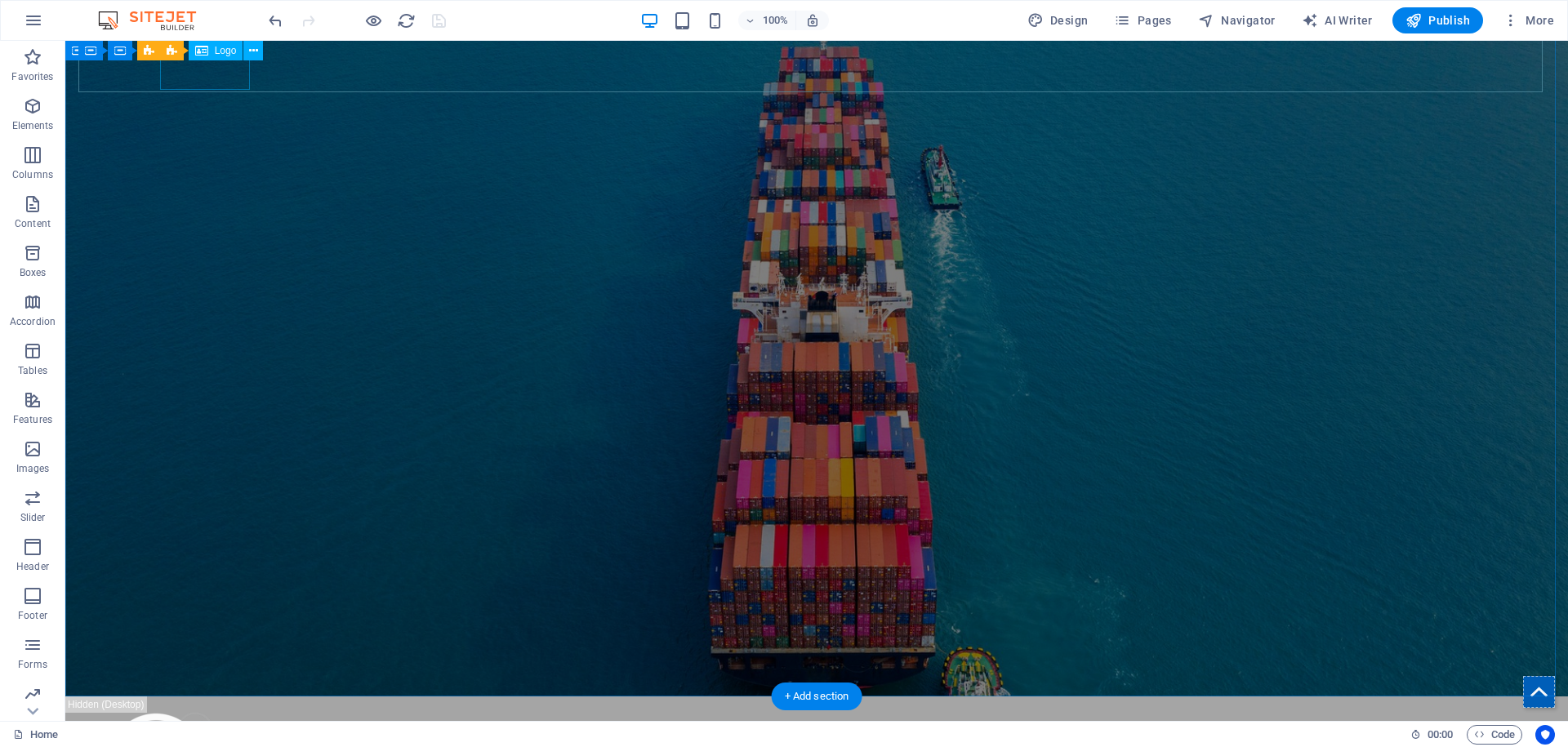
click at [195, 709] on div at bounding box center [816, 739] width 1301 height 60
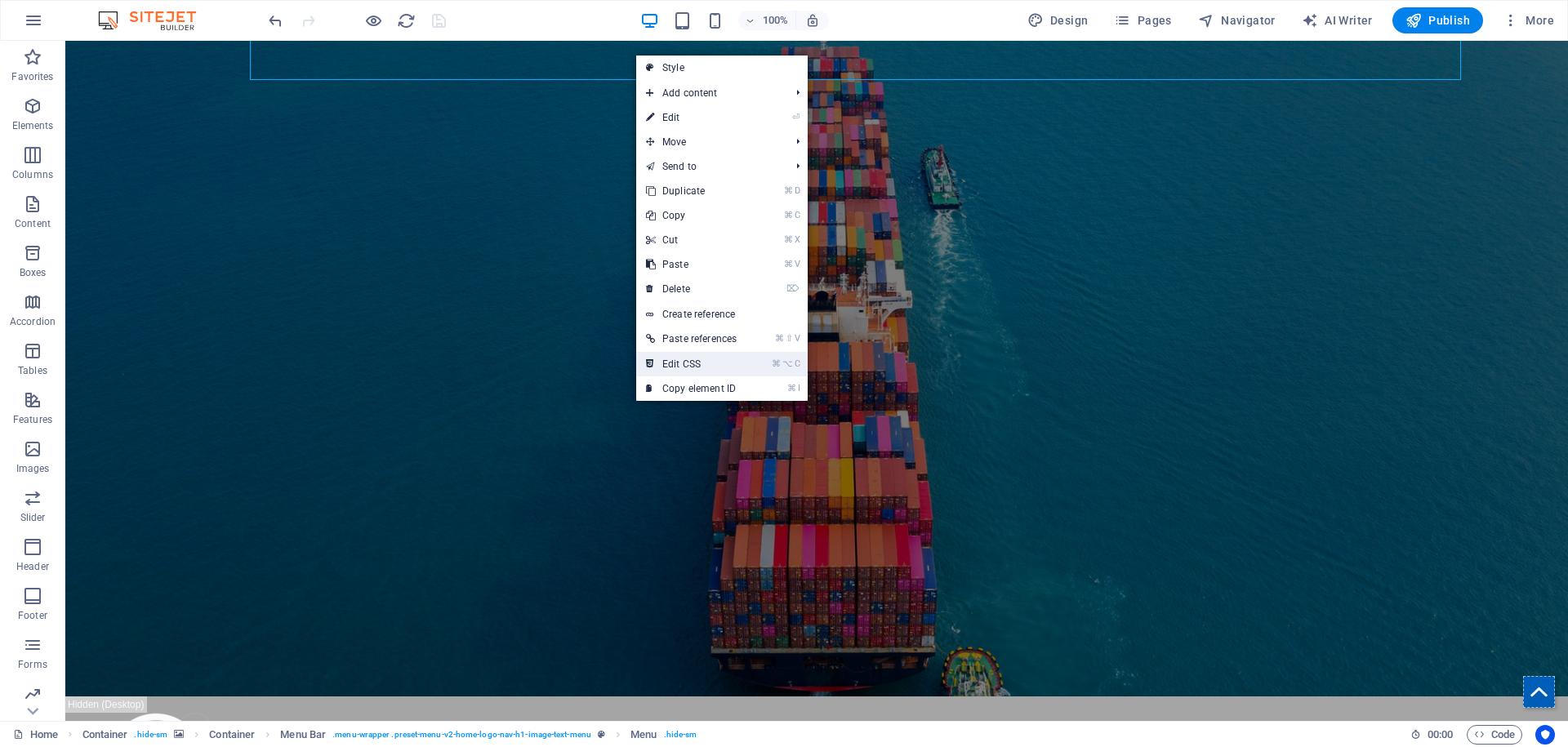
click at [685, 371] on link "⌘ ⌥ C Edit CSS" at bounding box center [692, 363] width 110 height 24
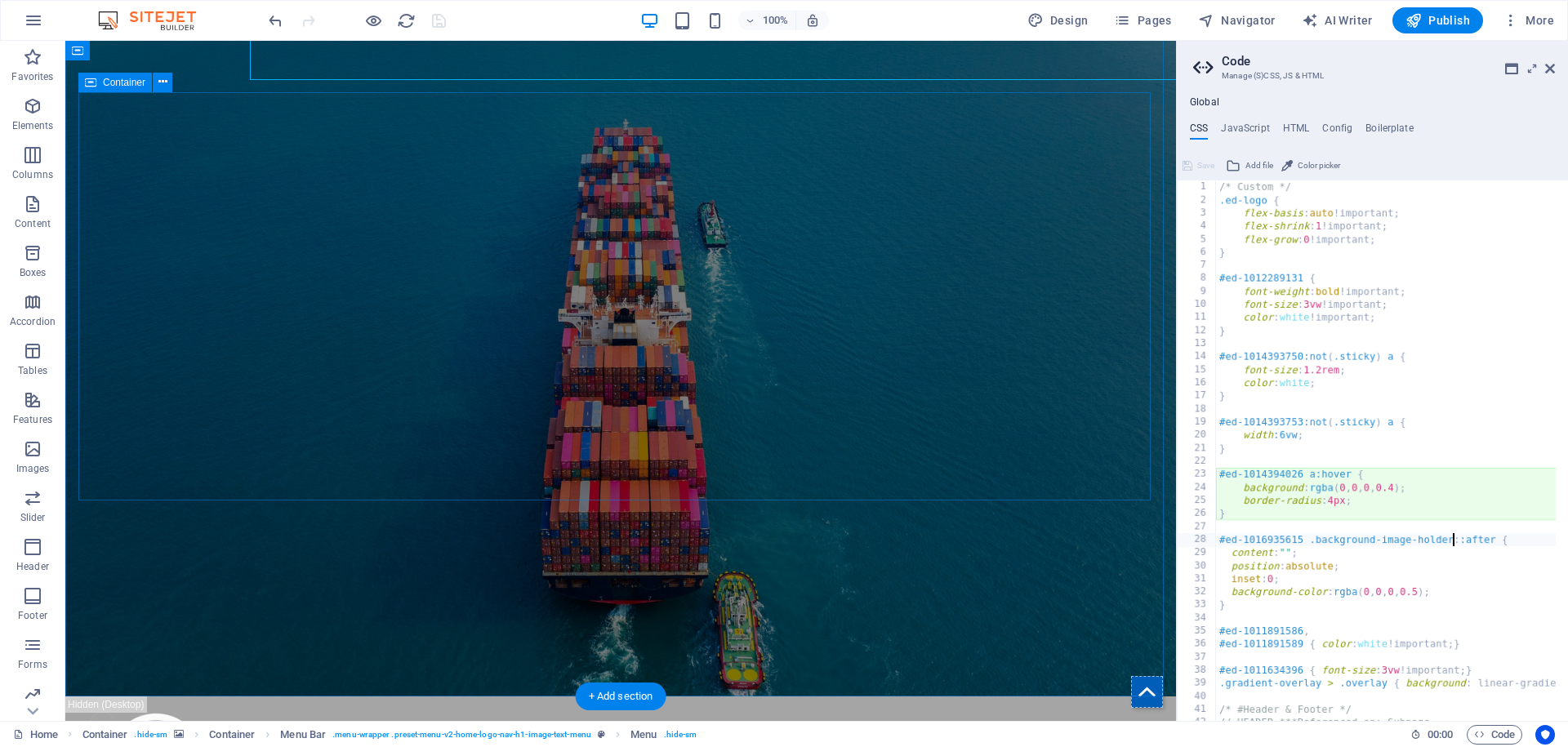
scroll to position [49, 0]
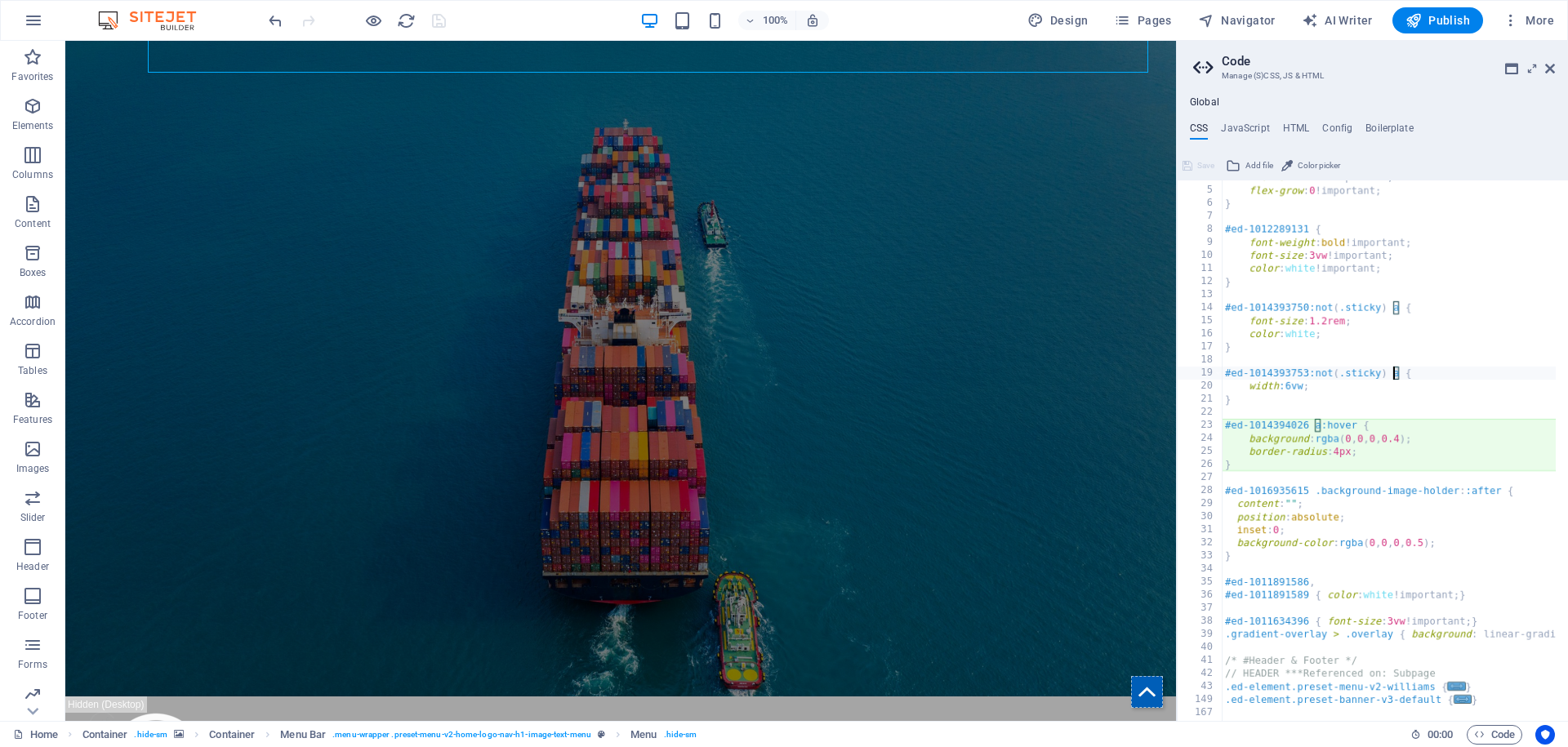
click at [1391, 373] on div "flex-shrink : 1 !important; flex-grow : 0 !important; } #ed-1012289131 { font-w…" at bounding box center [1587, 448] width 732 height 554
click at [1292, 392] on div "flex-shrink : 1 !important; flex-grow : 0 !important; } #ed-1012289131 { font-w…" at bounding box center [1587, 448] width 732 height 554
type textarea "width:6vw;"
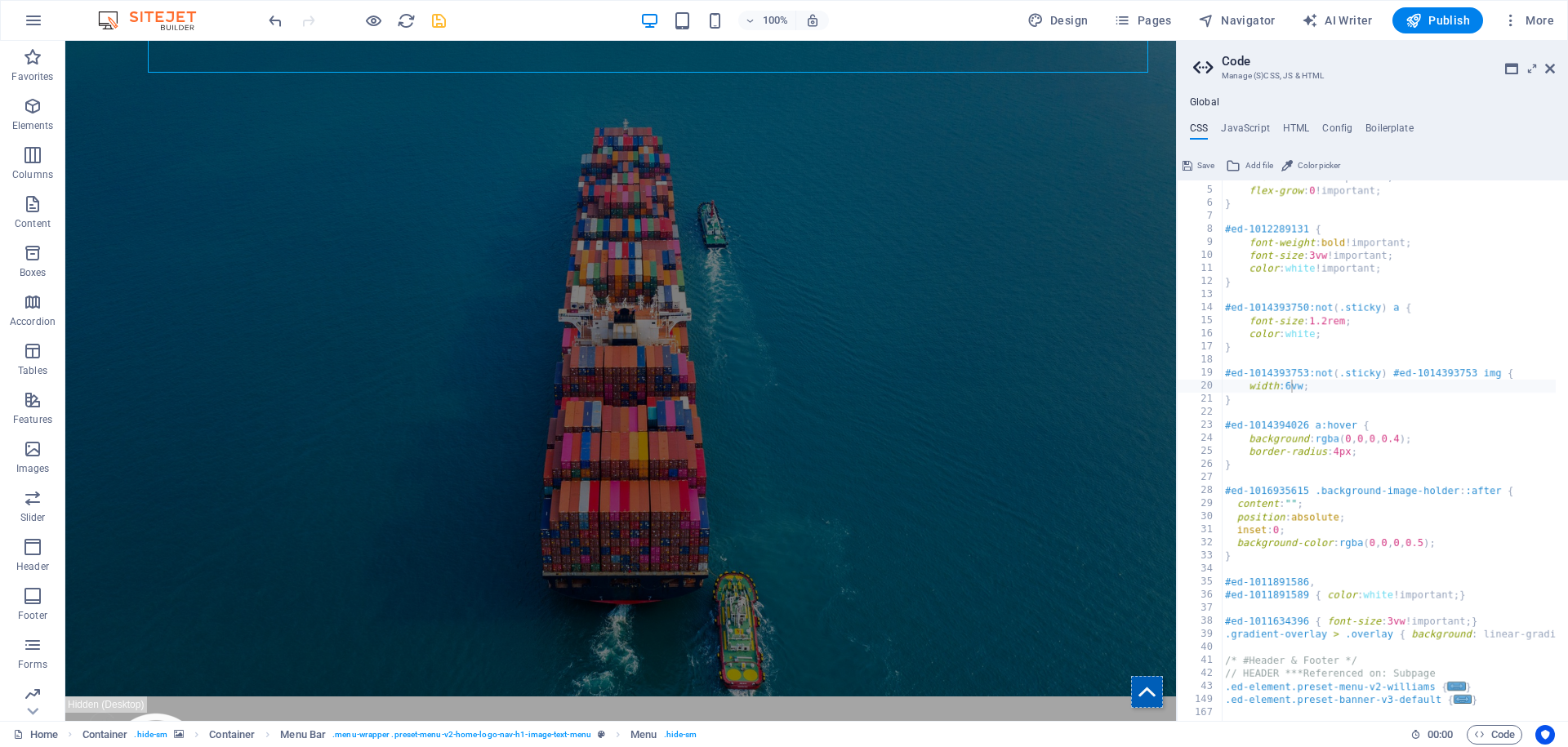
click at [1206, 164] on span "Save" at bounding box center [1207, 166] width 17 height 19
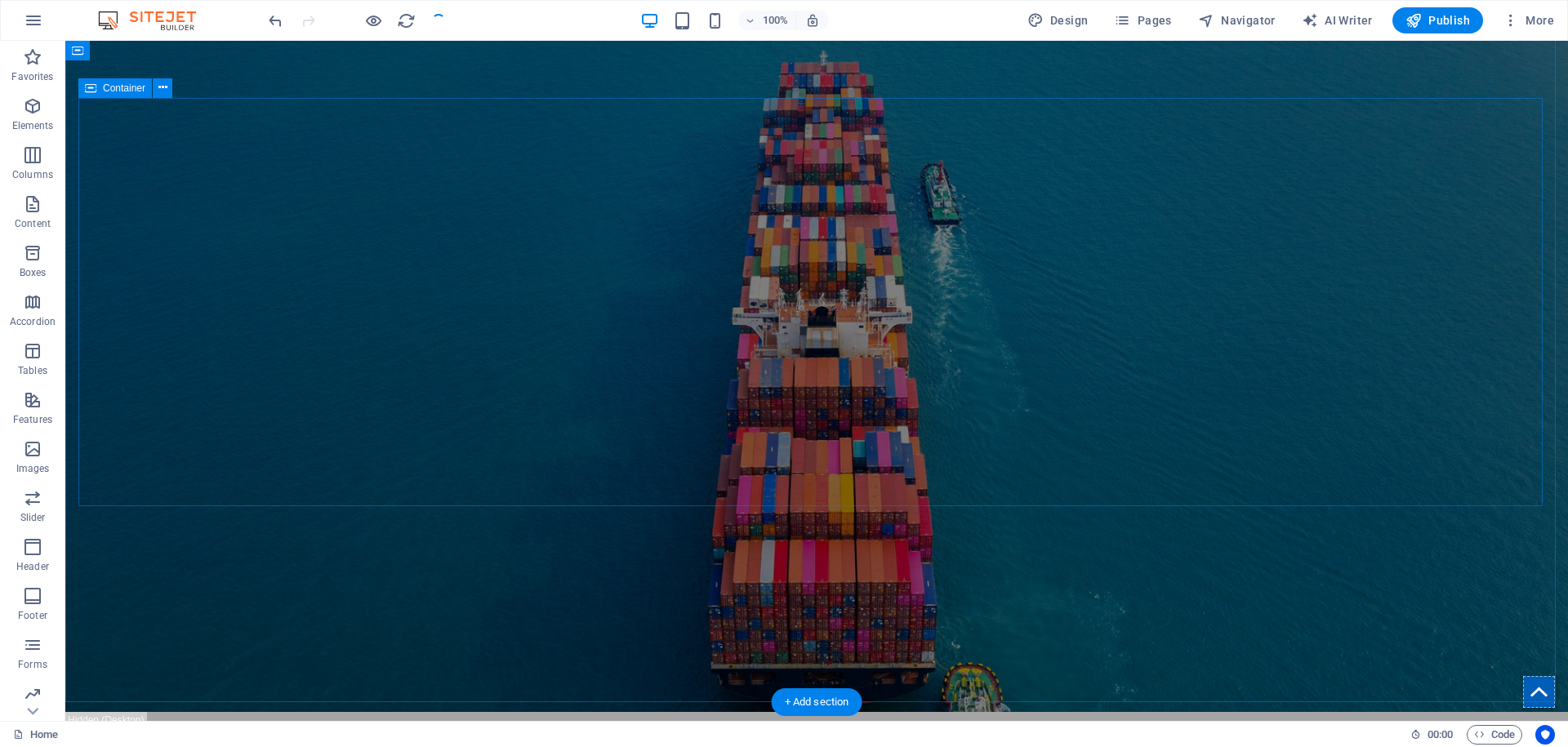
scroll to position [0, 0]
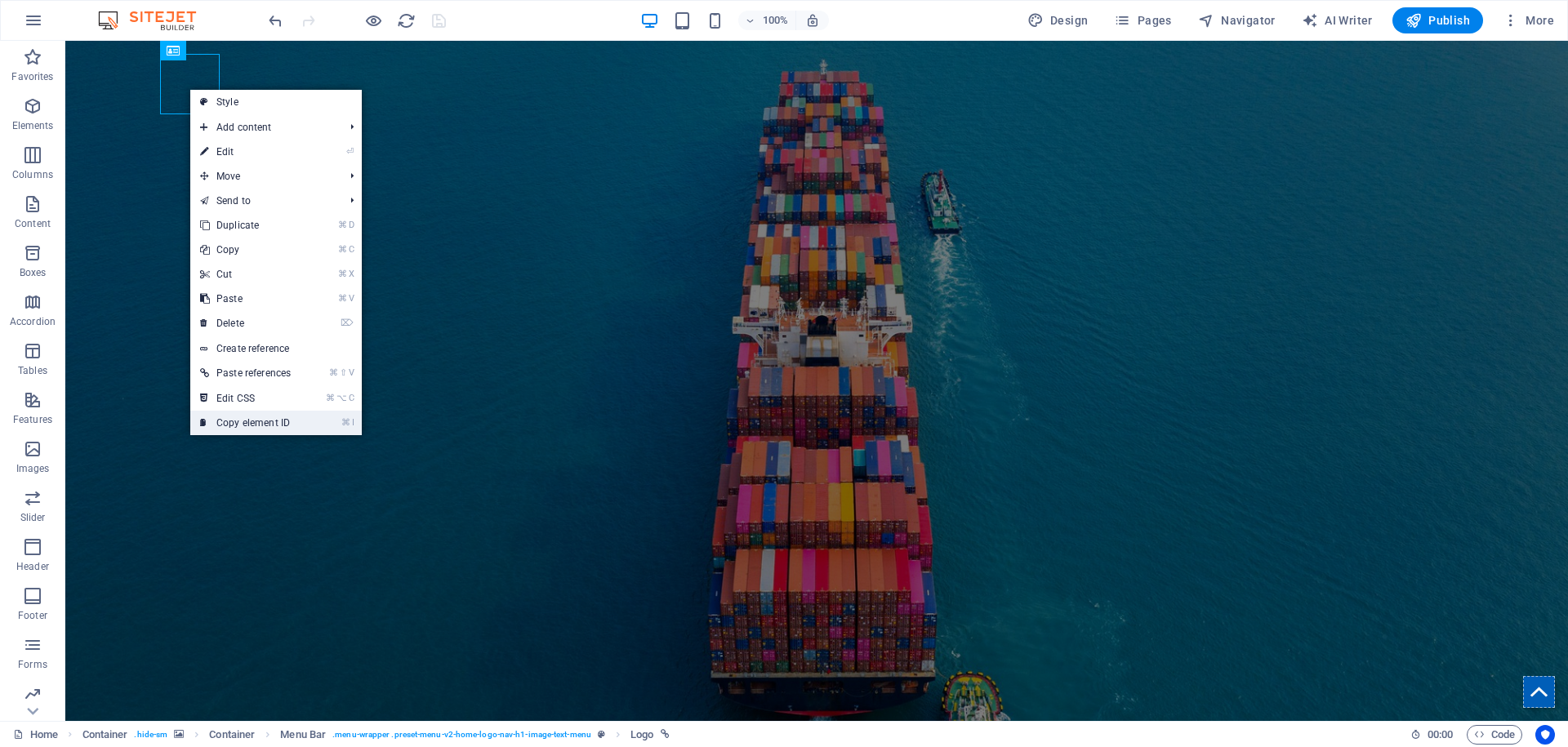
click at [256, 420] on link "⌘ I Copy element ID" at bounding box center [245, 422] width 110 height 24
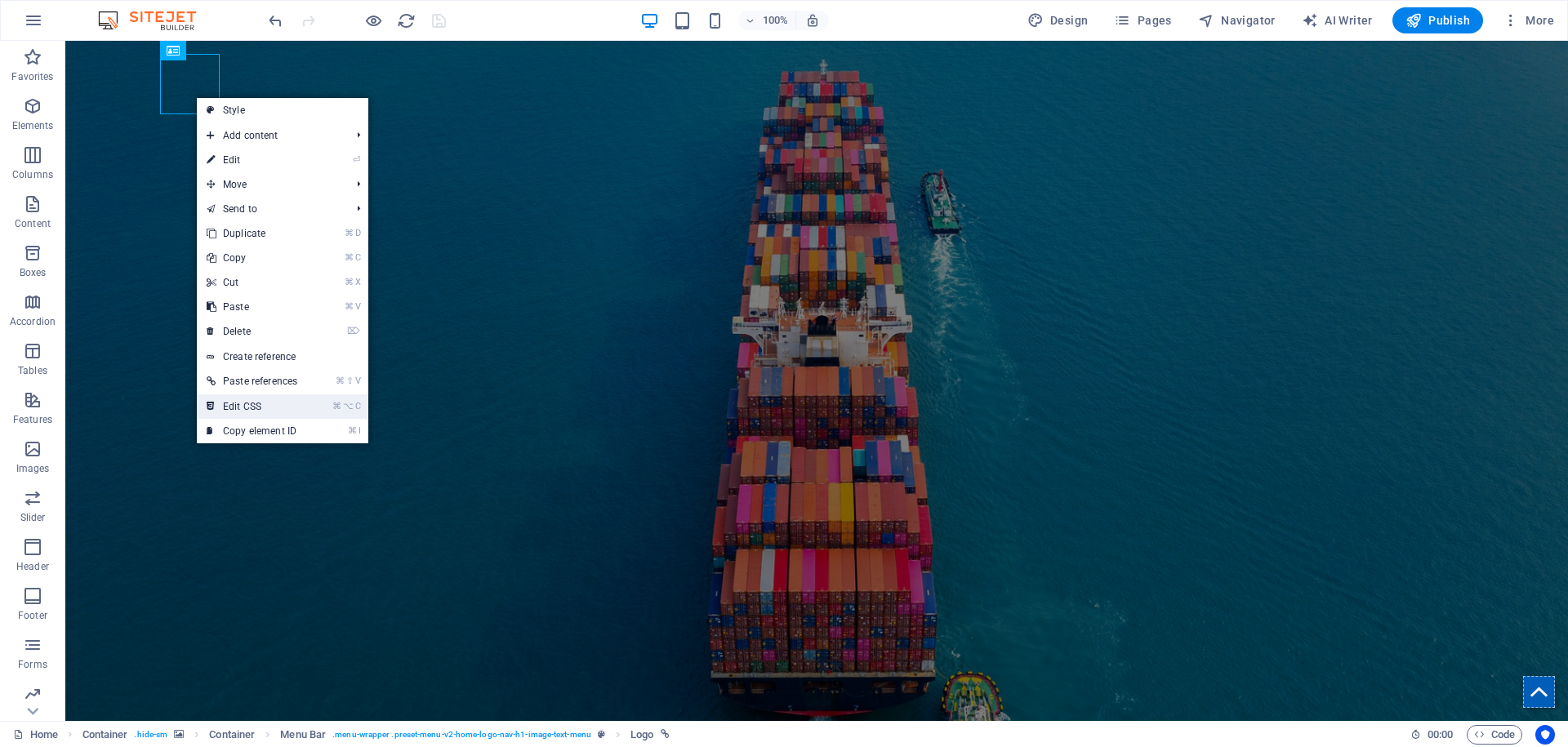
click at [275, 406] on link "⌘ ⌥ C Edit CSS" at bounding box center [252, 406] width 110 height 24
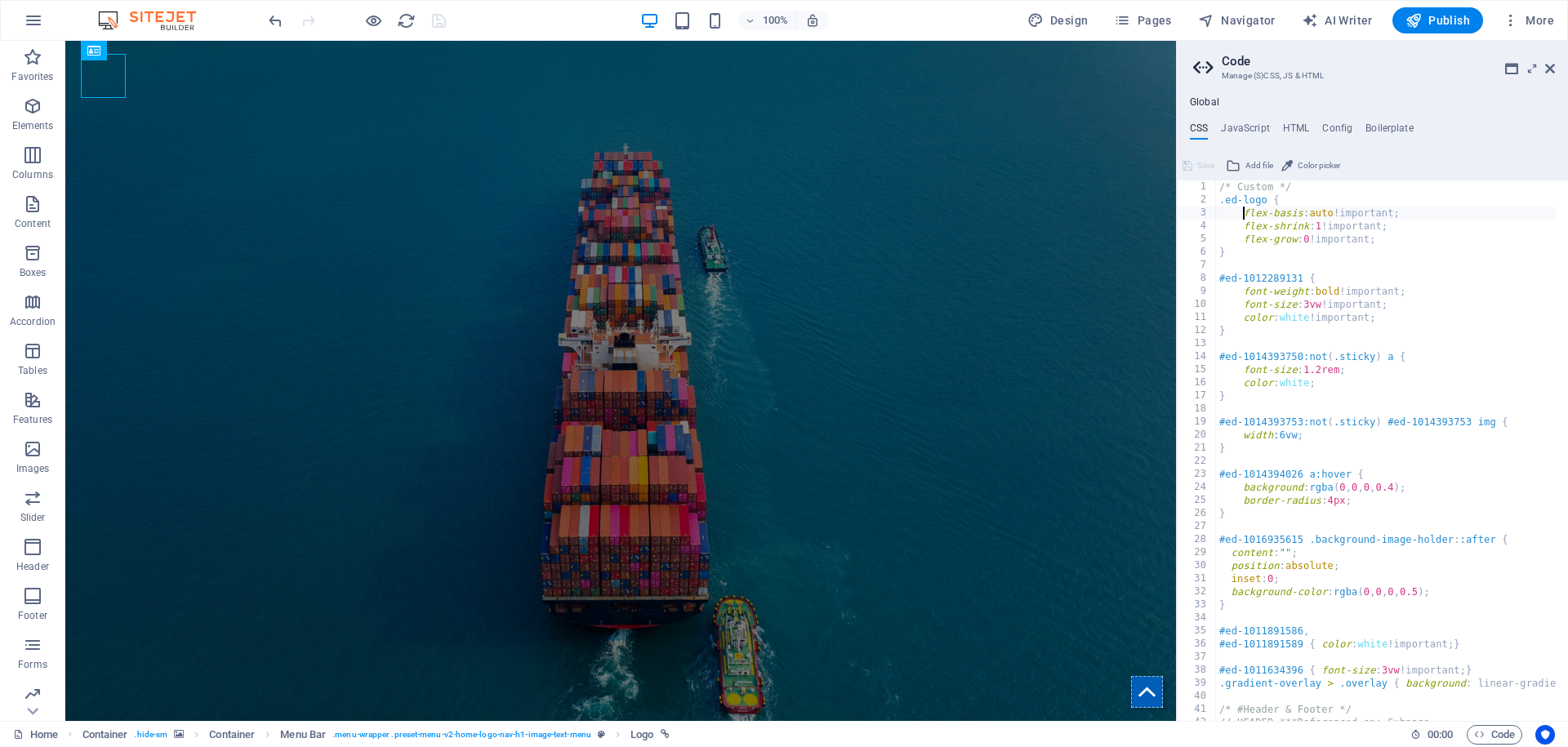
click at [1283, 353] on div "/* Custom */ .ed-logo { flex-basis : auto !important; flex-shrink : 1 !importan…" at bounding box center [1582, 457] width 732 height 554
click at [1278, 425] on div "/* Custom */ .ed-logo { flex-basis : auto !important; flex-shrink : 1 !importan…" at bounding box center [1582, 457] width 732 height 554
paste textarea "0"
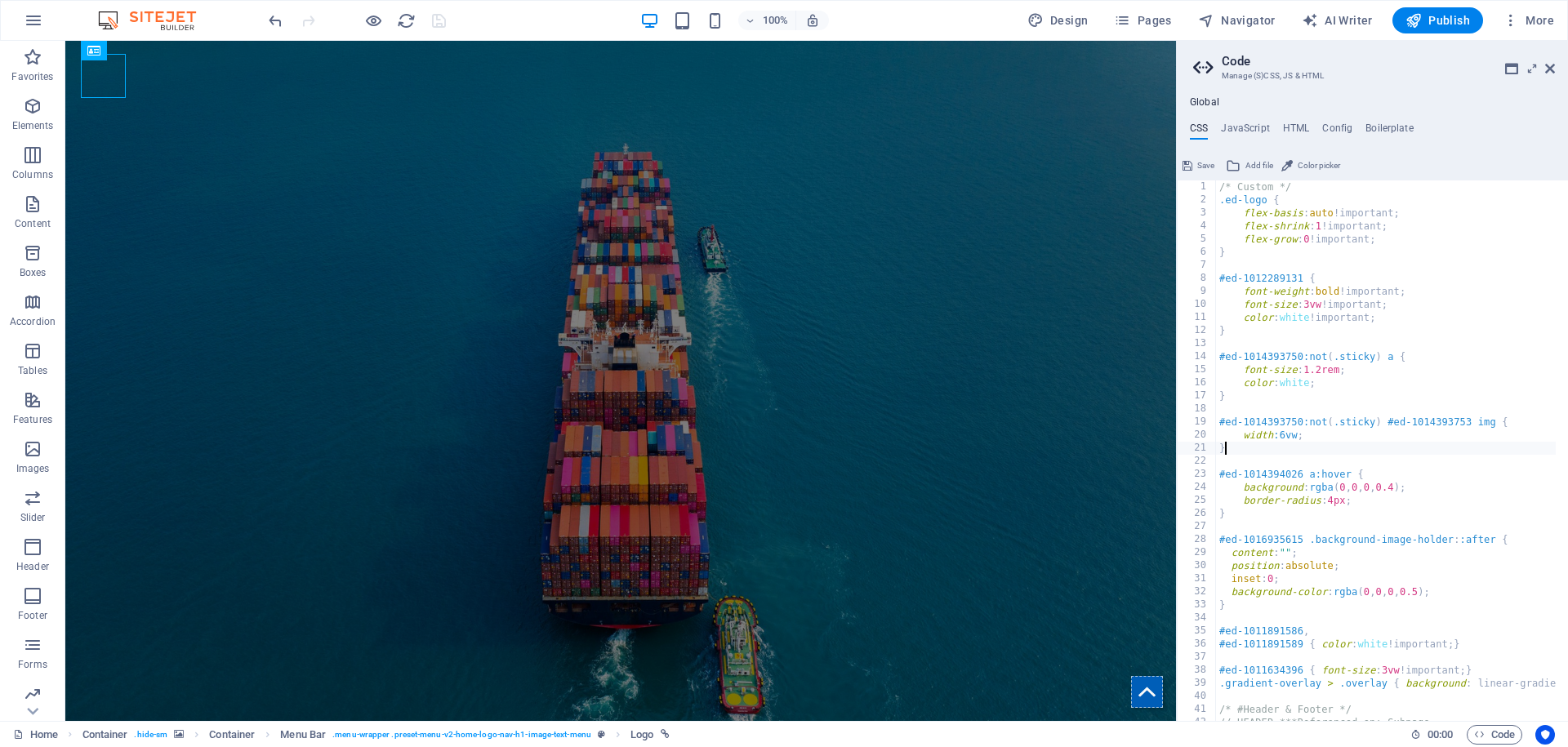
click at [1276, 450] on div "/* Custom */ .ed-logo { flex-basis : auto !important; flex-shrink : 1 !importan…" at bounding box center [1582, 457] width 732 height 554
type textarea "}"
click at [1203, 170] on span "Save" at bounding box center [1207, 166] width 17 height 19
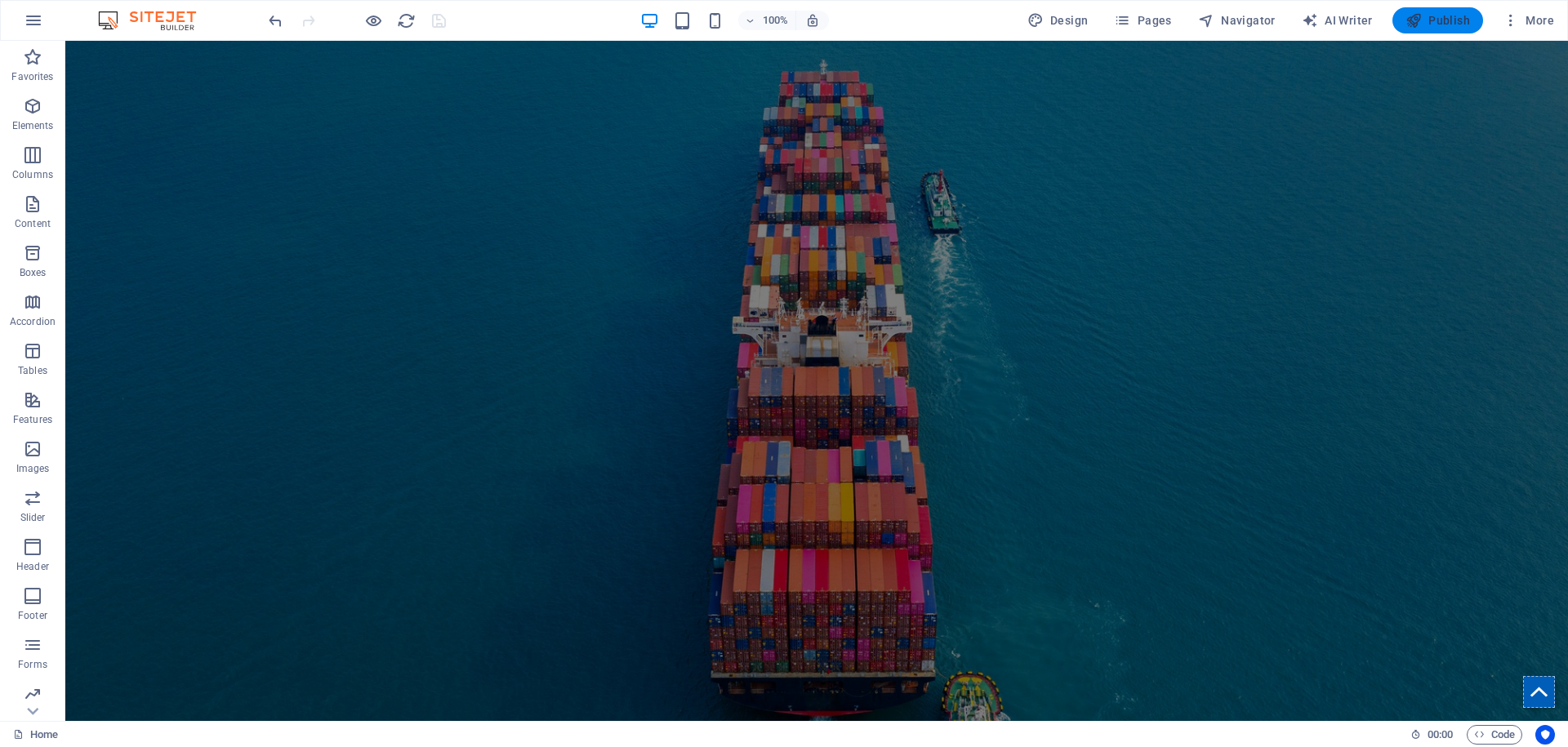
click at [1432, 18] on span "Publish" at bounding box center [1438, 20] width 65 height 16
